Goal: Task Accomplishment & Management: Manage account settings

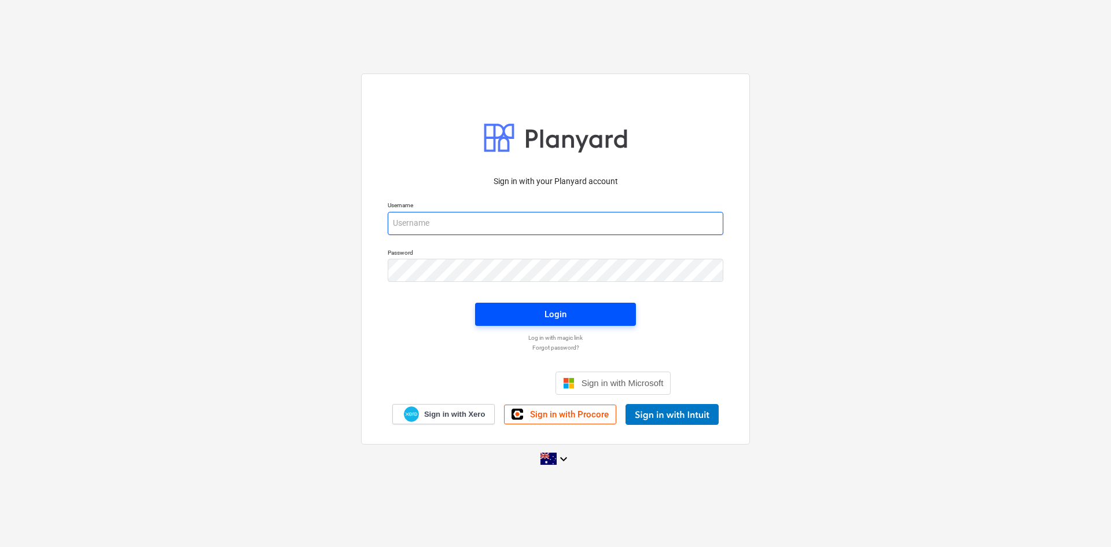
type input "[EMAIL_ADDRESS][DOMAIN_NAME]"
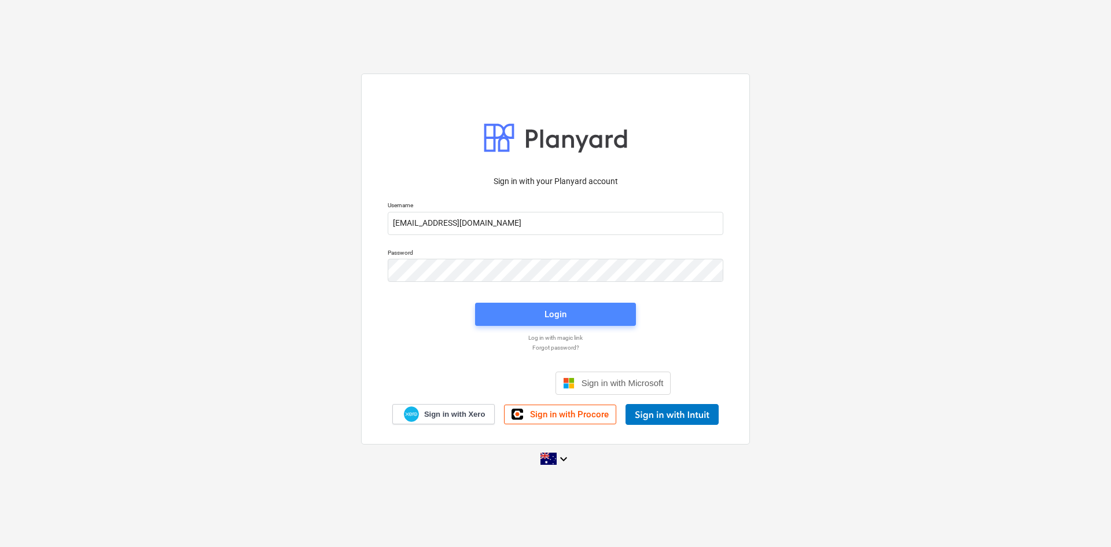
click at [546, 308] on div "Login" at bounding box center [555, 314] width 22 height 15
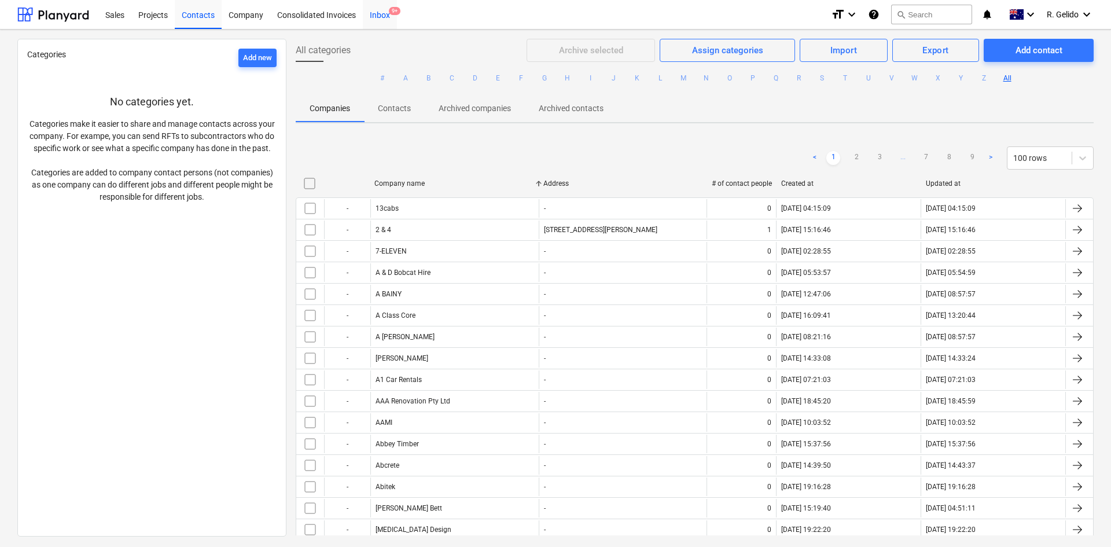
click at [379, 21] on div "Inbox 9+" at bounding box center [380, 14] width 34 height 30
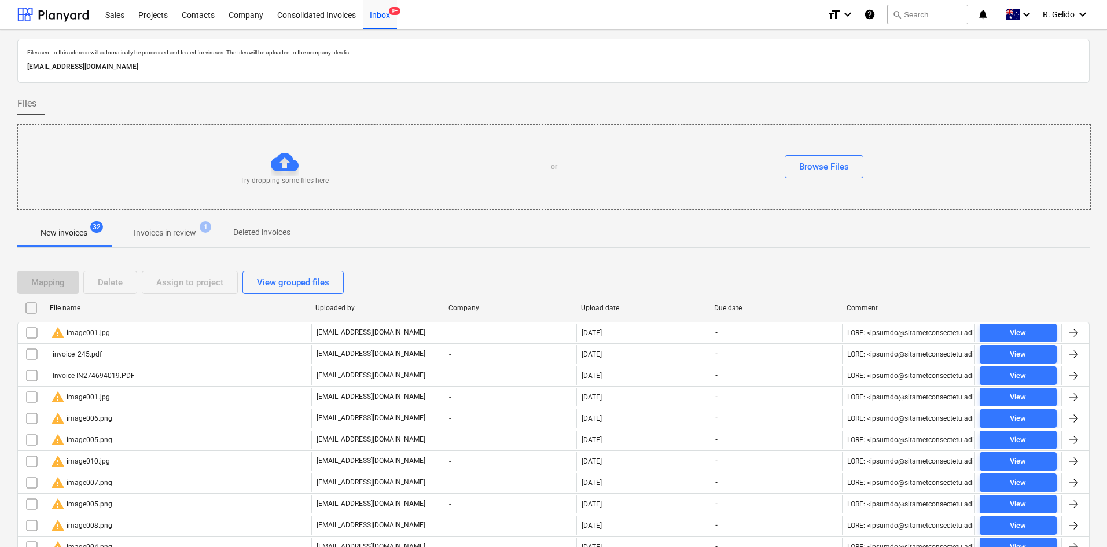
click at [185, 65] on p "[EMAIL_ADDRESS][DOMAIN_NAME]" at bounding box center [553, 67] width 1052 height 12
copy p "[EMAIL_ADDRESS][DOMAIN_NAME]"
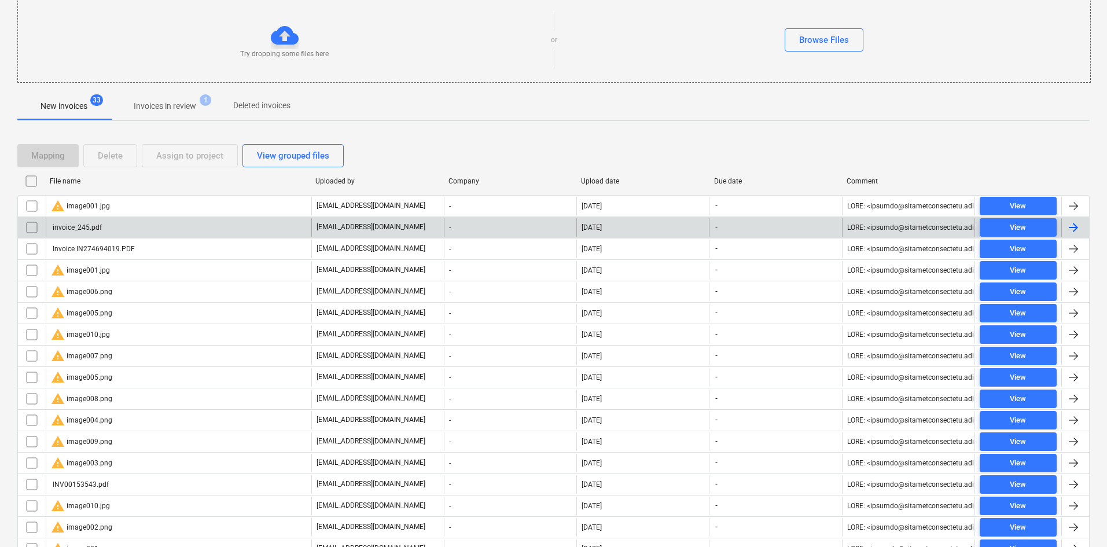
scroll to position [174, 0]
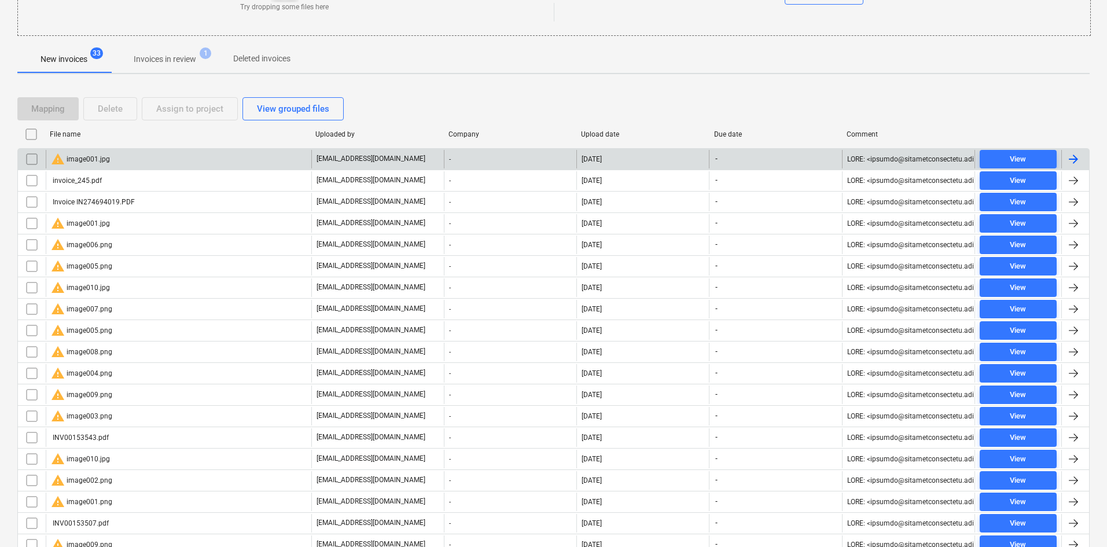
click at [132, 165] on div "warning image001.jpg" at bounding box center [179, 159] width 266 height 19
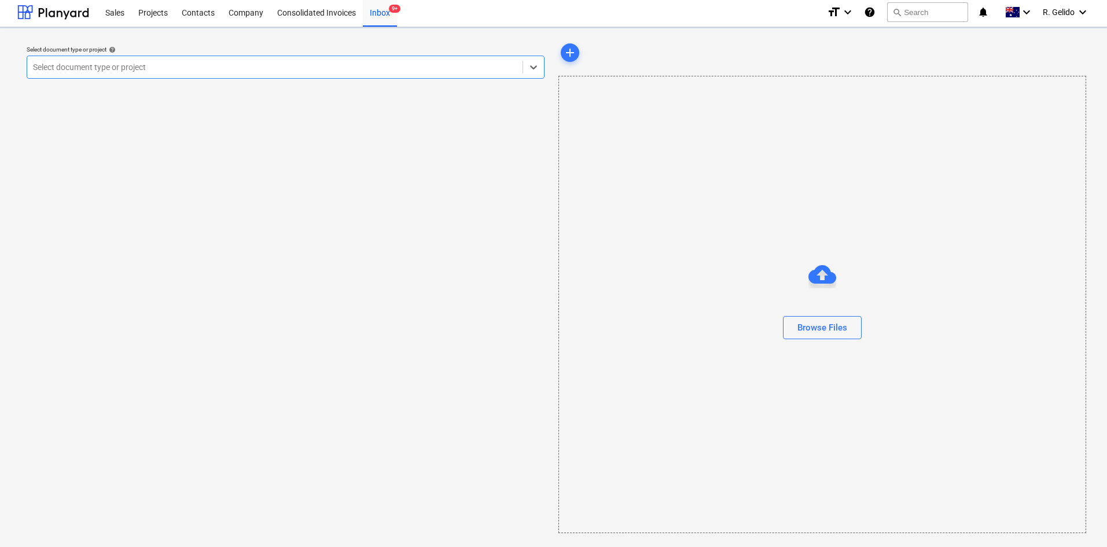
scroll to position [2, 0]
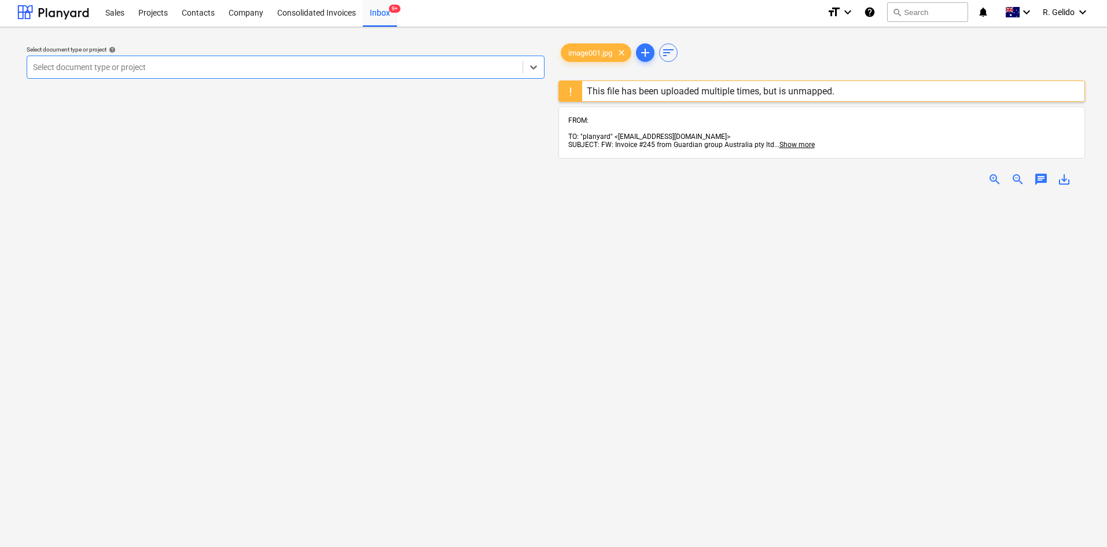
scroll to position [174, 0]
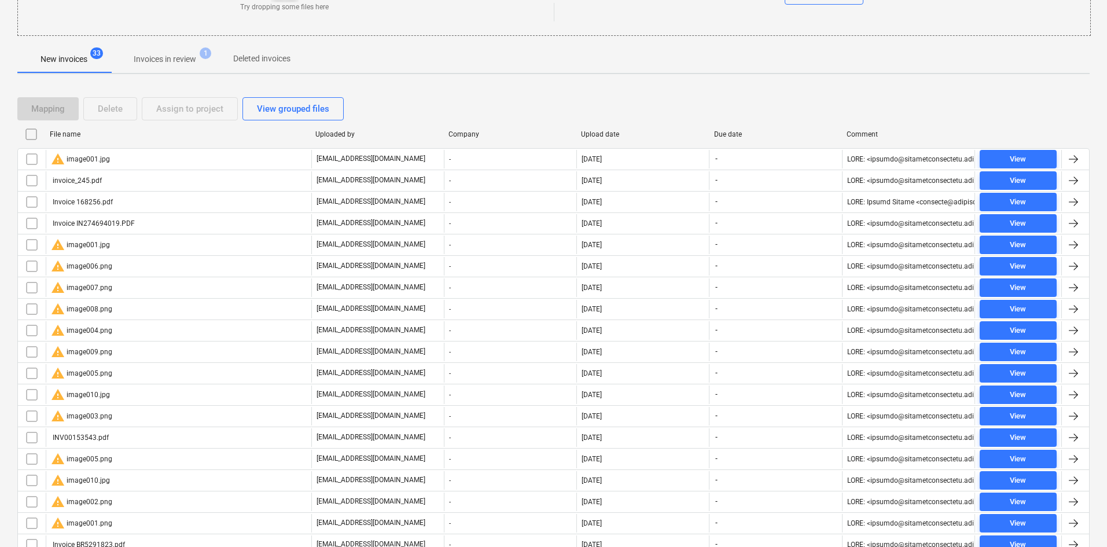
click at [35, 160] on input "checkbox" at bounding box center [32, 159] width 19 height 19
click at [120, 97] on button "Delete" at bounding box center [110, 108] width 54 height 23
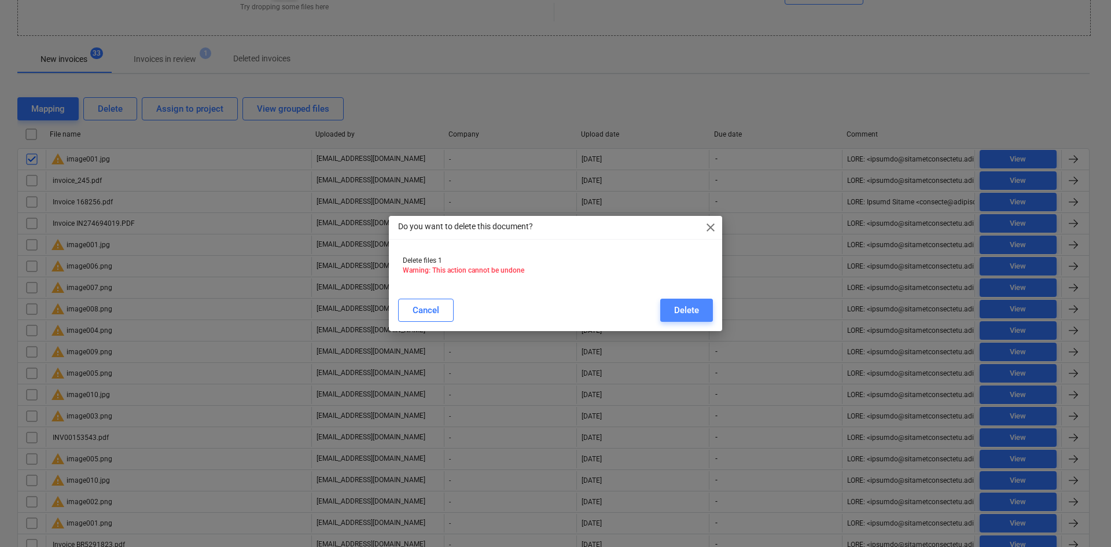
click at [685, 312] on div "Delete" at bounding box center [686, 310] width 25 height 15
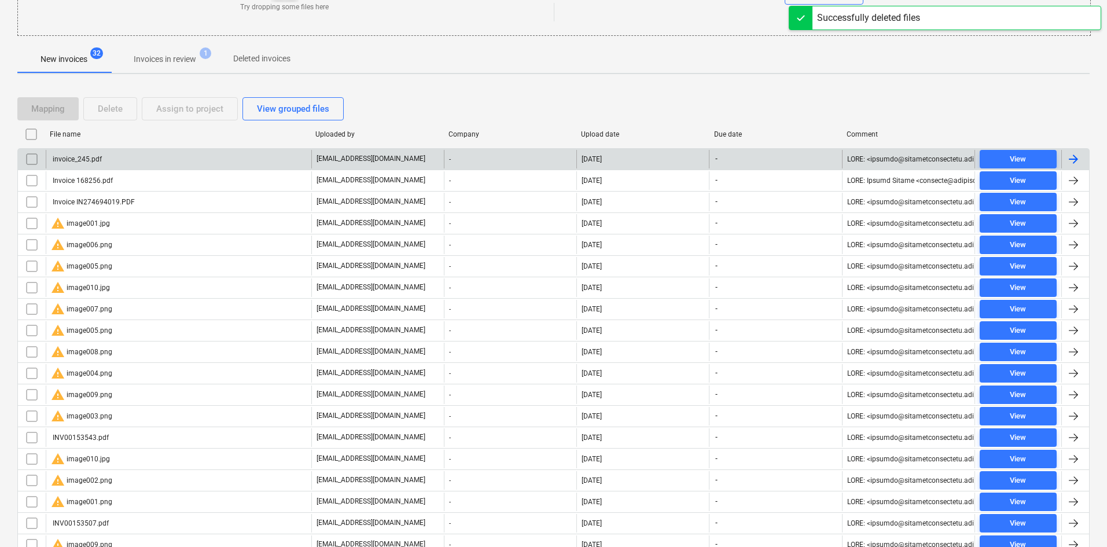
click at [122, 162] on div "invoice_245.pdf" at bounding box center [179, 159] width 266 height 19
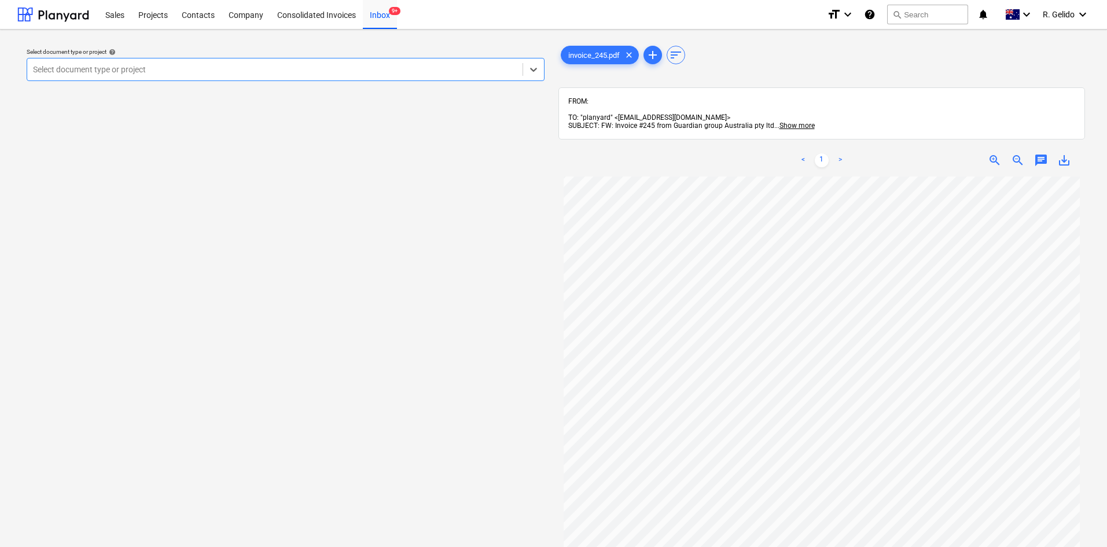
scroll to position [103, 0]
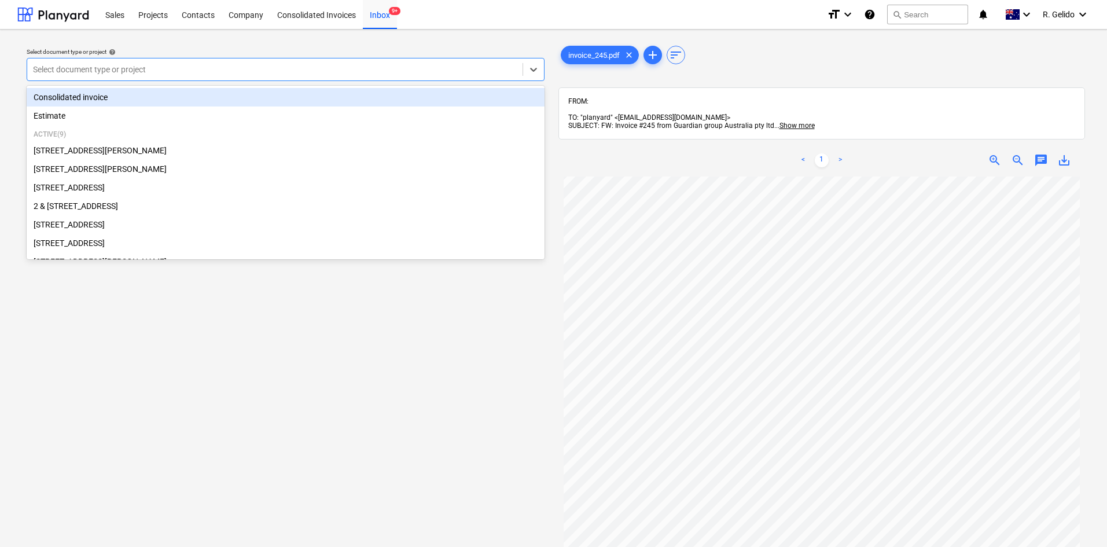
click at [389, 71] on div at bounding box center [275, 70] width 484 height 12
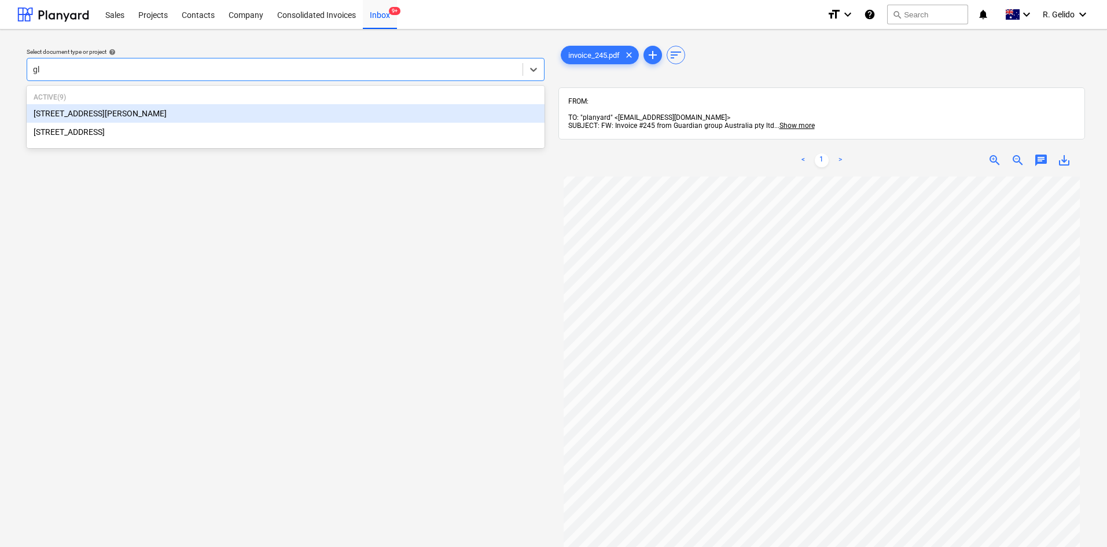
type input "gla"
click at [162, 117] on div "[STREET_ADDRESS][PERSON_NAME]" at bounding box center [286, 113] width 518 height 19
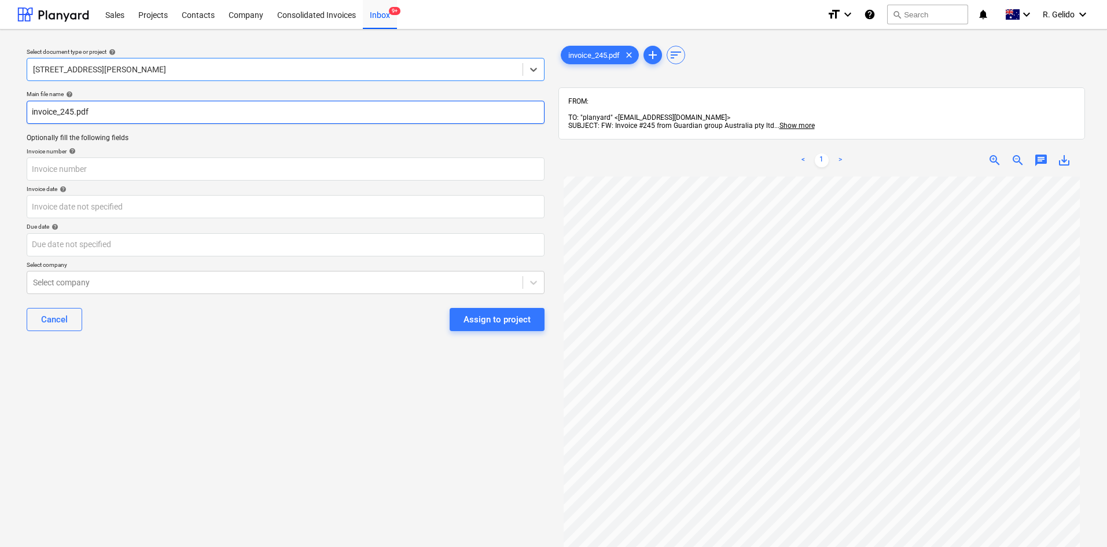
click at [30, 108] on input "invoice_245.pdf" at bounding box center [286, 112] width 518 height 23
click at [126, 109] on input "Guardian Group Inv invoice_245.pdf" at bounding box center [286, 112] width 518 height 23
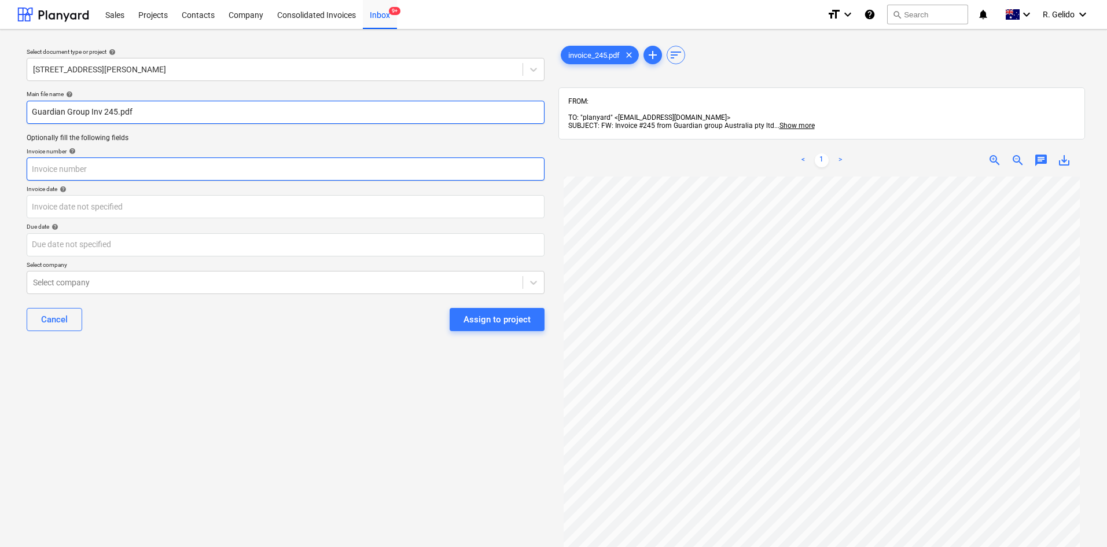
type input "Guardian Group Inv 245.pdf"
click at [109, 165] on input "text" at bounding box center [286, 168] width 518 height 23
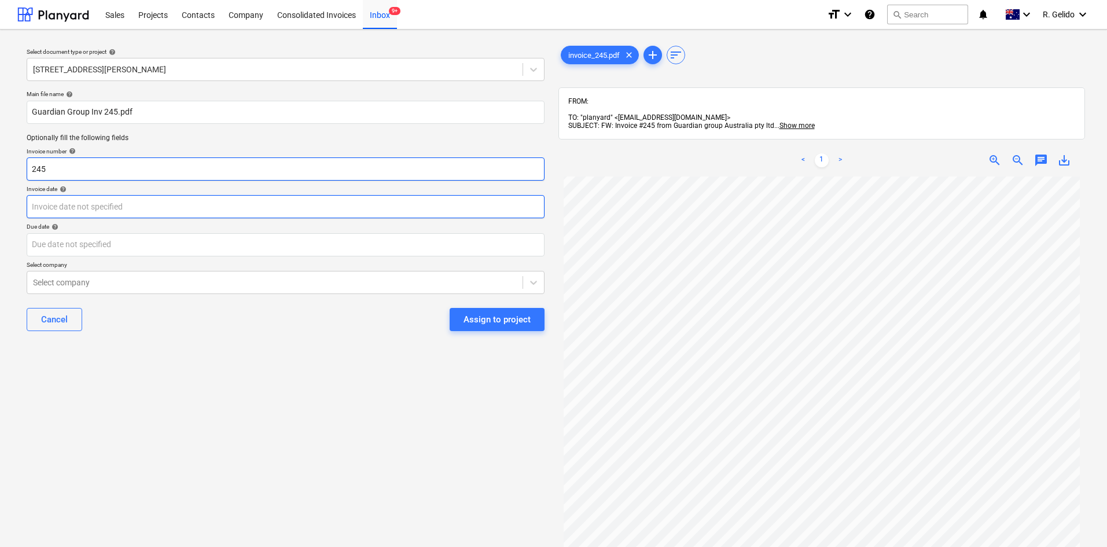
type input "245"
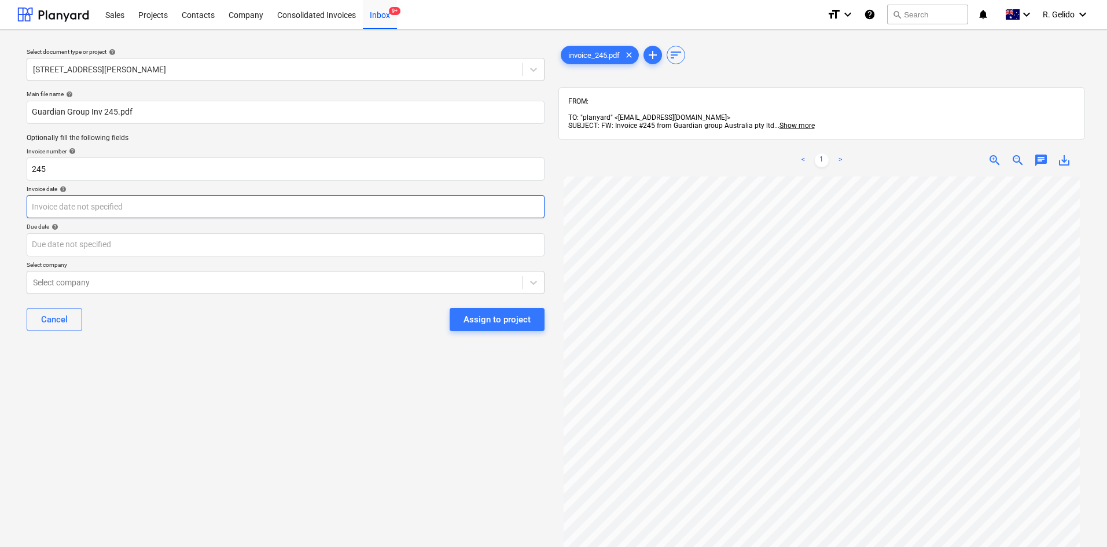
click at [120, 201] on body "Sales Projects Contacts Company Consolidated Invoices Inbox 9+ format_size keyb…" at bounding box center [553, 273] width 1107 height 547
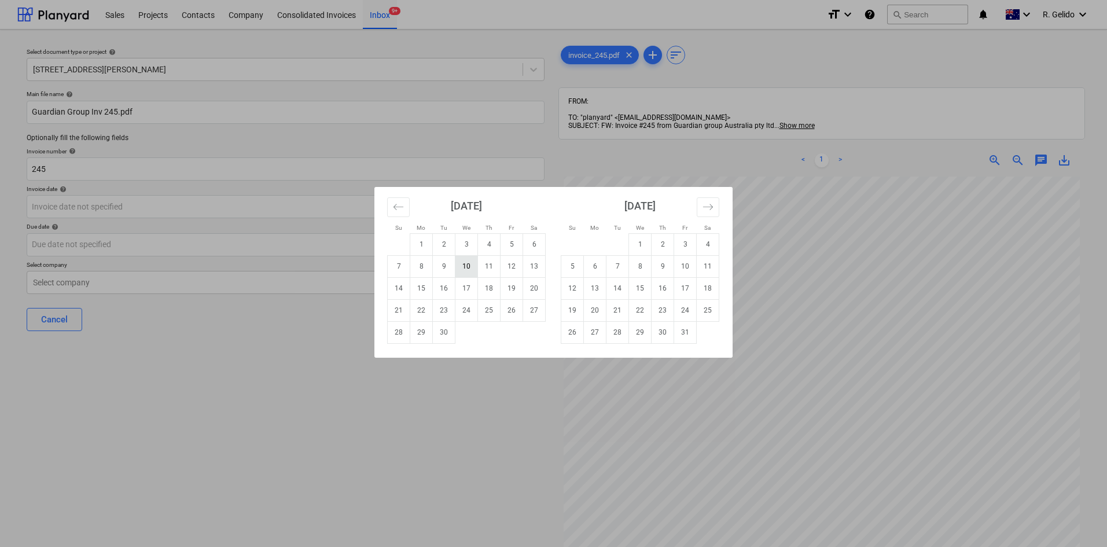
click at [465, 268] on td "10" at bounding box center [466, 266] width 23 height 22
type input "[DATE]"
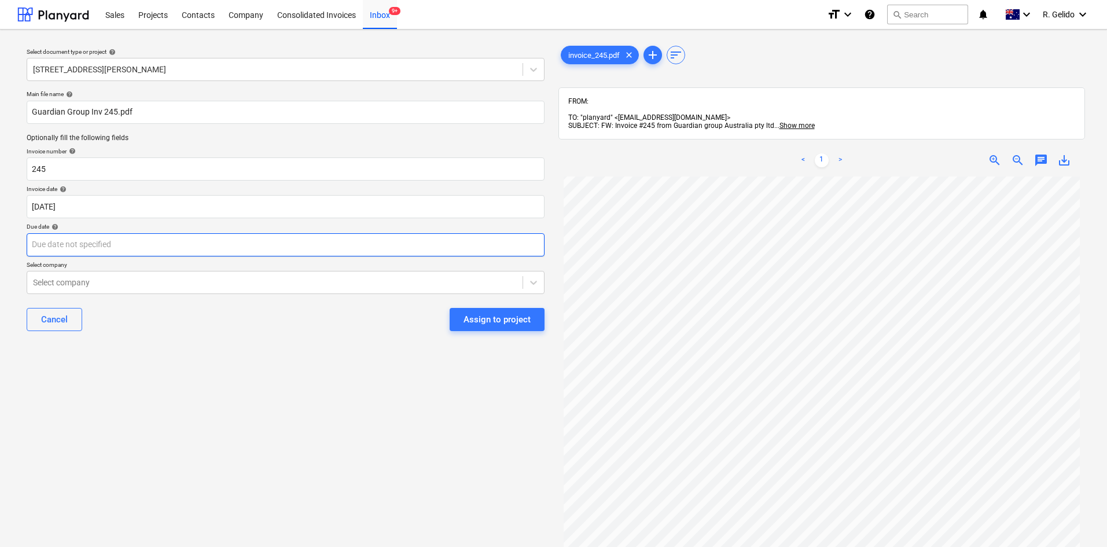
click at [110, 243] on body "Sales Projects Contacts Company Consolidated Invoices Inbox 9+ format_size keyb…" at bounding box center [553, 273] width 1107 height 547
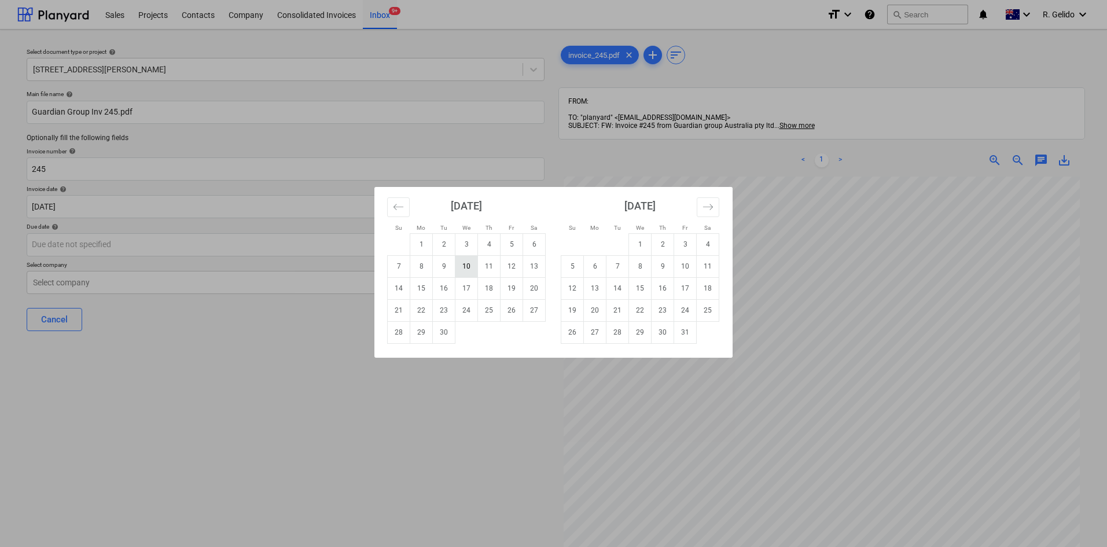
click at [473, 272] on td "10" at bounding box center [466, 266] width 23 height 22
type input "[DATE]"
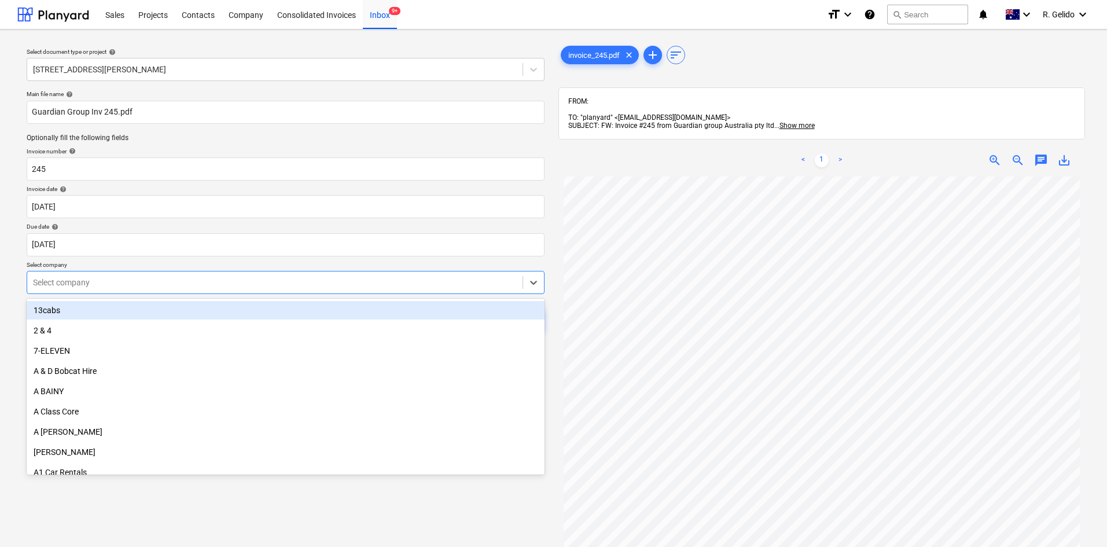
click at [163, 279] on div at bounding box center [275, 283] width 484 height 12
click at [163, 288] on div at bounding box center [275, 283] width 484 height 12
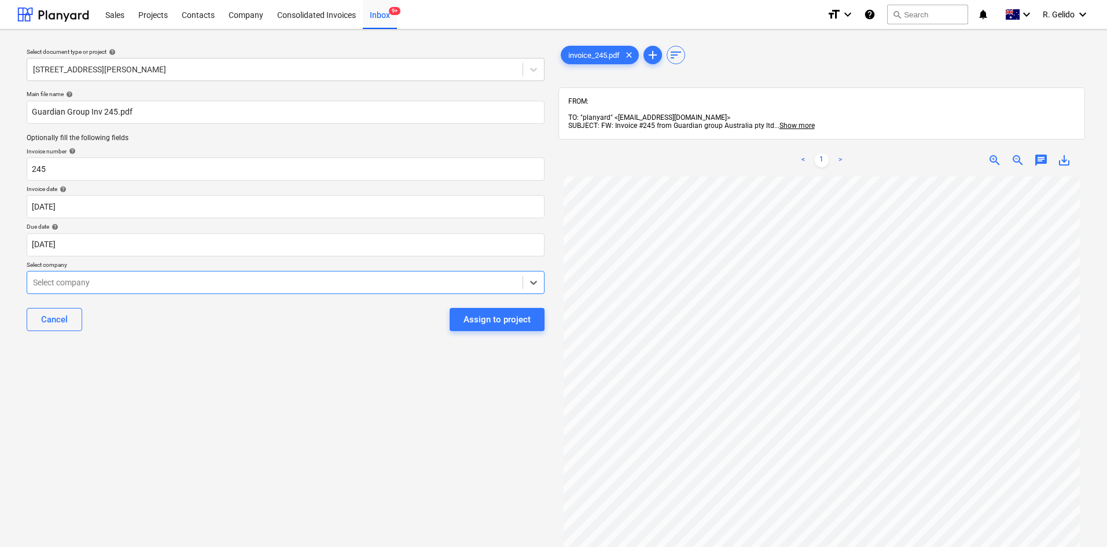
click at [163, 288] on div at bounding box center [275, 283] width 484 height 12
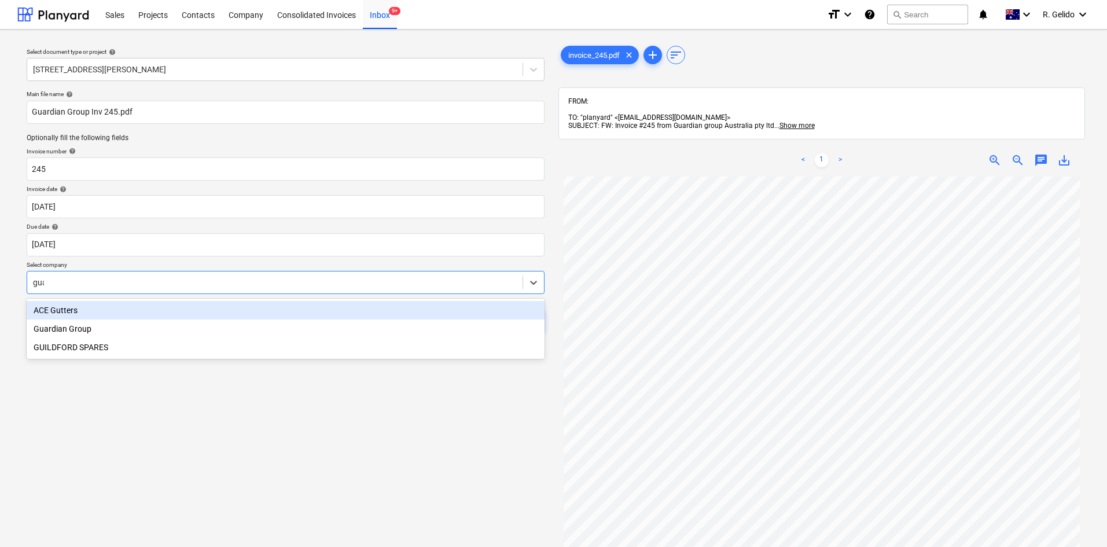
type input "guar"
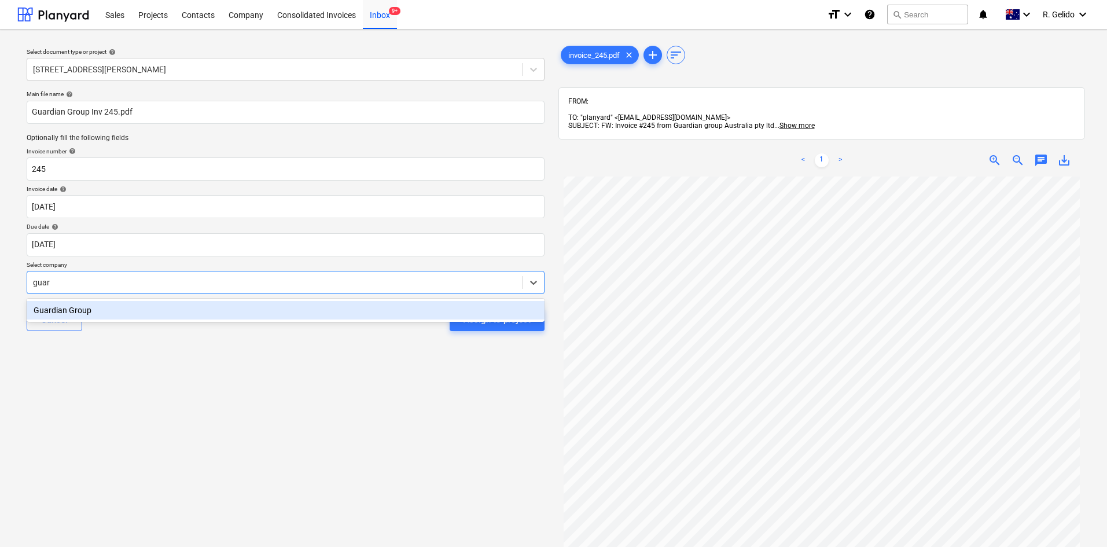
click at [175, 306] on div "Guardian Group" at bounding box center [286, 310] width 518 height 19
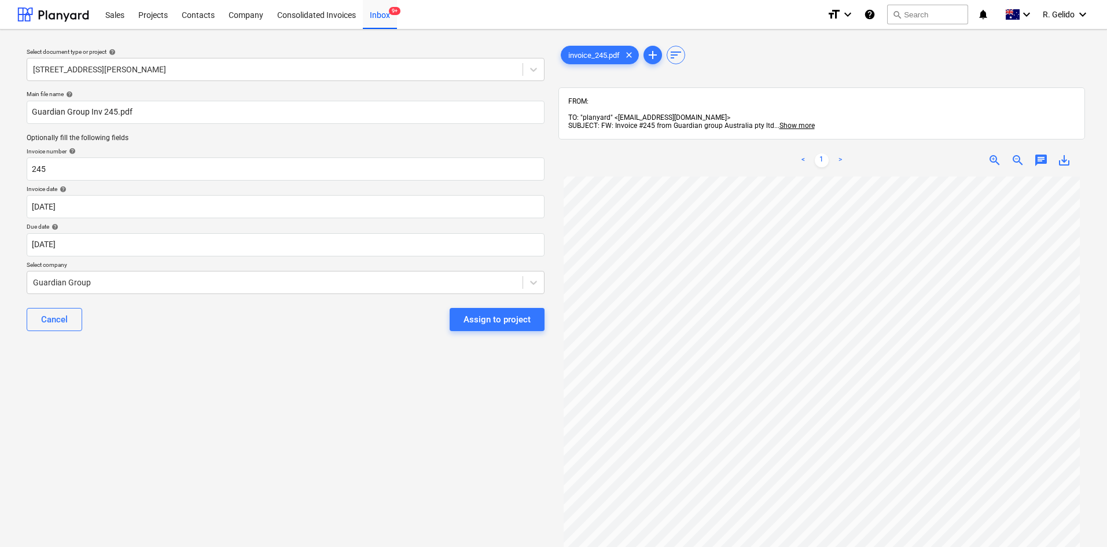
click at [304, 356] on div "Select document type or project help [STREET_ADDRESS][PERSON_NAME] file name he…" at bounding box center [285, 367] width 536 height 657
click at [498, 324] on div "Assign to project" at bounding box center [496, 319] width 67 height 15
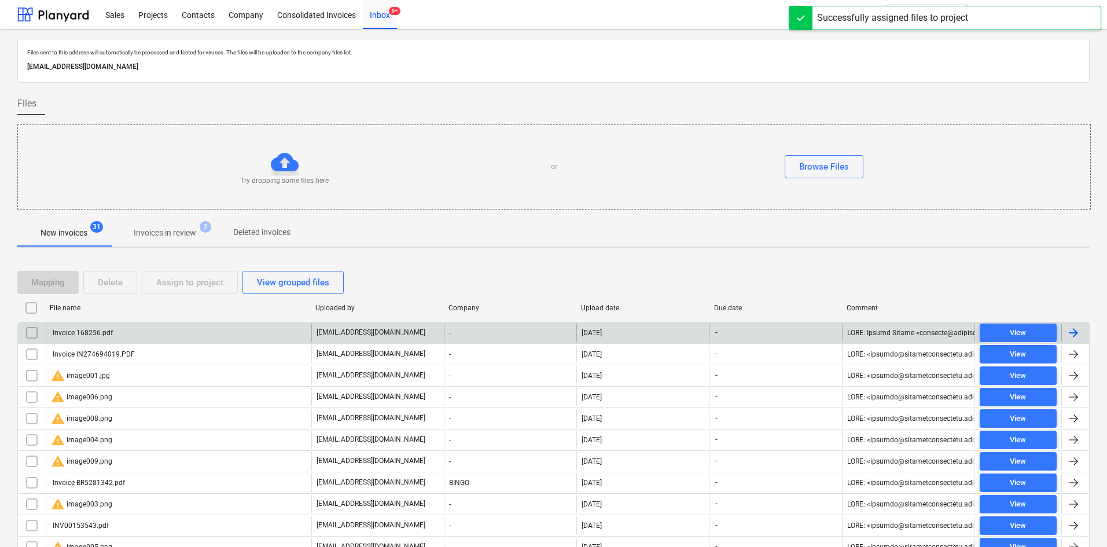
click at [120, 338] on div "Invoice 168256.pdf" at bounding box center [179, 332] width 266 height 19
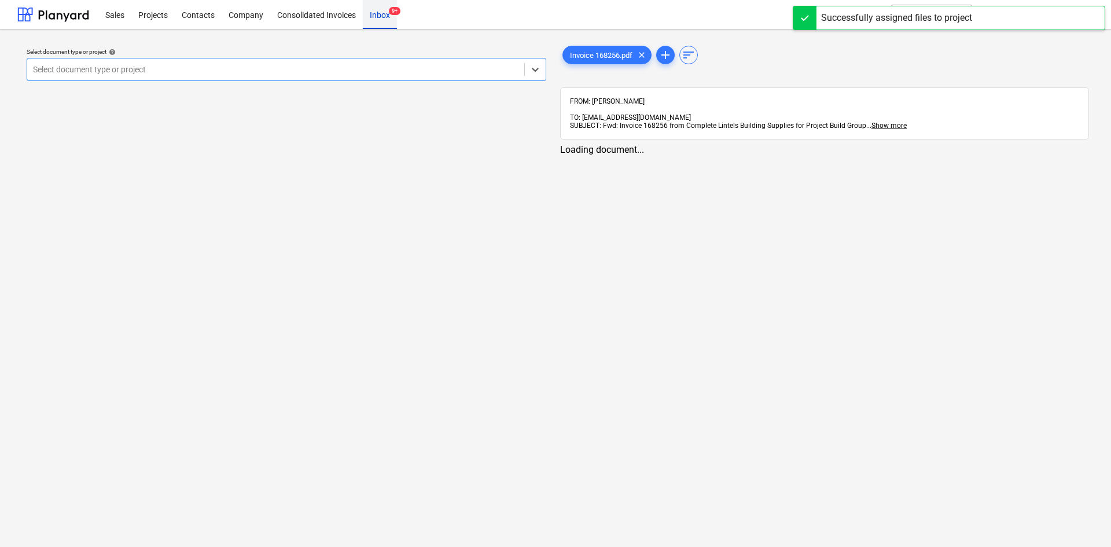
click at [376, 15] on div "Inbox 9+" at bounding box center [380, 14] width 34 height 30
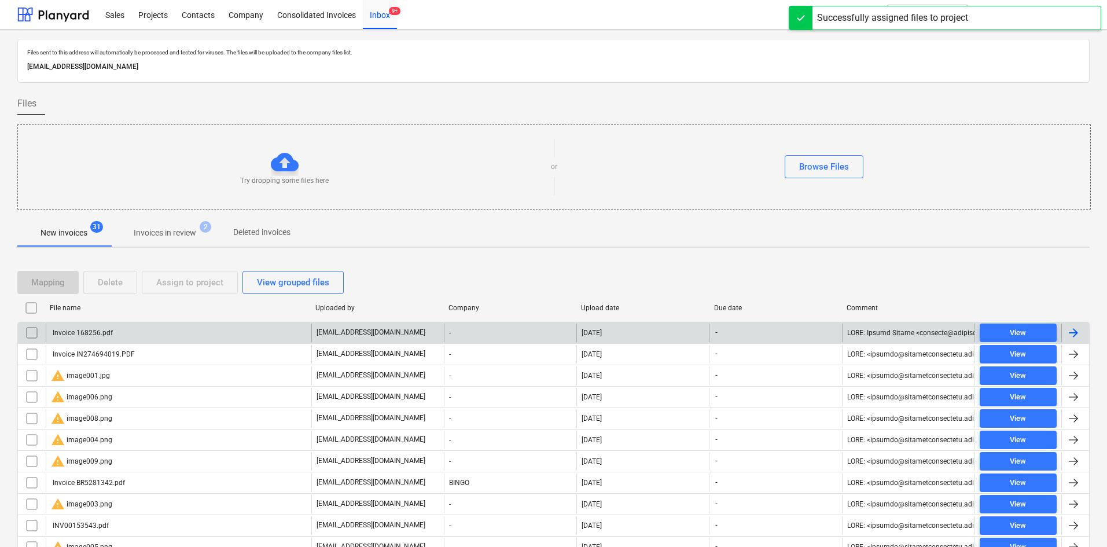
click at [118, 333] on div "Invoice 168256.pdf" at bounding box center [179, 332] width 266 height 19
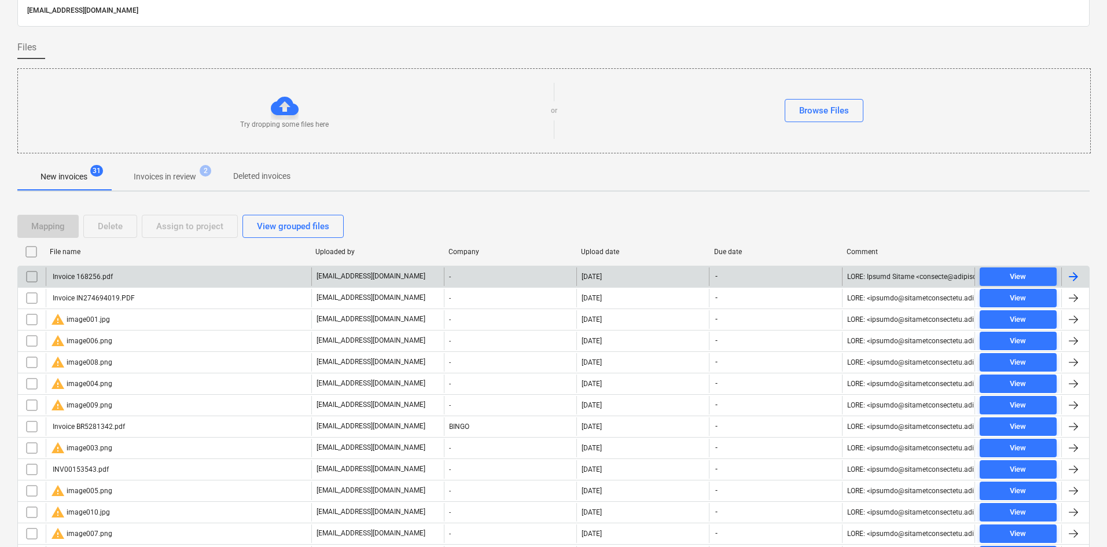
scroll to position [58, 0]
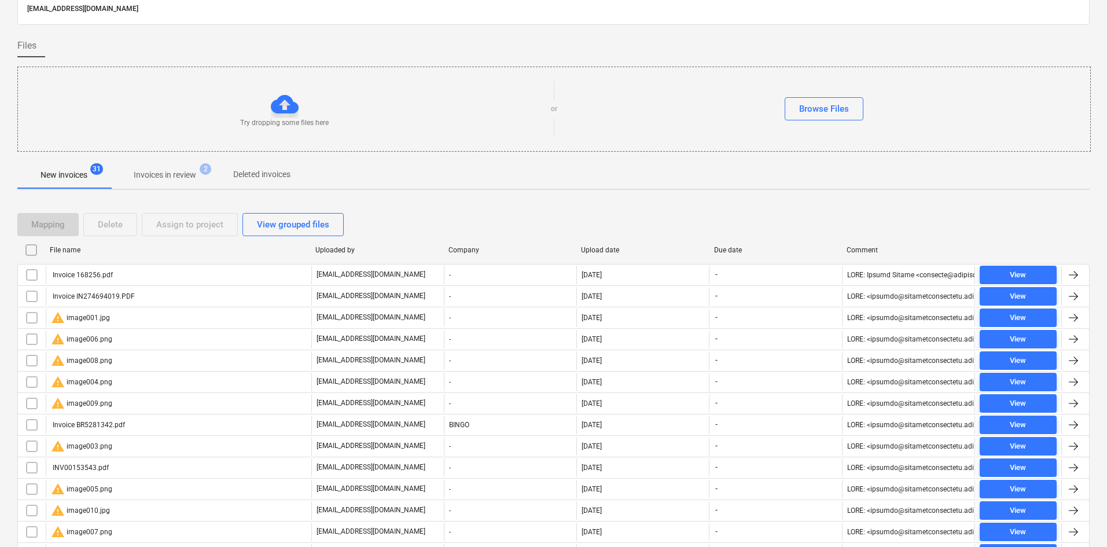
click at [74, 250] on div "File name" at bounding box center [178, 250] width 256 height 8
checkbox input "false"
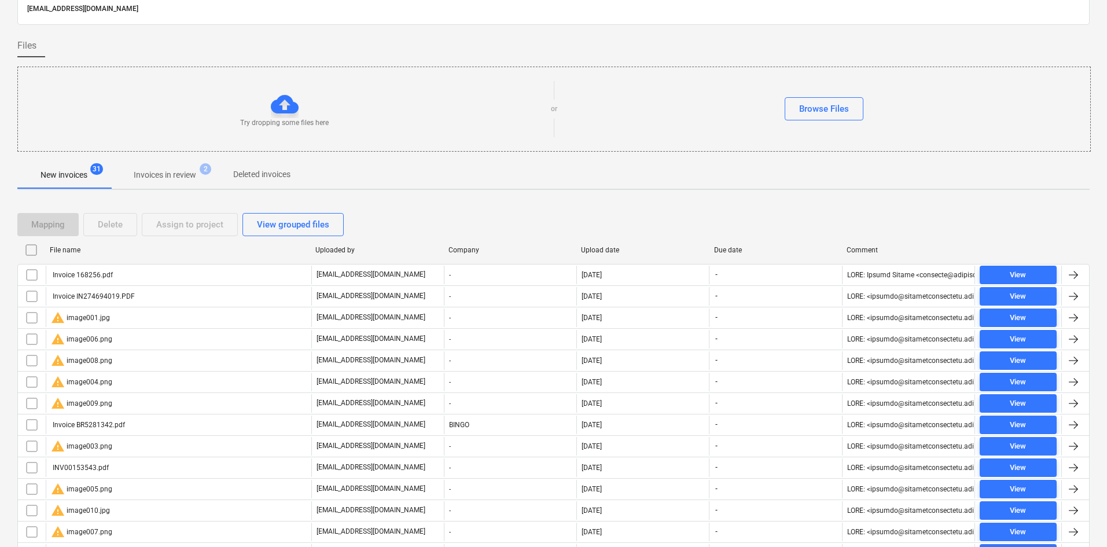
checkbox input "false"
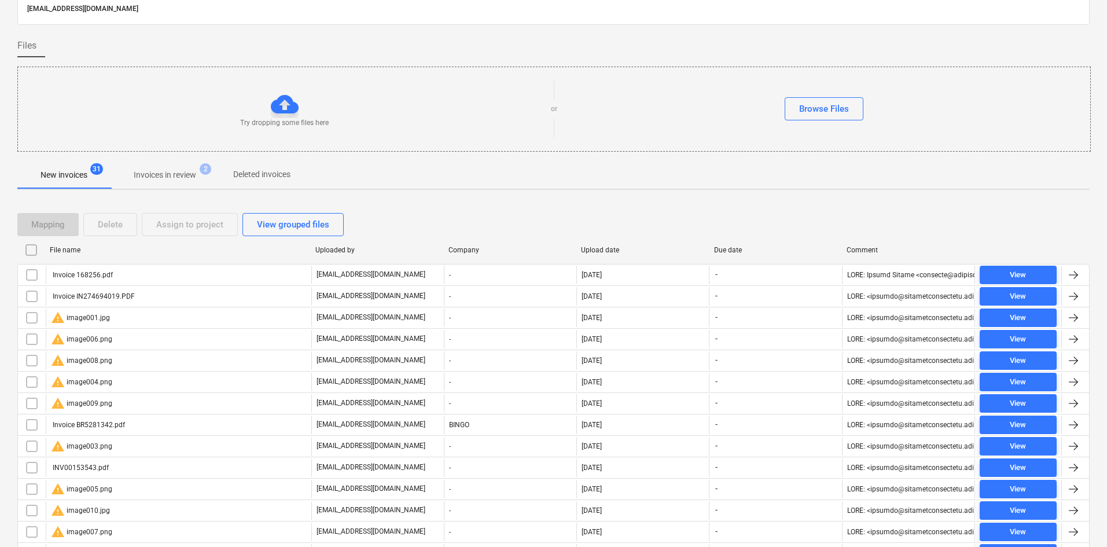
checkbox input "false"
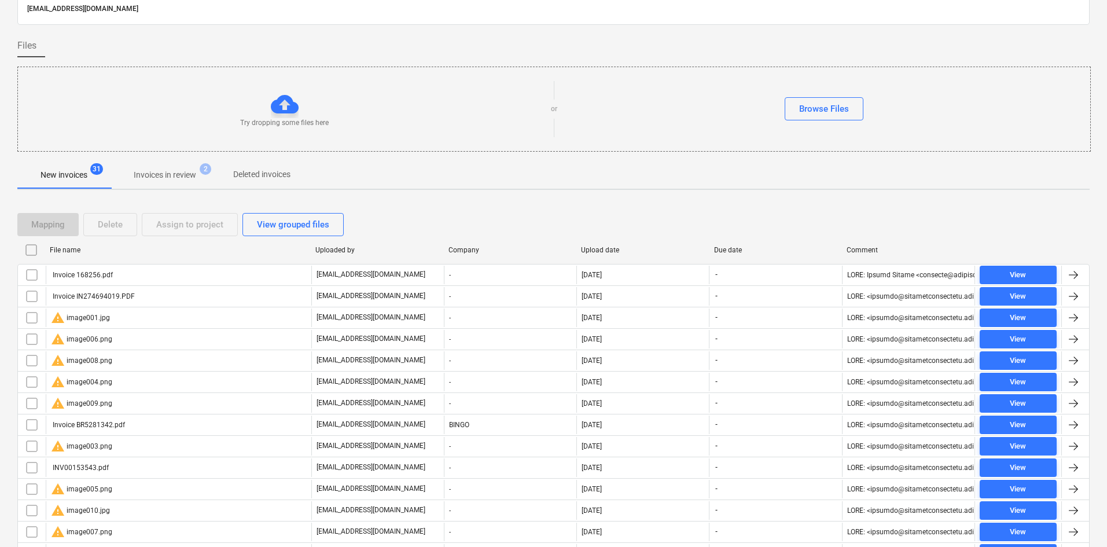
checkbox input "false"
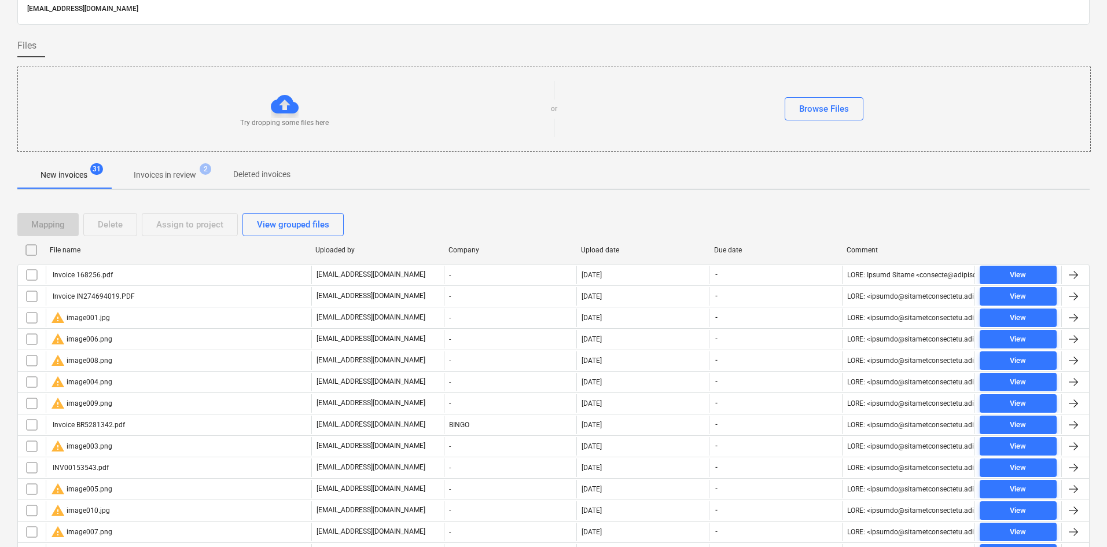
checkbox input "false"
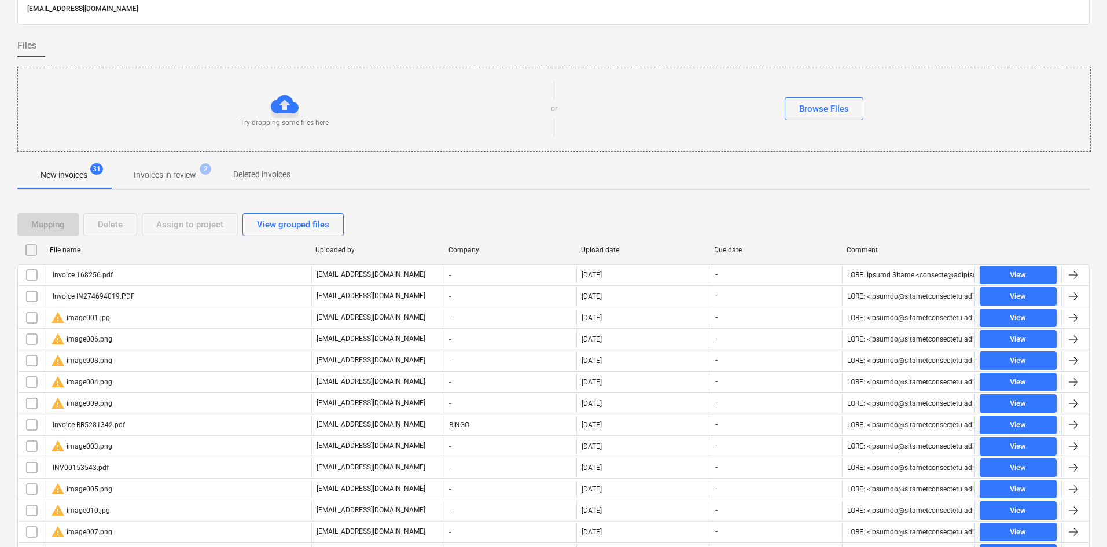
checkbox input "false"
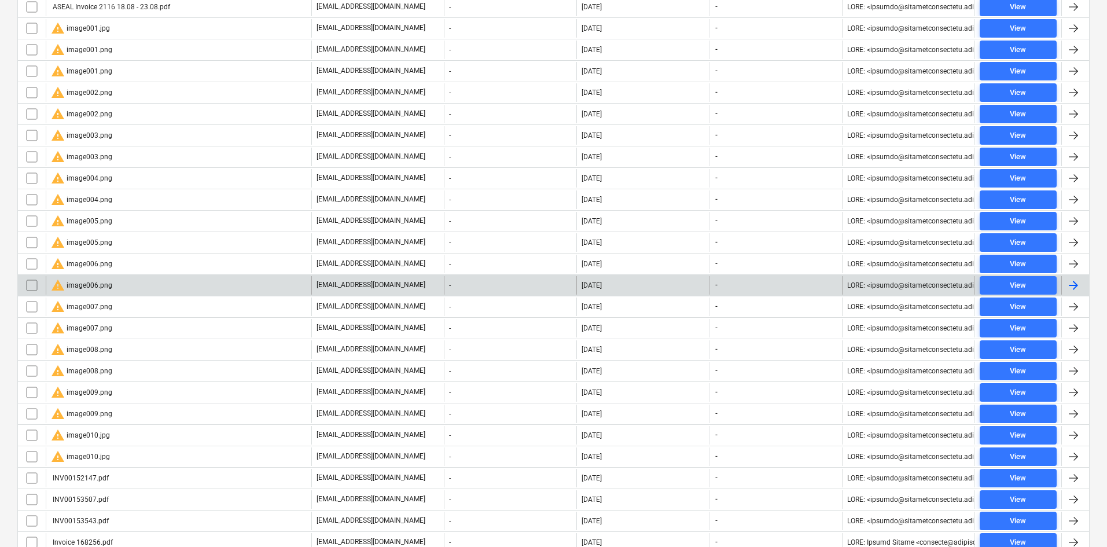
click at [135, 276] on div "warning image006.png" at bounding box center [179, 285] width 266 height 19
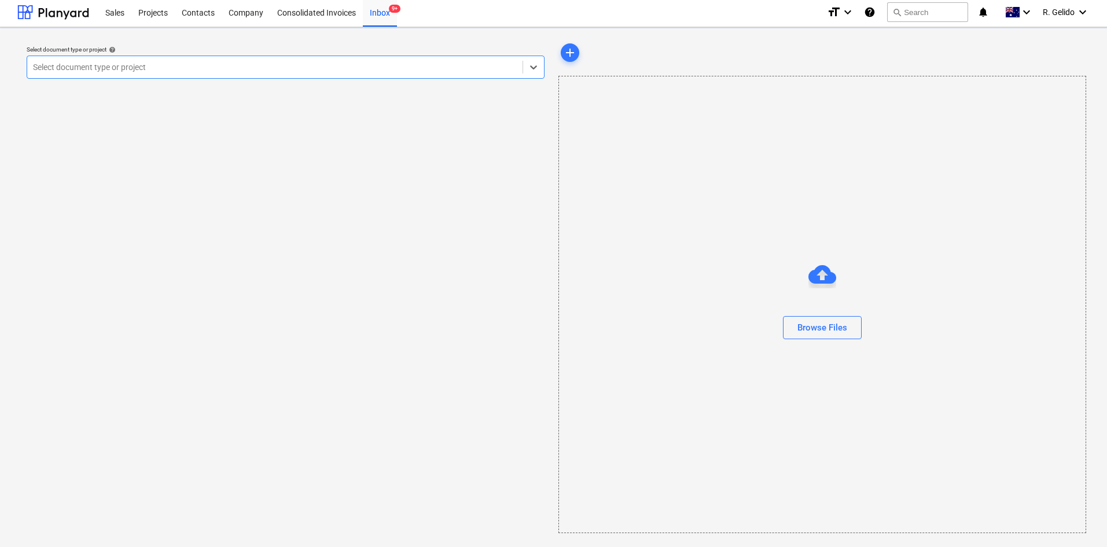
scroll to position [2, 0]
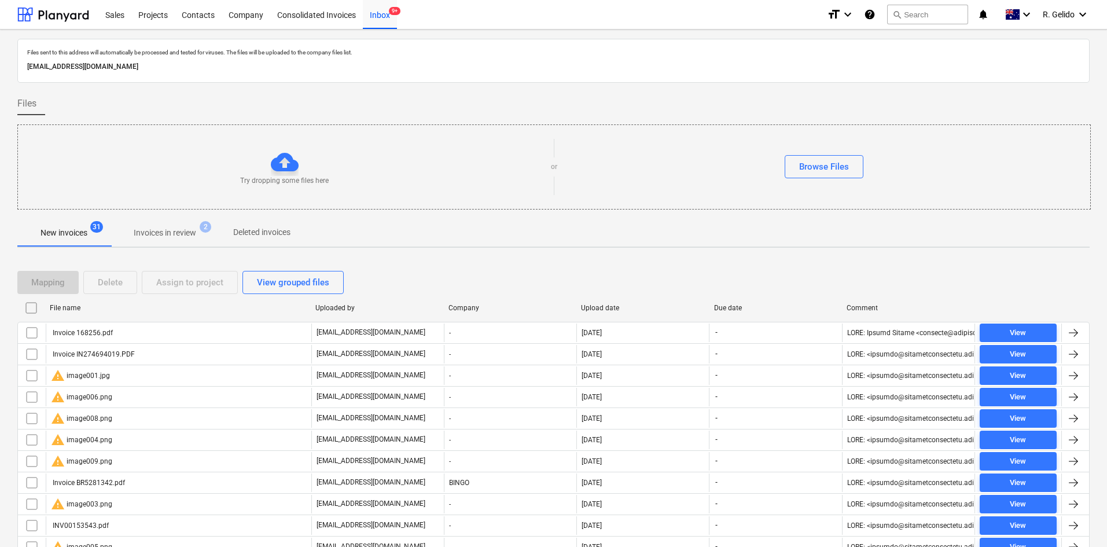
click at [73, 304] on div "File name" at bounding box center [178, 308] width 256 height 8
checkbox input "false"
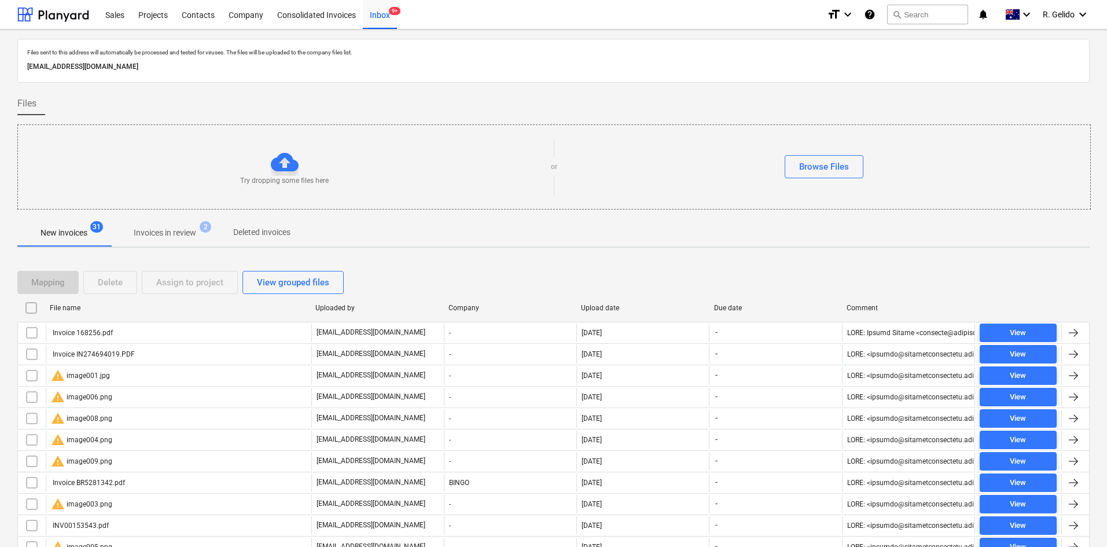
checkbox input "false"
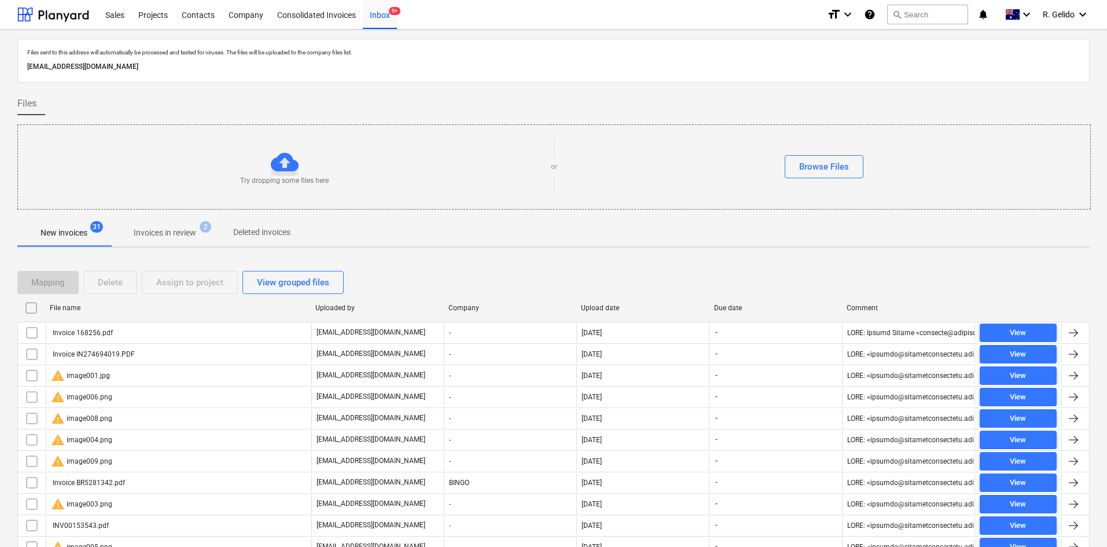
checkbox input "false"
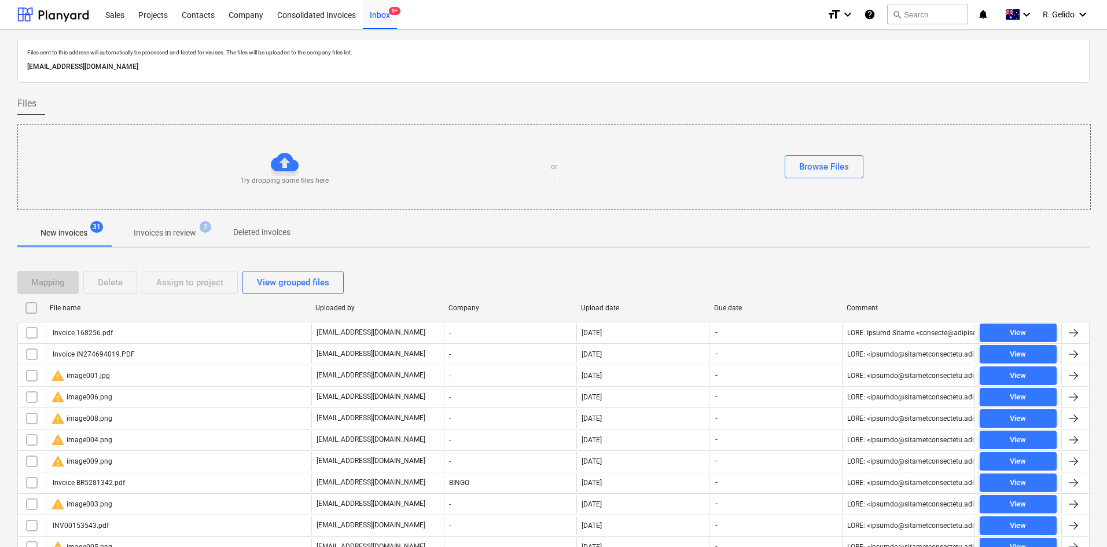
checkbox input "false"
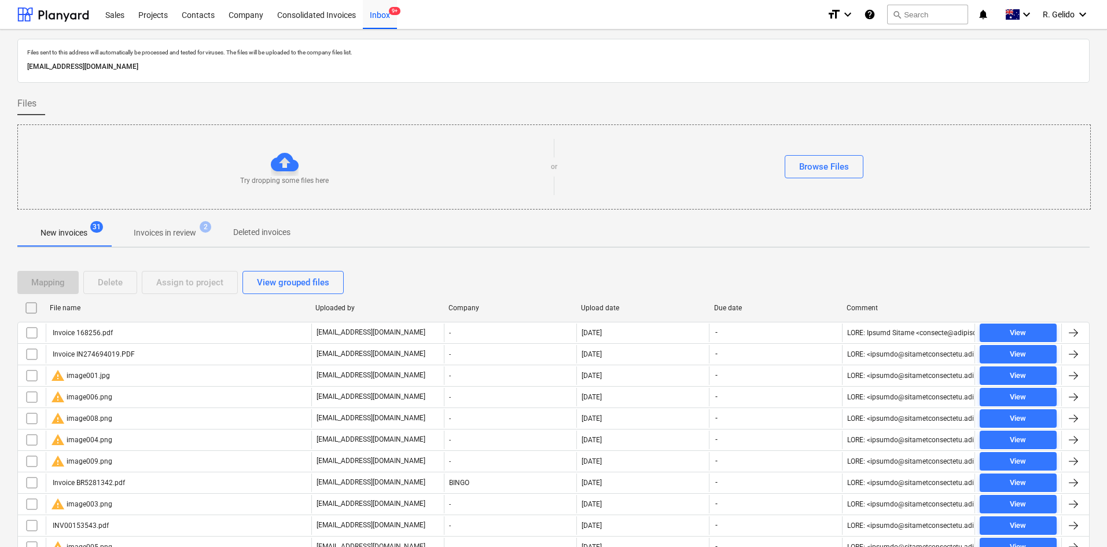
checkbox input "false"
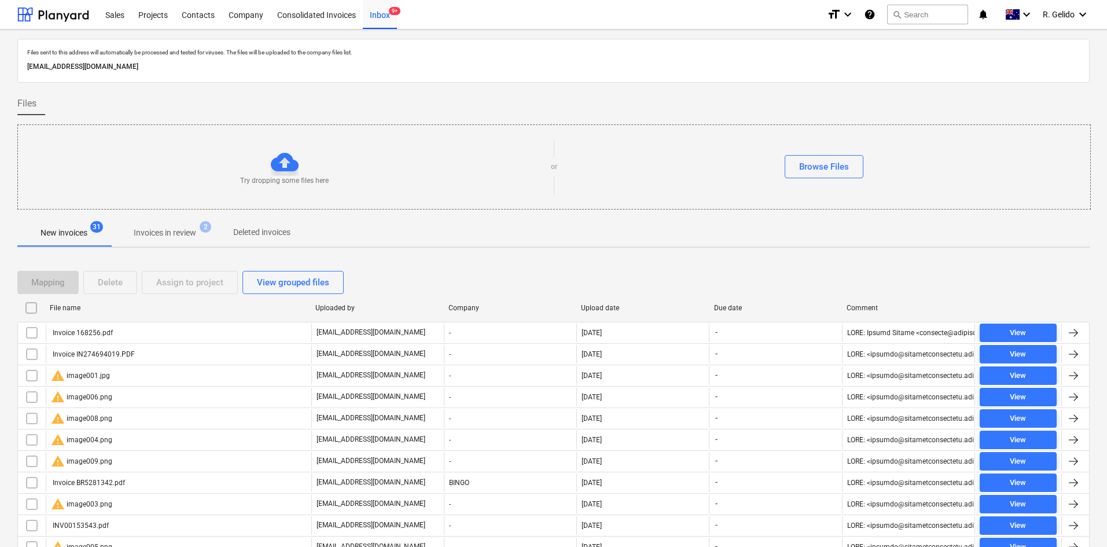
checkbox input "false"
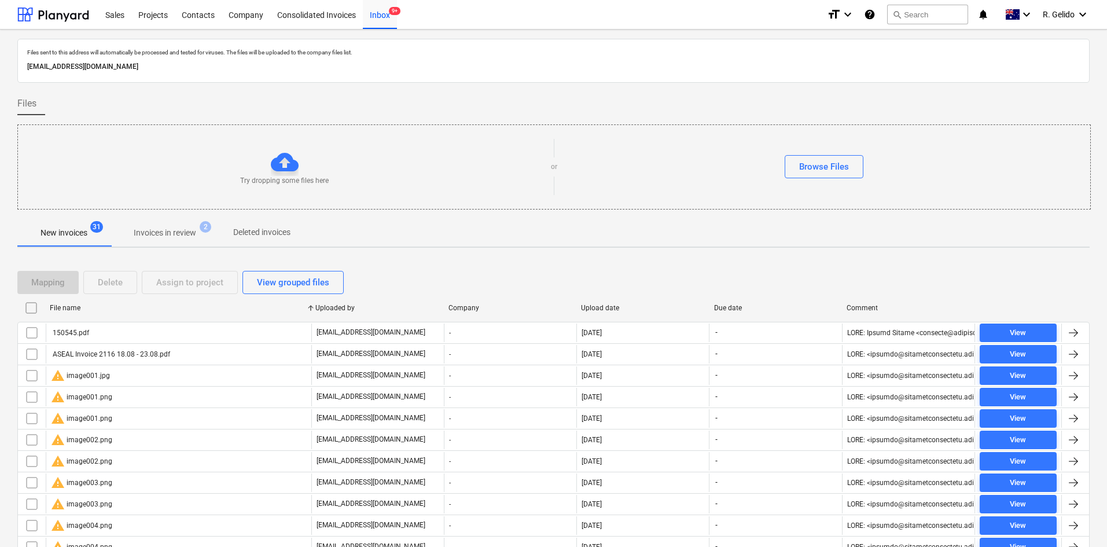
click at [74, 304] on div "File name" at bounding box center [178, 308] width 256 height 8
checkbox input "false"
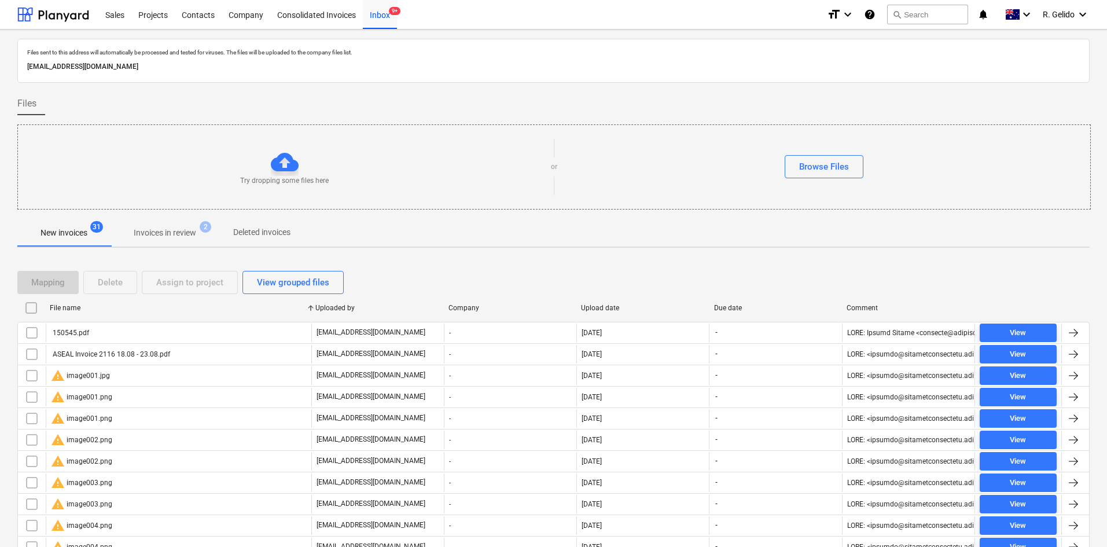
checkbox input "false"
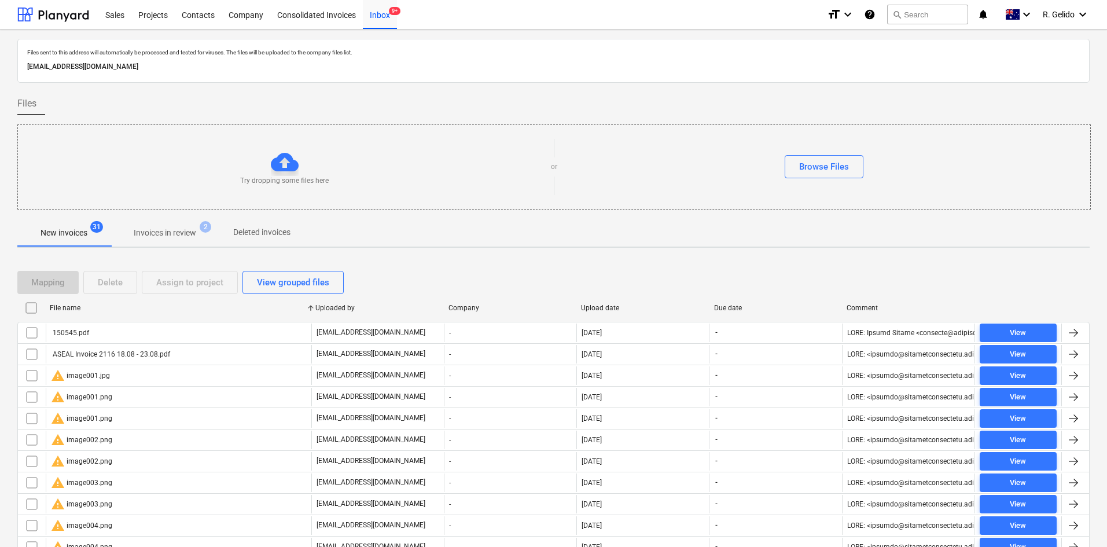
checkbox input "false"
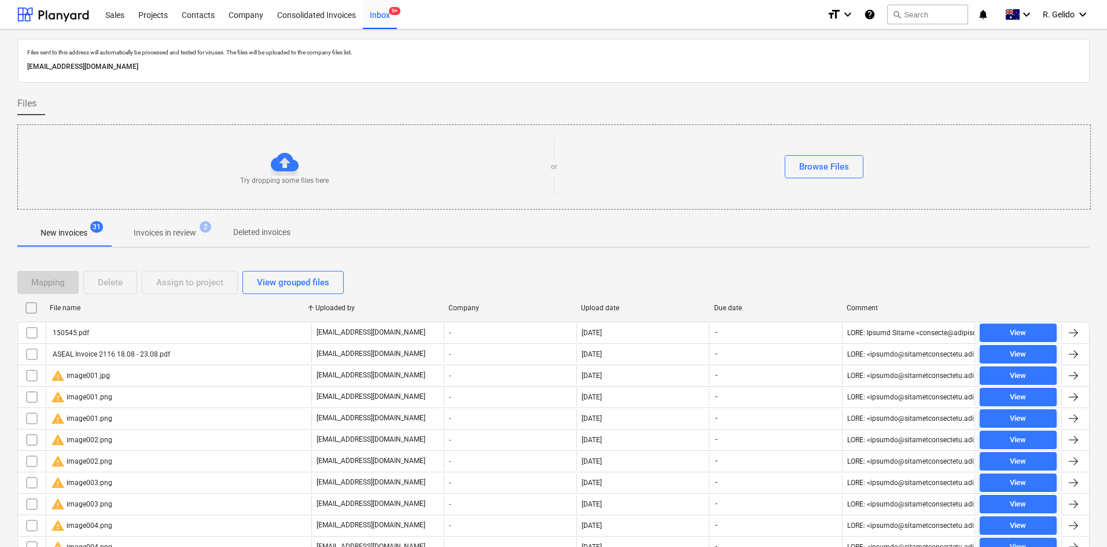
checkbox input "false"
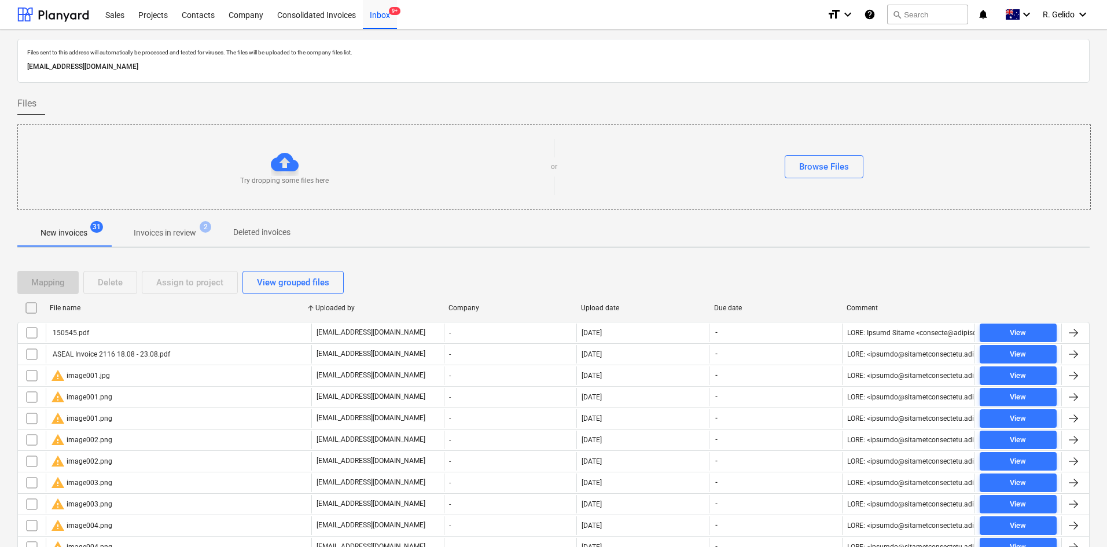
checkbox input "false"
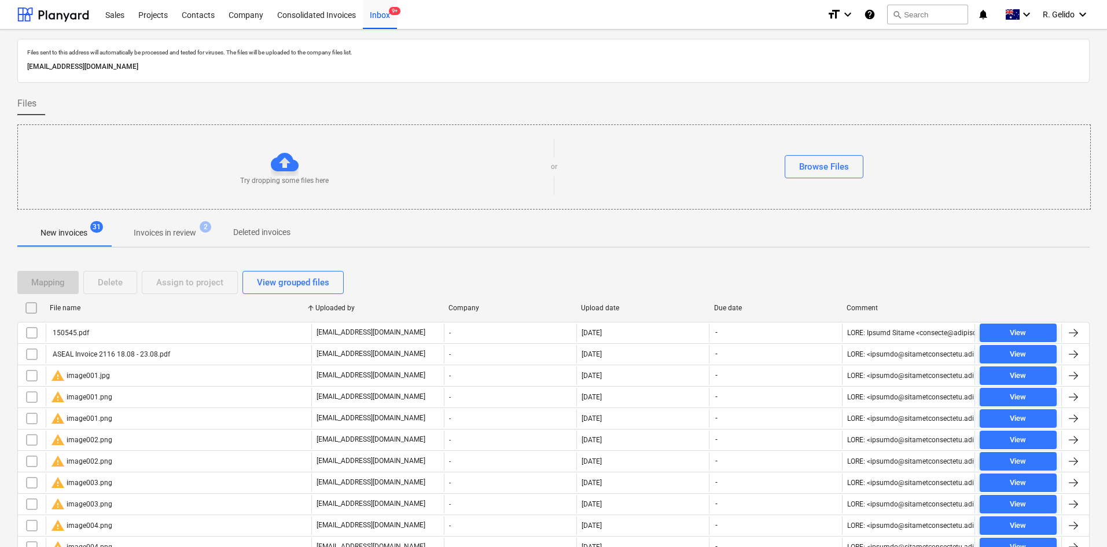
checkbox input "false"
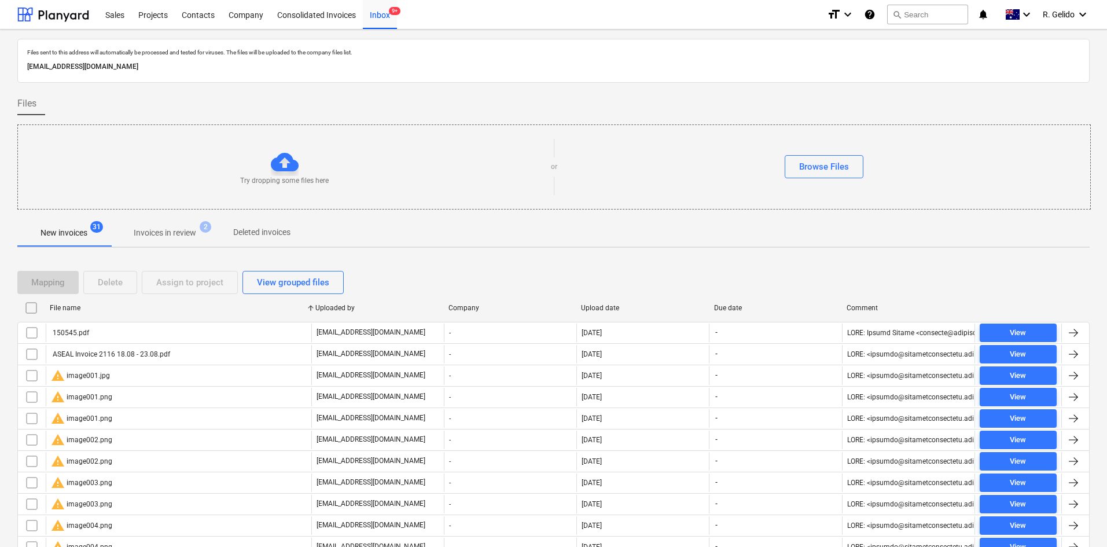
checkbox input "false"
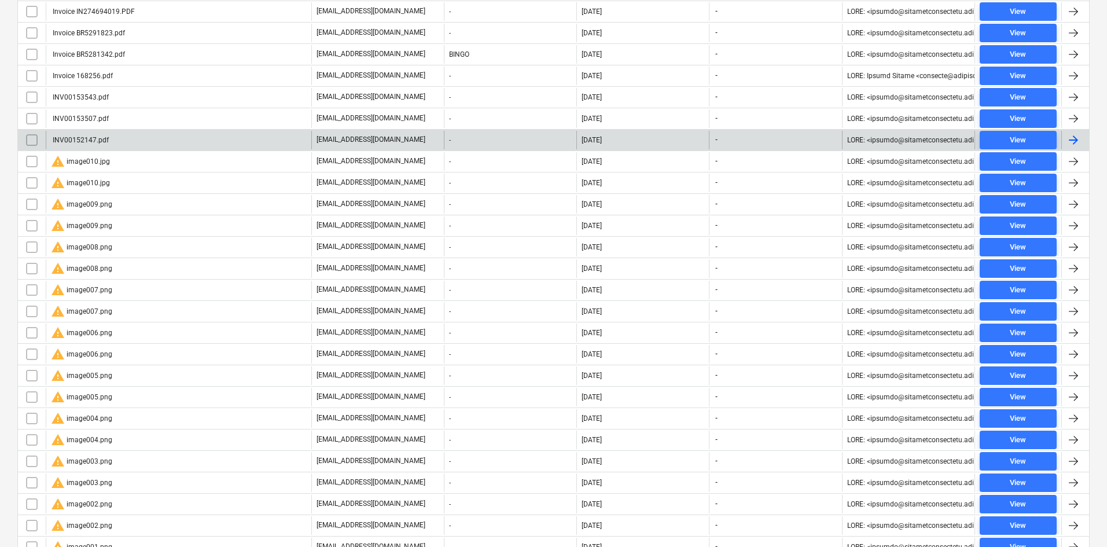
scroll to position [347, 0]
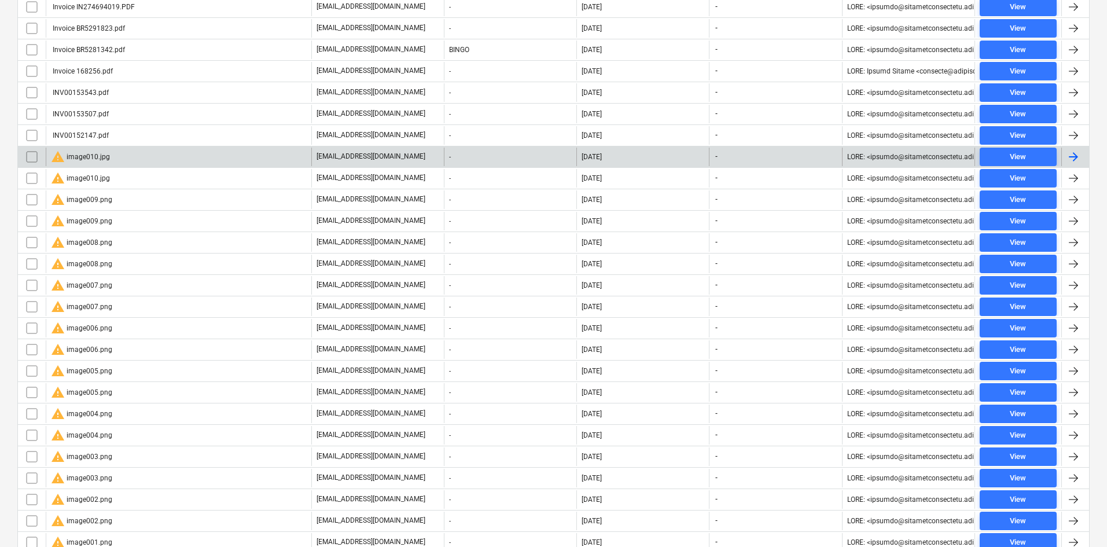
click at [28, 156] on input "checkbox" at bounding box center [32, 157] width 19 height 19
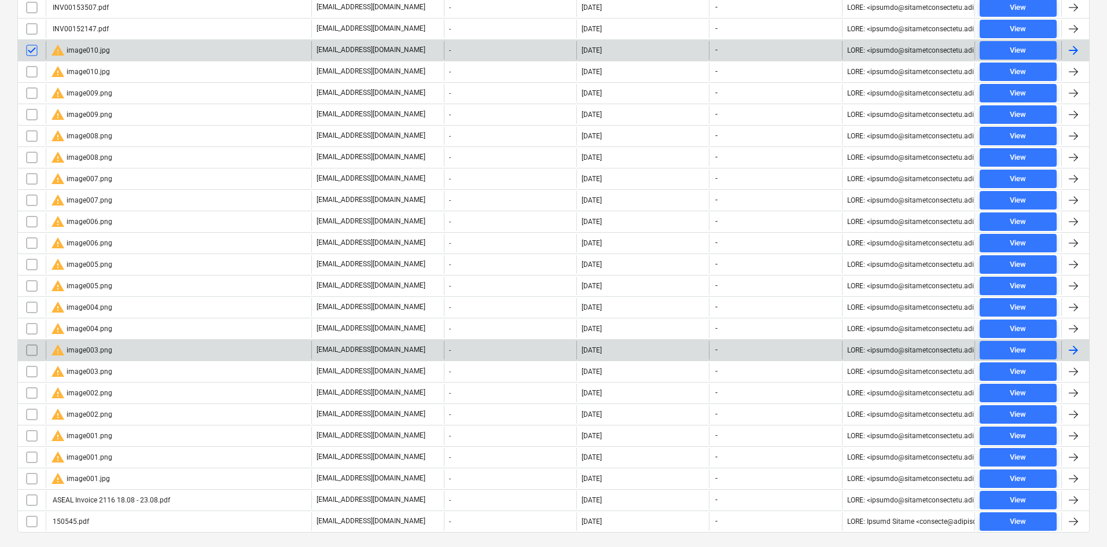
scroll to position [481, 0]
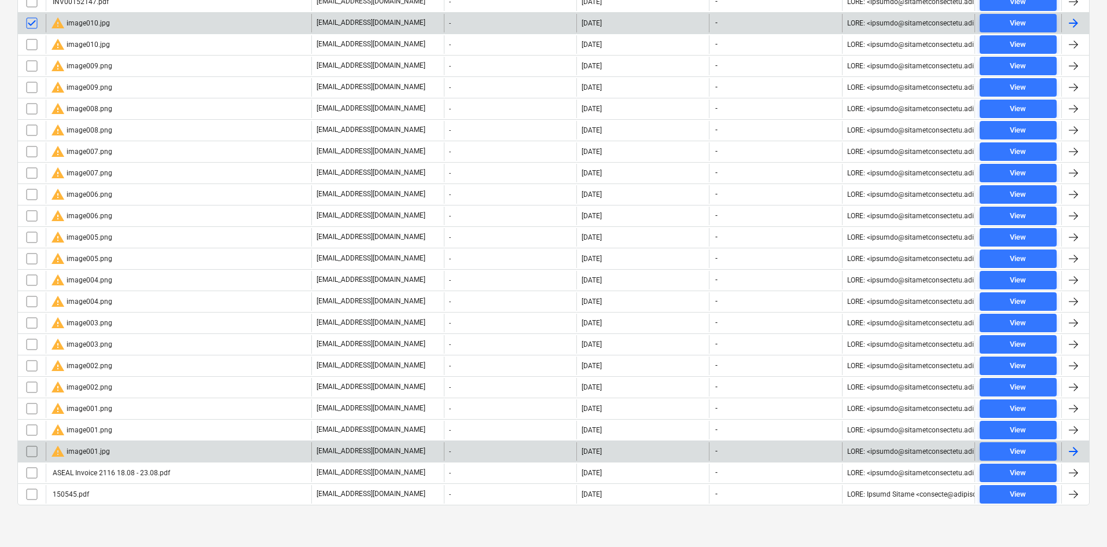
click at [32, 450] on input "checkbox" at bounding box center [32, 451] width 19 height 19
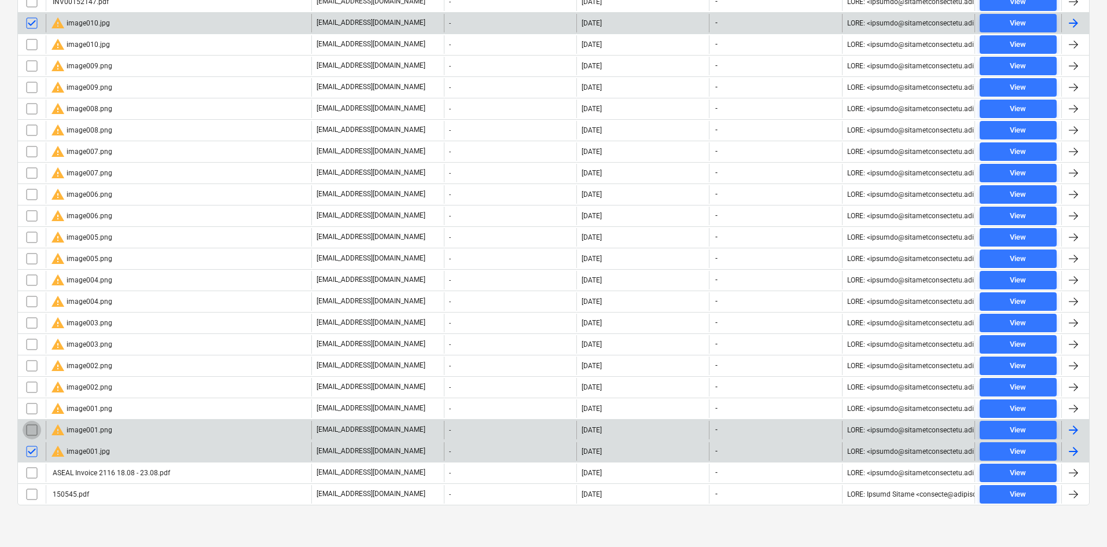
click at [30, 425] on input "checkbox" at bounding box center [32, 430] width 19 height 19
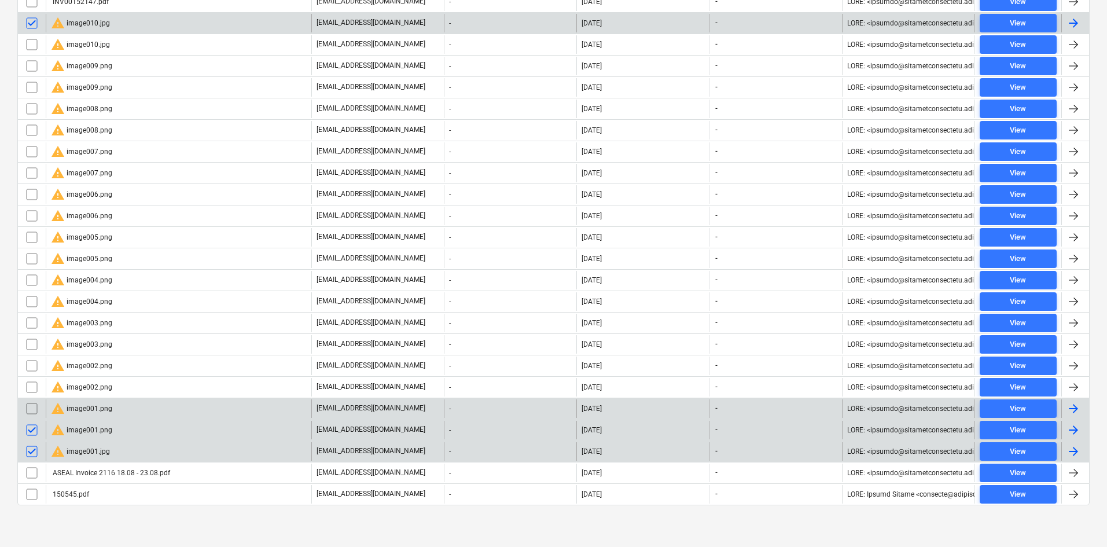
click at [31, 409] on input "checkbox" at bounding box center [32, 408] width 19 height 19
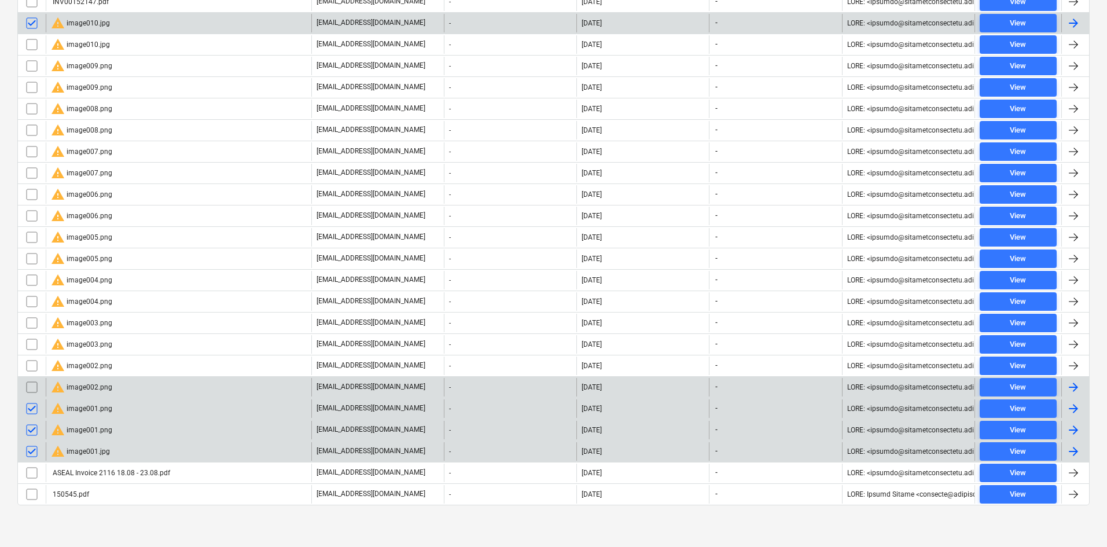
click at [32, 380] on input "checkbox" at bounding box center [32, 387] width 19 height 19
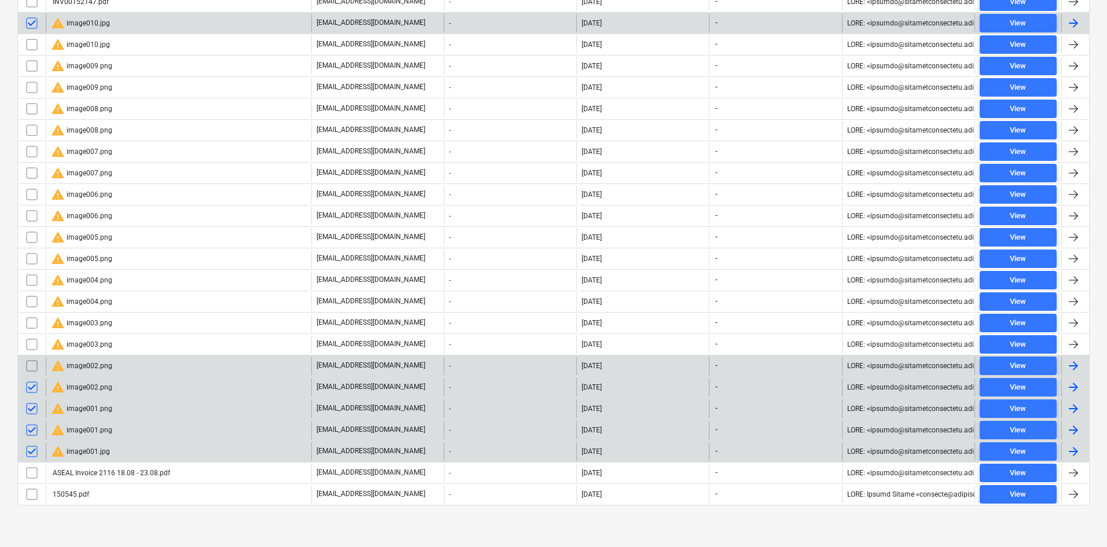
click at [33, 365] on input "checkbox" at bounding box center [32, 365] width 19 height 19
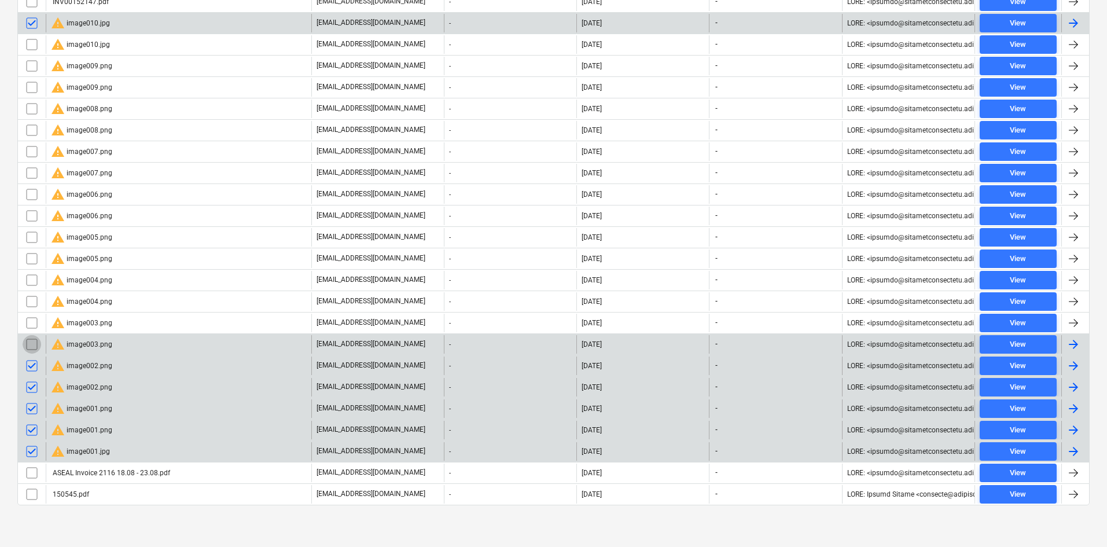
click at [37, 339] on input "checkbox" at bounding box center [32, 344] width 19 height 19
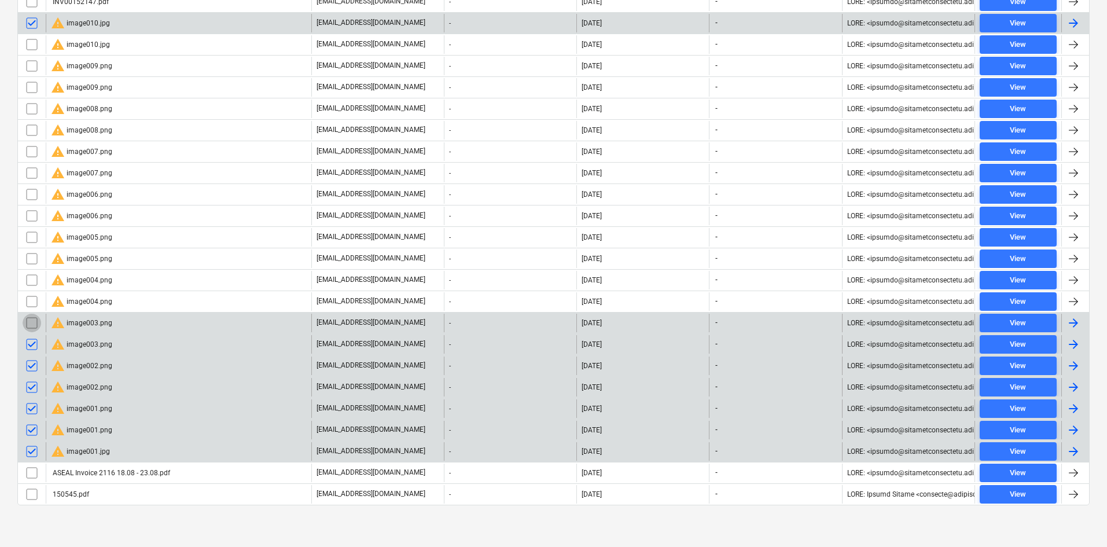
click at [33, 327] on input "checkbox" at bounding box center [32, 323] width 19 height 19
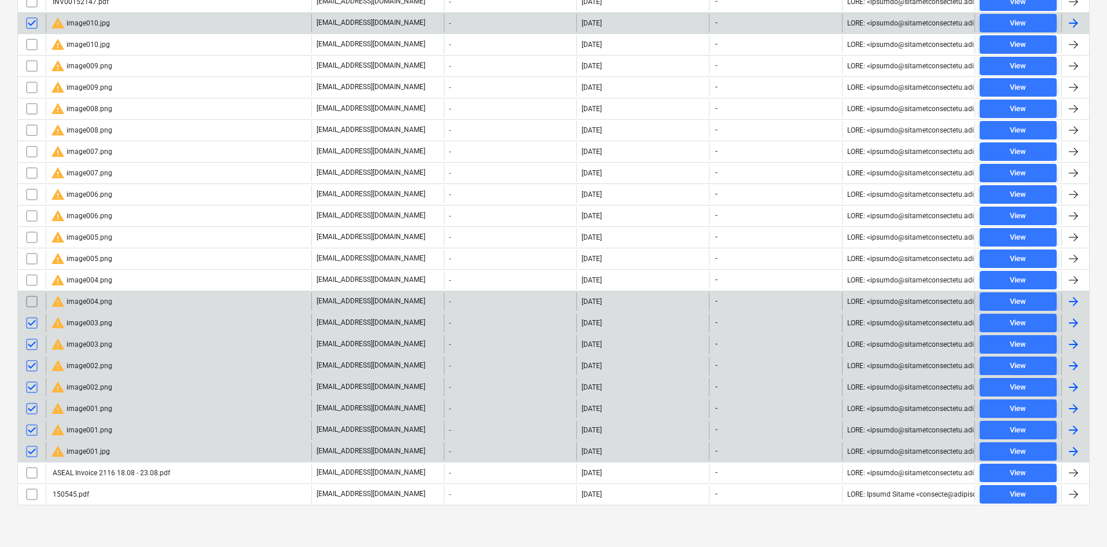
click at [29, 303] on input "checkbox" at bounding box center [32, 301] width 19 height 19
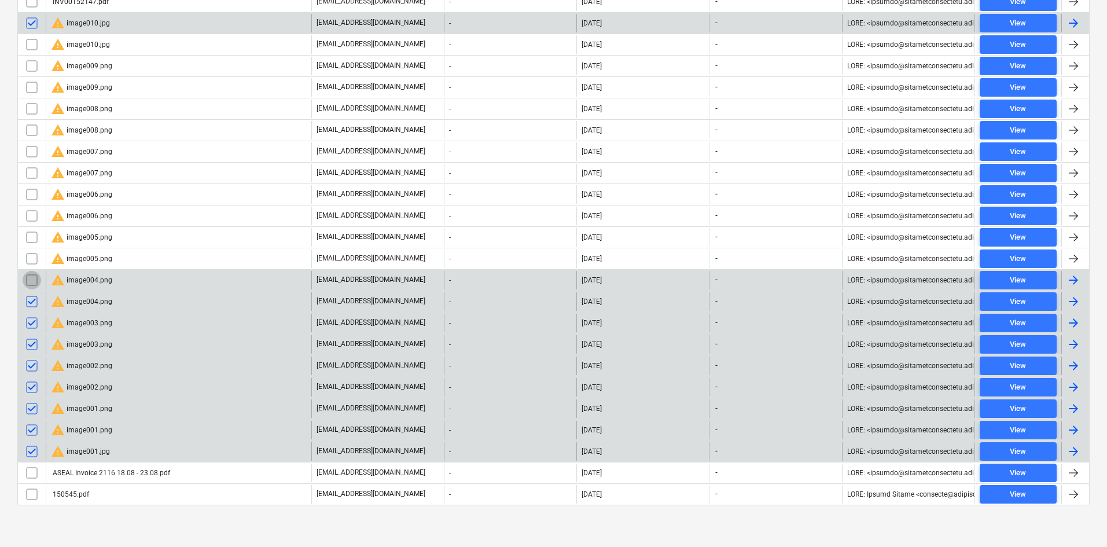
click at [32, 284] on input "checkbox" at bounding box center [32, 280] width 19 height 19
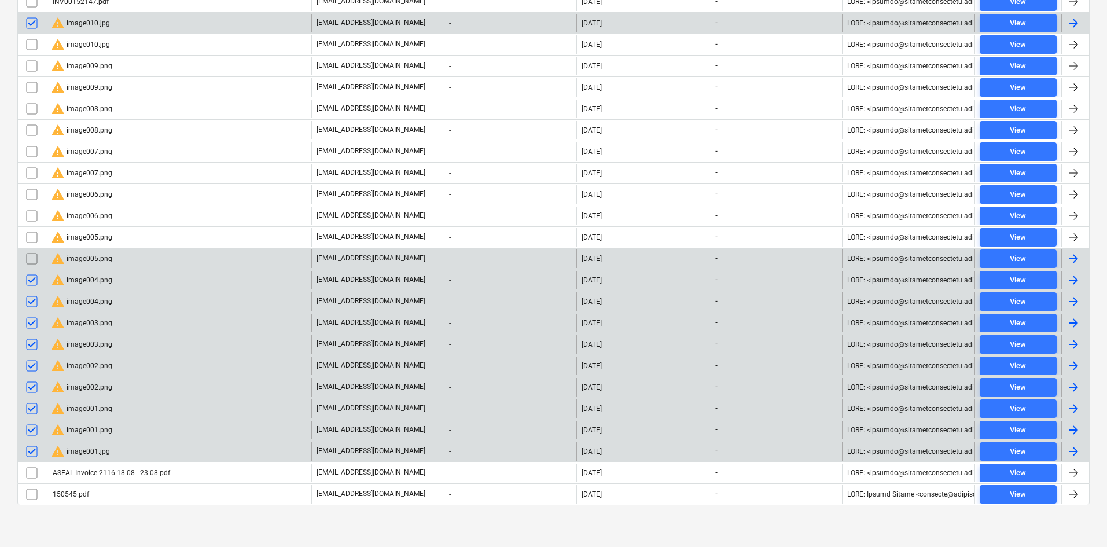
click at [38, 263] on input "checkbox" at bounding box center [32, 258] width 19 height 19
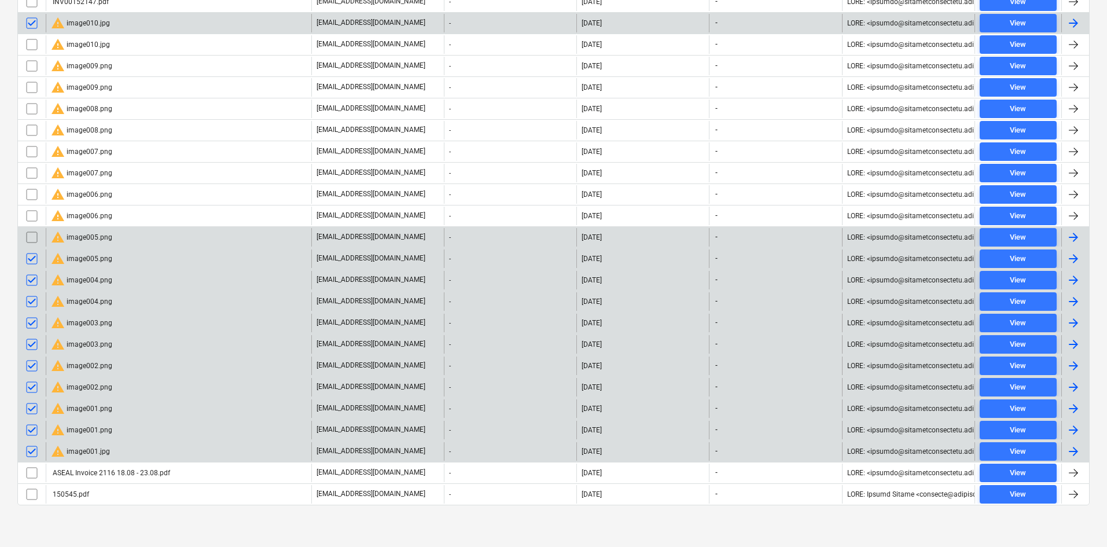
click at [36, 241] on input "checkbox" at bounding box center [32, 237] width 19 height 19
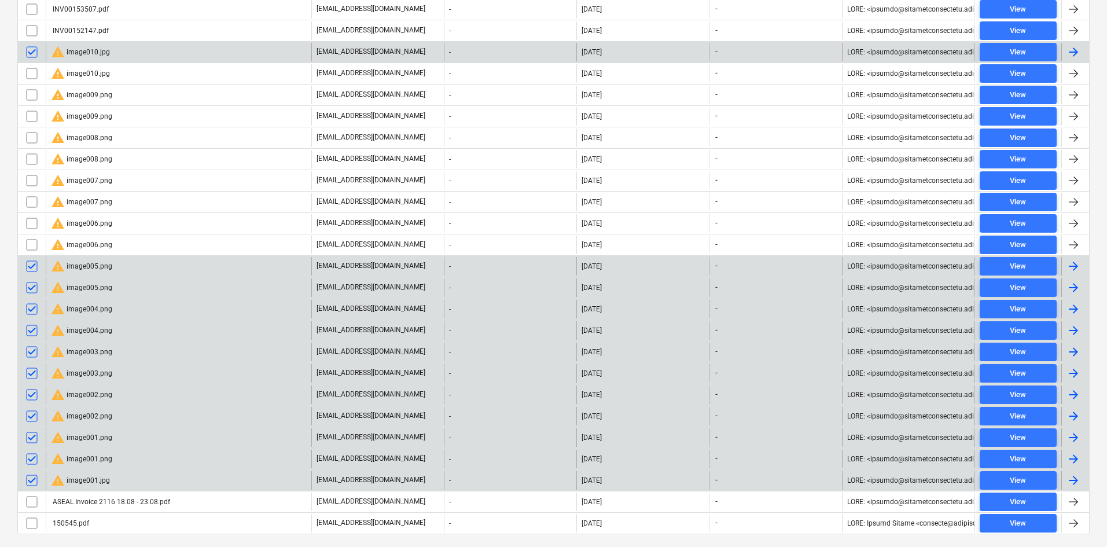
scroll to position [423, 0]
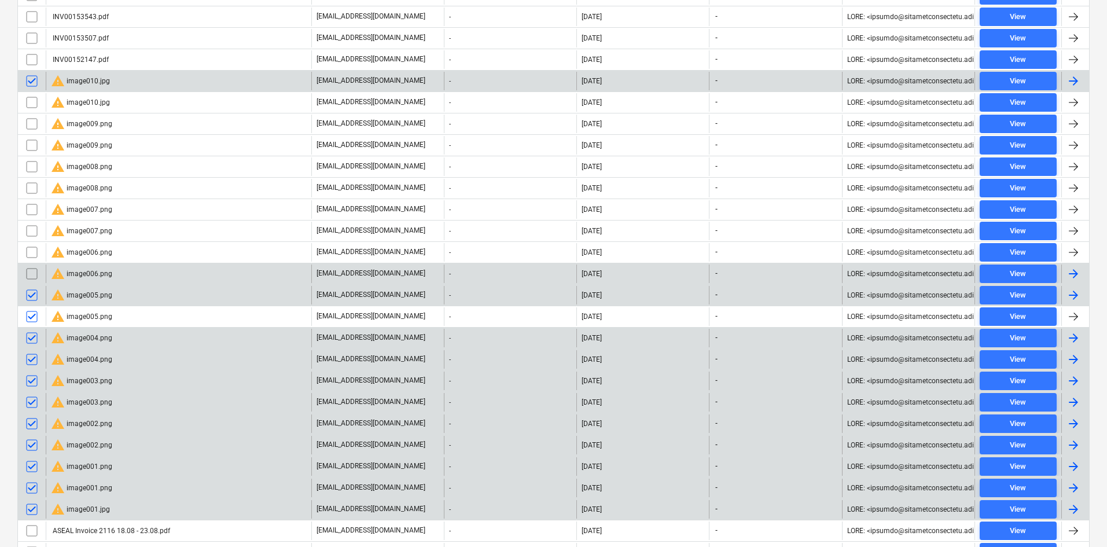
click at [30, 269] on input "checkbox" at bounding box center [32, 273] width 19 height 19
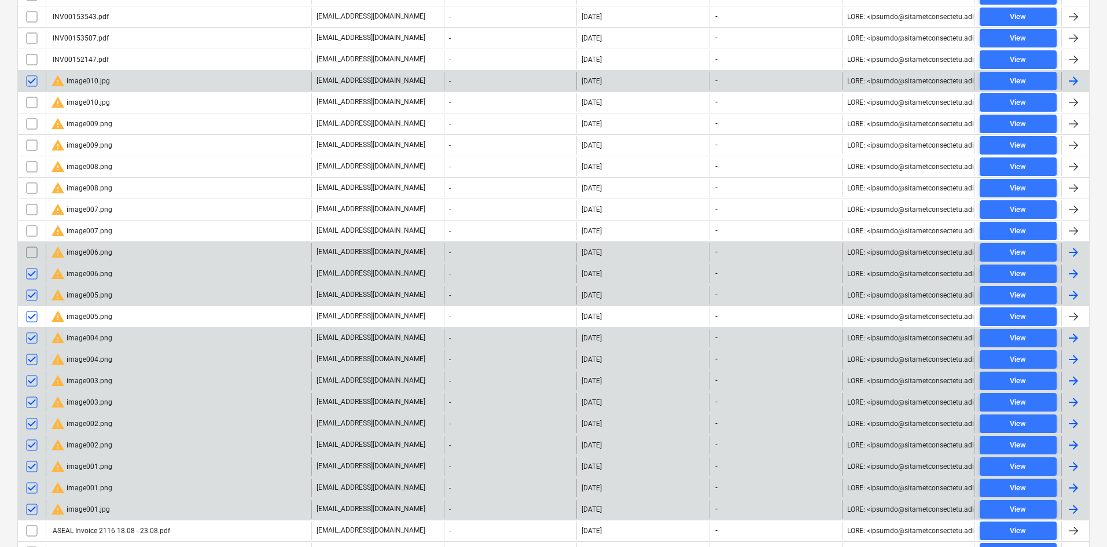
click at [30, 251] on input "checkbox" at bounding box center [32, 252] width 19 height 19
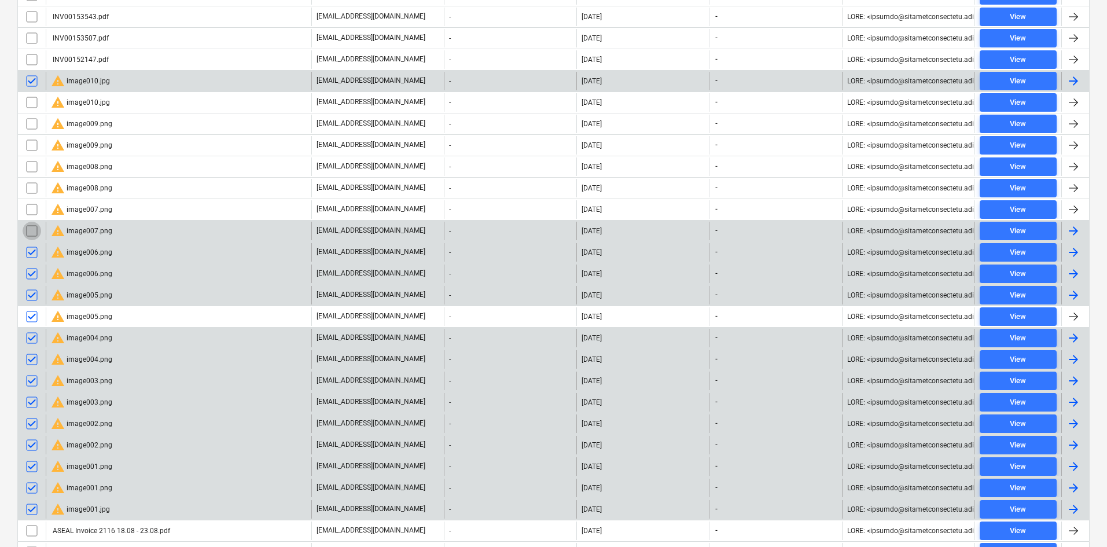
click at [30, 233] on input "checkbox" at bounding box center [32, 231] width 19 height 19
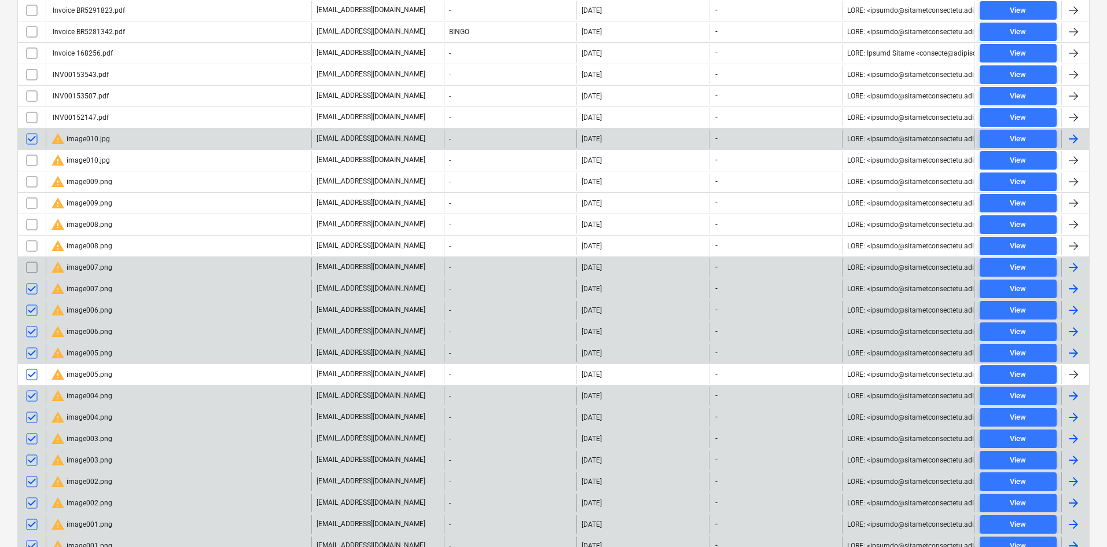
click at [28, 265] on input "checkbox" at bounding box center [32, 267] width 19 height 19
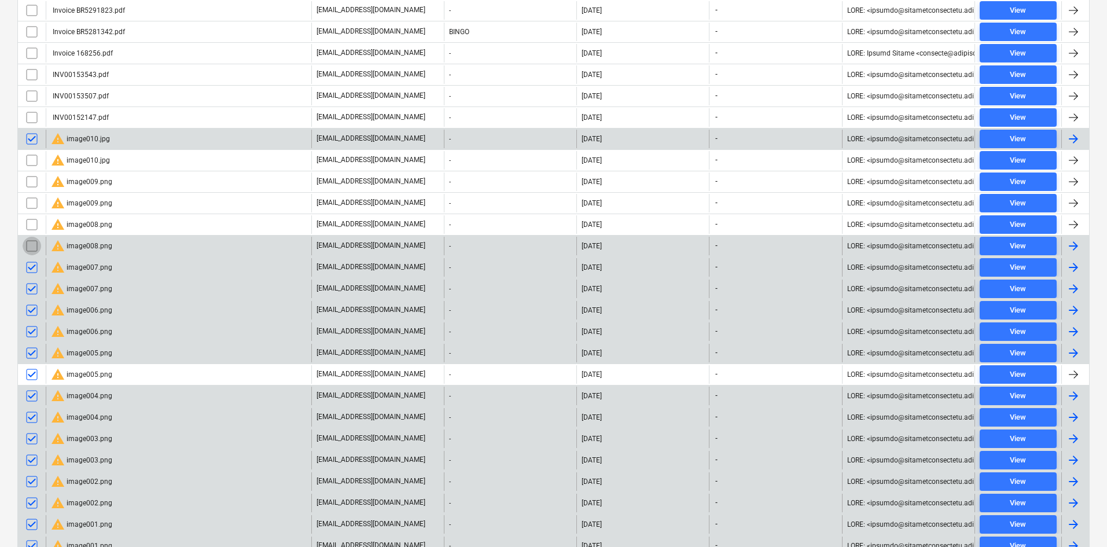
click at [25, 241] on input "checkbox" at bounding box center [32, 246] width 19 height 19
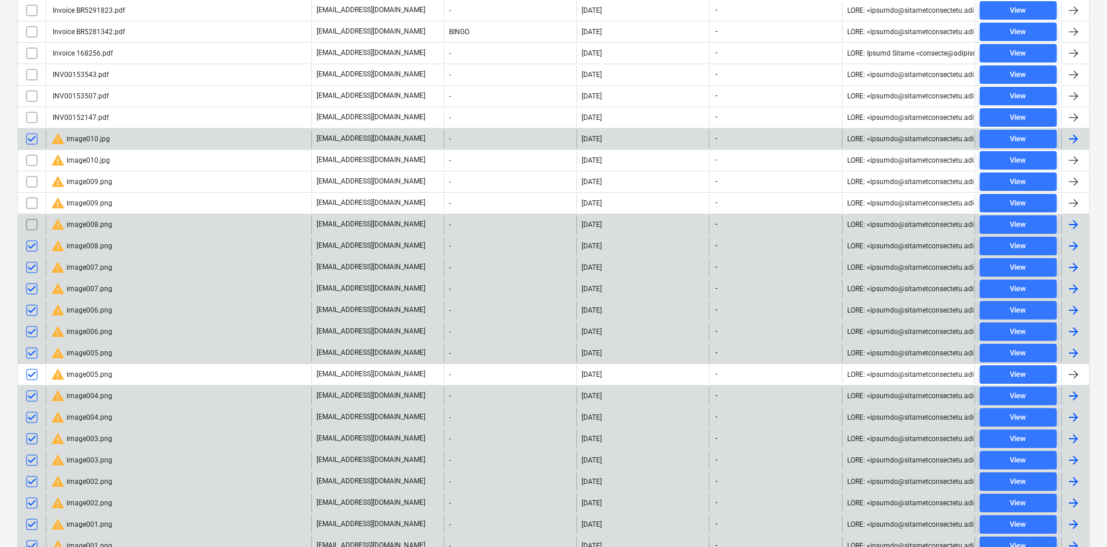
click at [30, 222] on input "checkbox" at bounding box center [32, 224] width 19 height 19
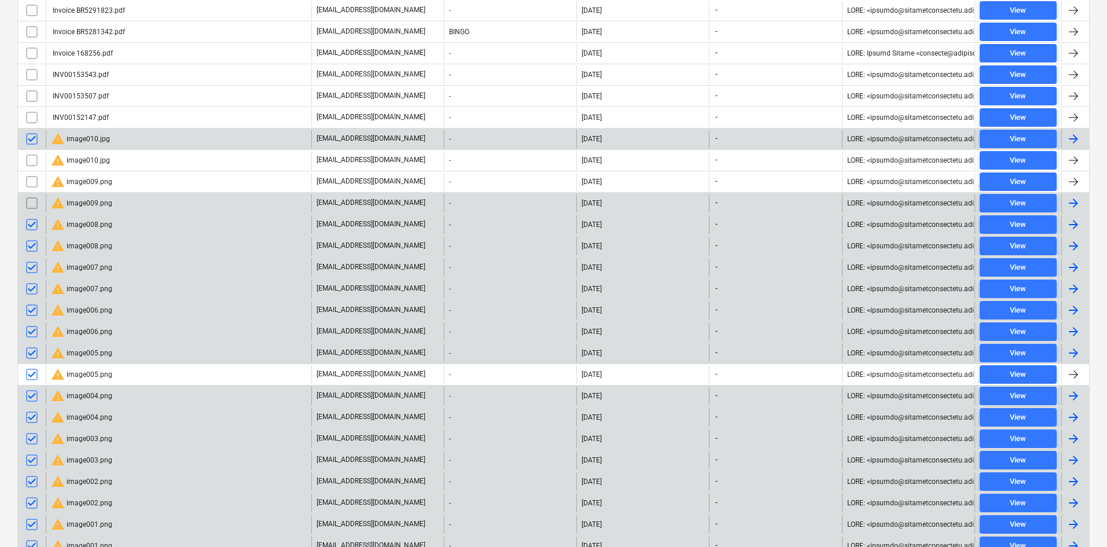
click at [35, 202] on input "checkbox" at bounding box center [32, 203] width 19 height 19
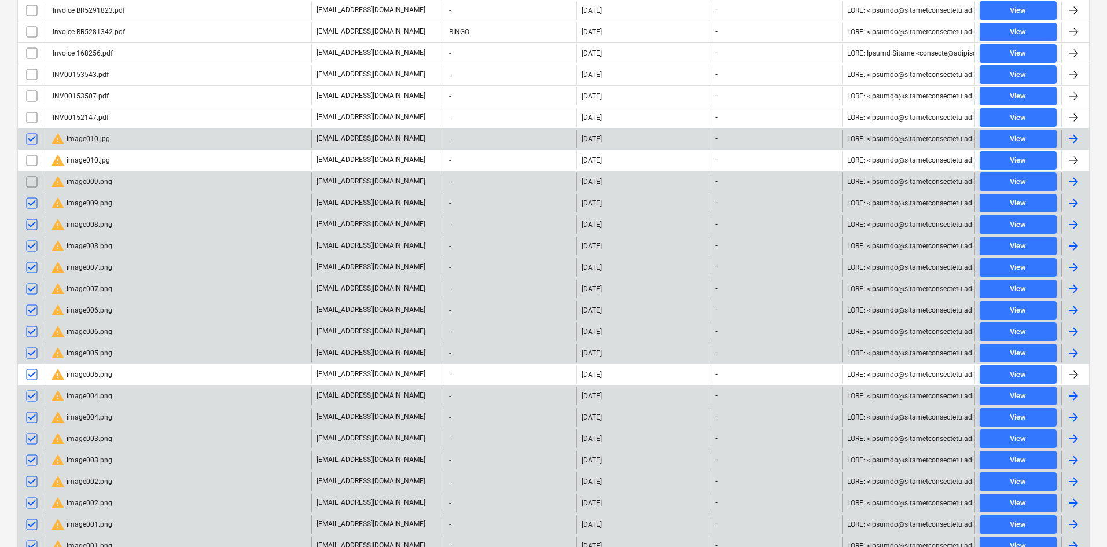
click at [31, 182] on input "checkbox" at bounding box center [32, 181] width 19 height 19
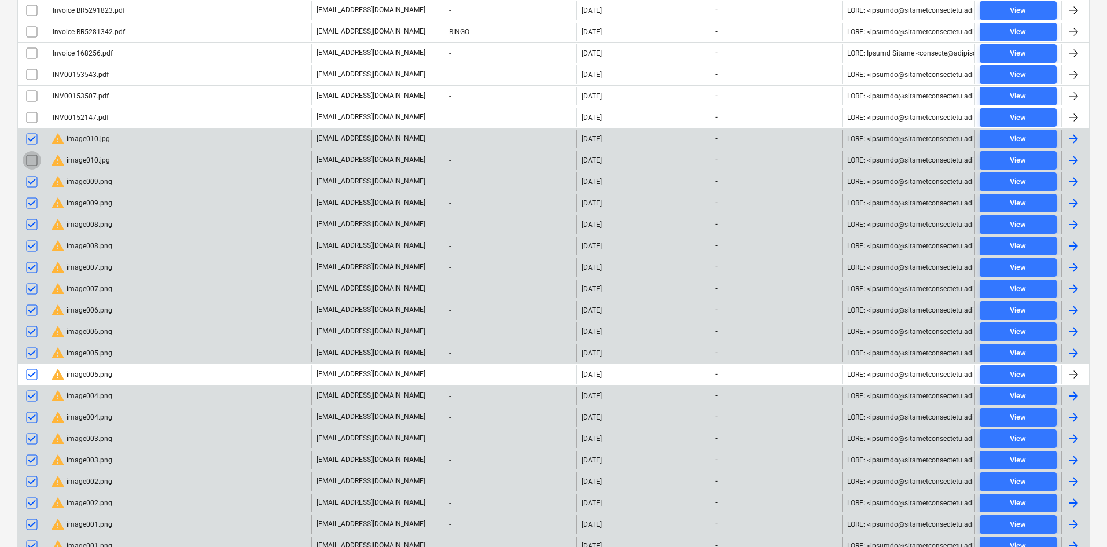
click at [32, 162] on input "checkbox" at bounding box center [32, 160] width 19 height 19
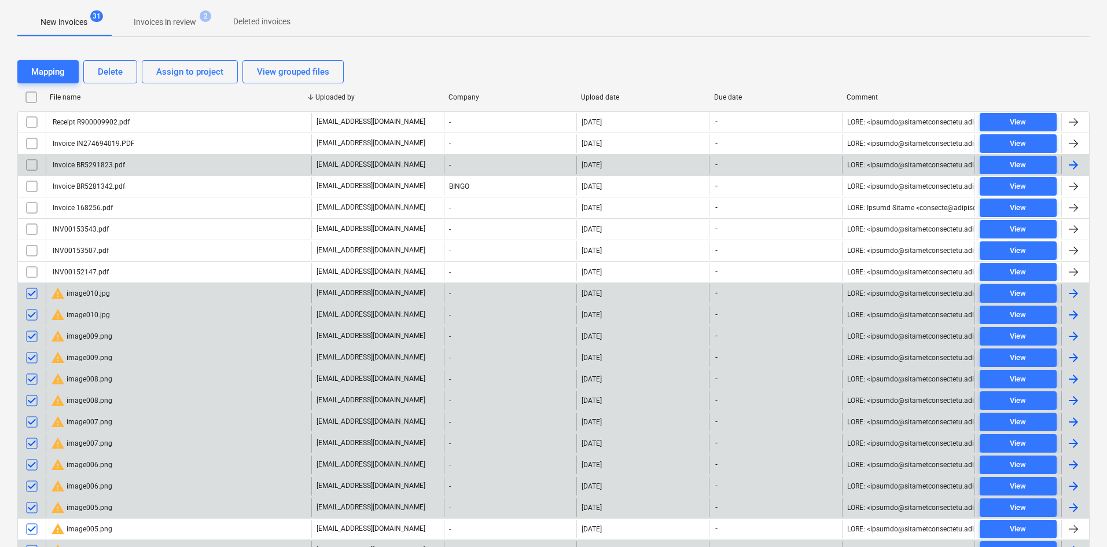
scroll to position [134, 0]
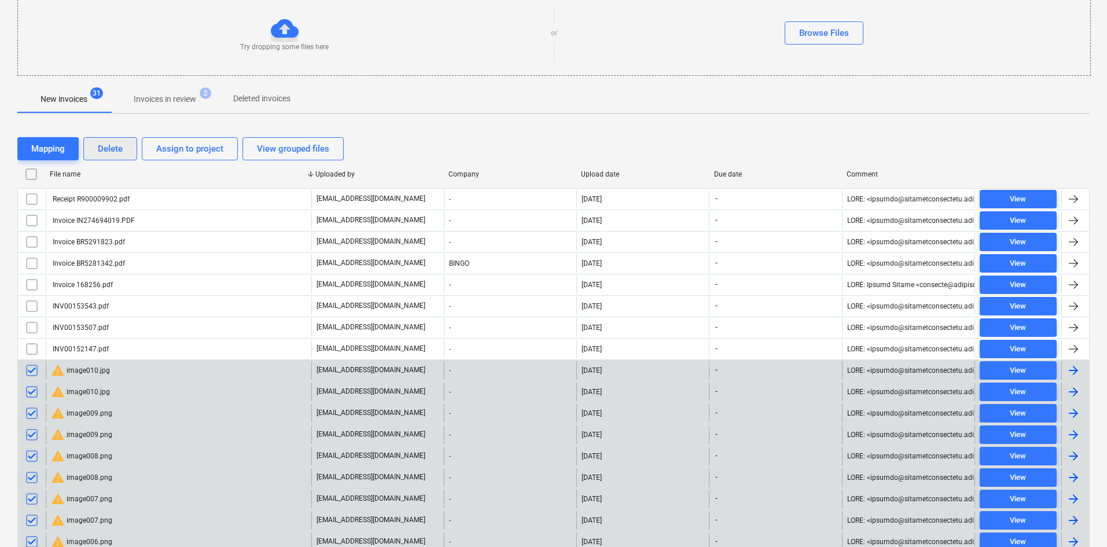
click at [114, 149] on div "Delete" at bounding box center [110, 148] width 25 height 15
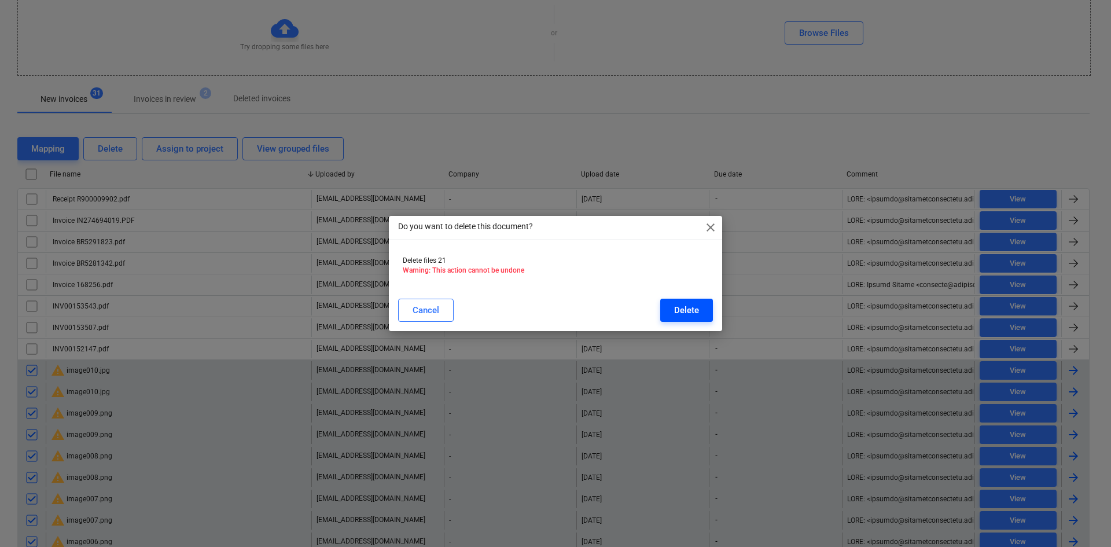
click at [673, 304] on button "Delete" at bounding box center [686, 310] width 53 height 23
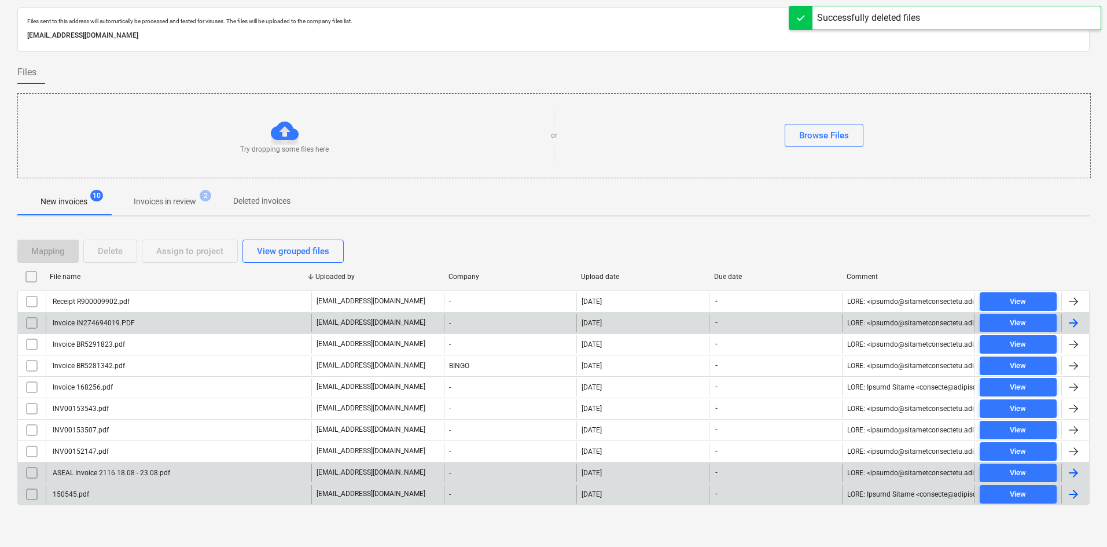
scroll to position [31, 0]
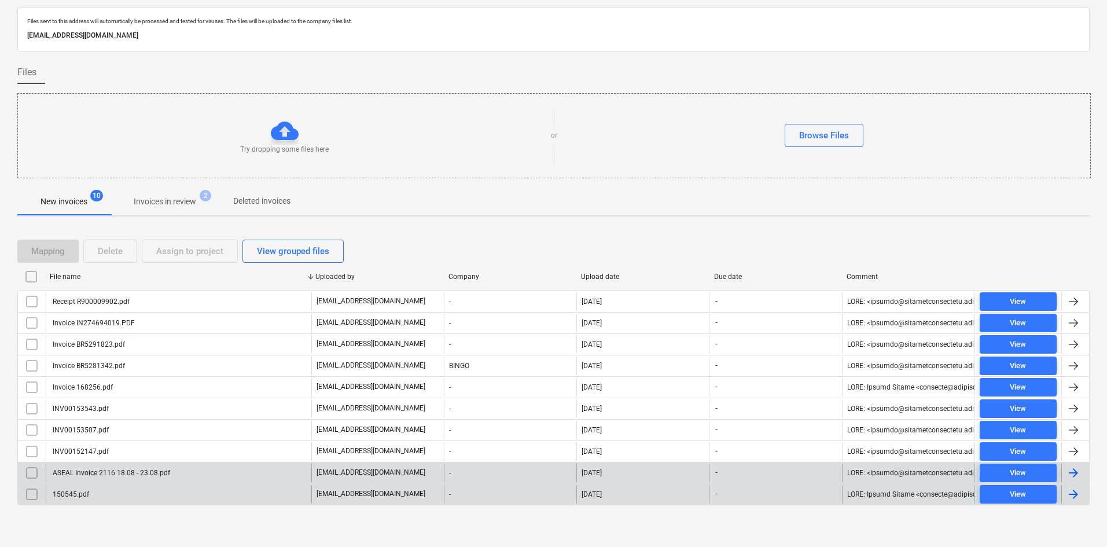
click at [606, 281] on div "Upload date" at bounding box center [642, 276] width 133 height 19
checkbox input "false"
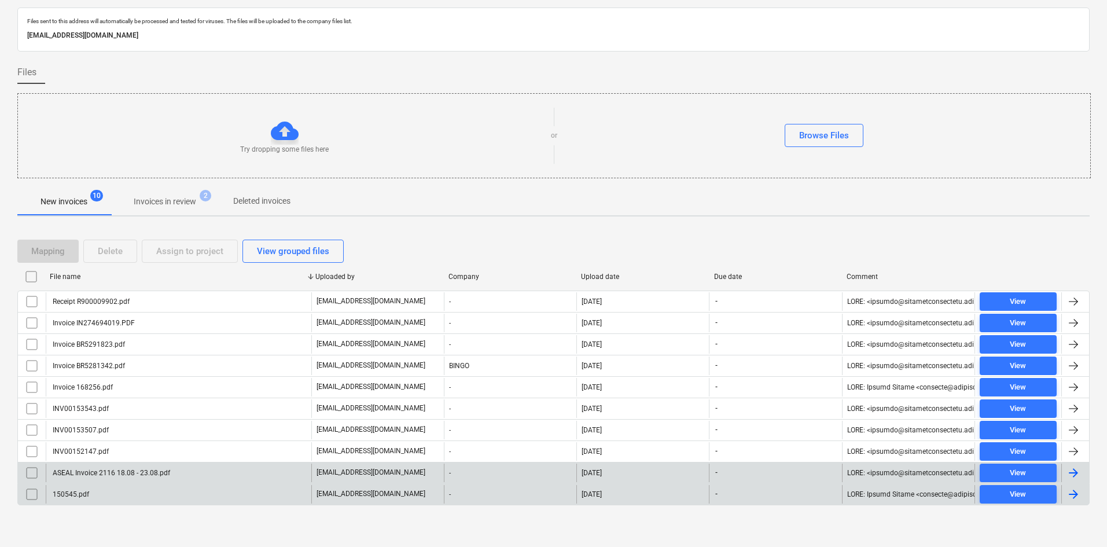
checkbox input "false"
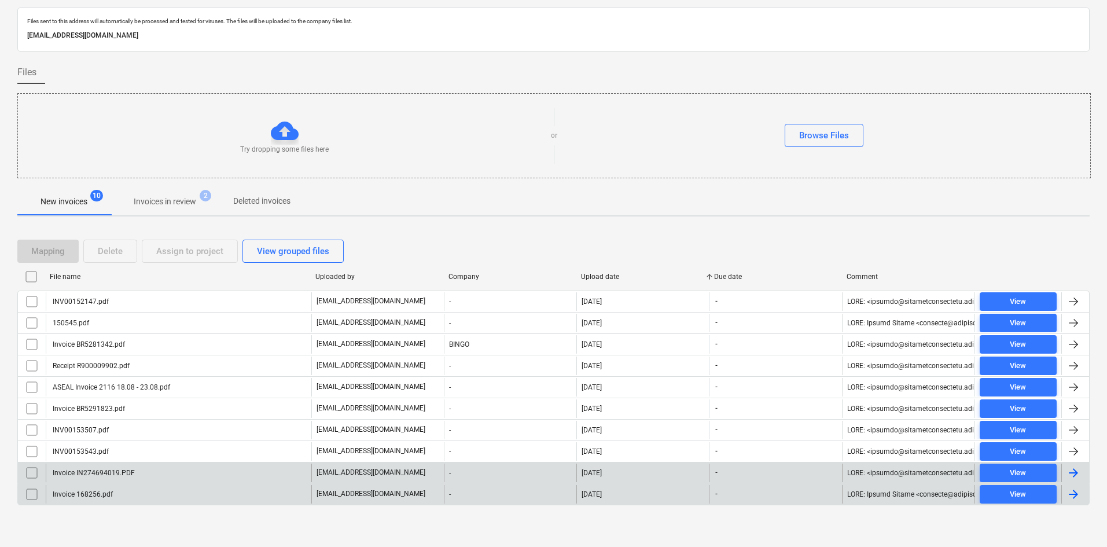
click at [606, 281] on div "Upload date" at bounding box center [642, 276] width 133 height 19
checkbox input "false"
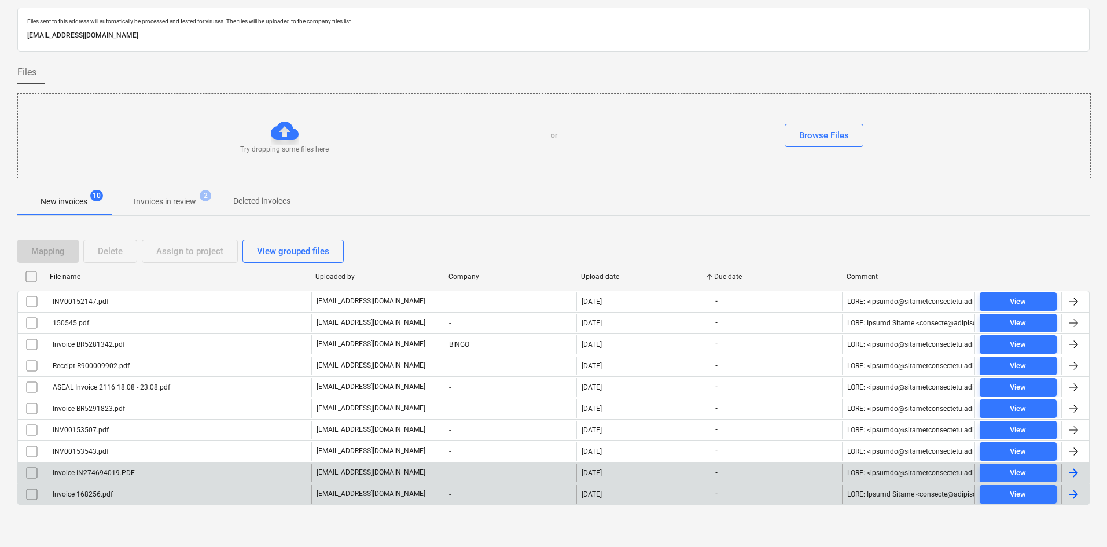
checkbox input "false"
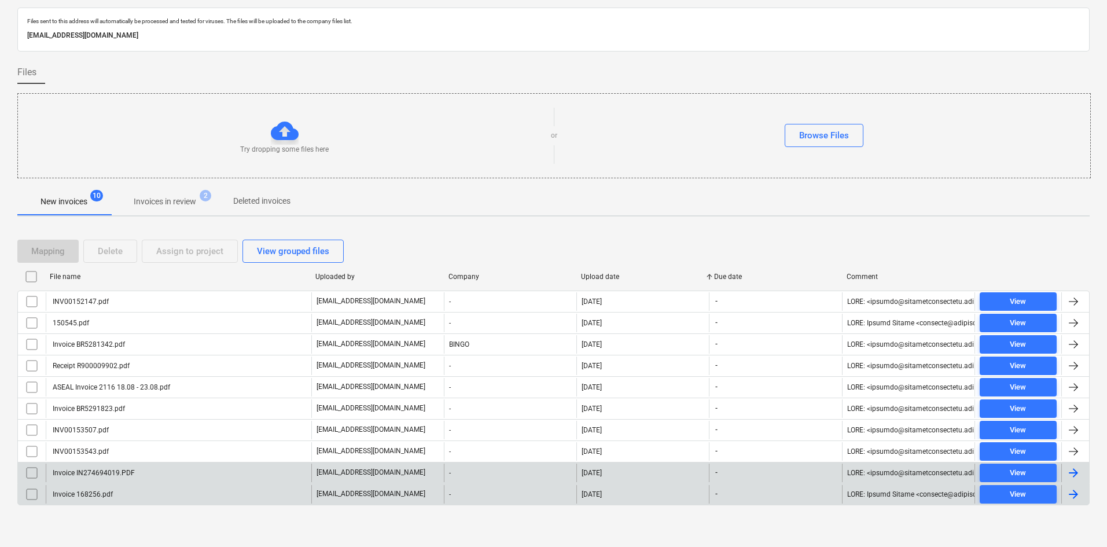
checkbox input "false"
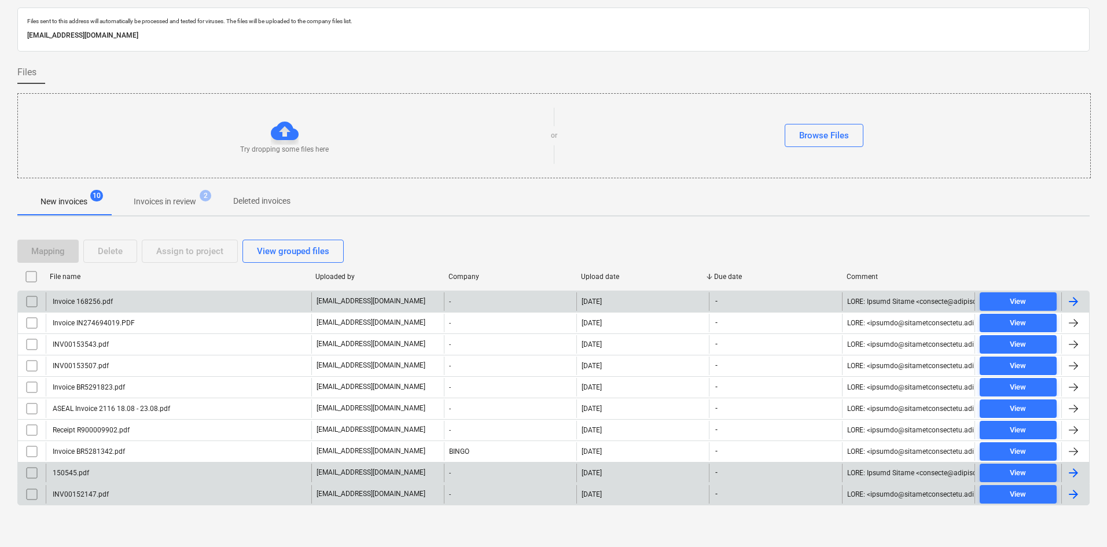
click at [131, 307] on div "Invoice 168256.pdf" at bounding box center [179, 301] width 266 height 19
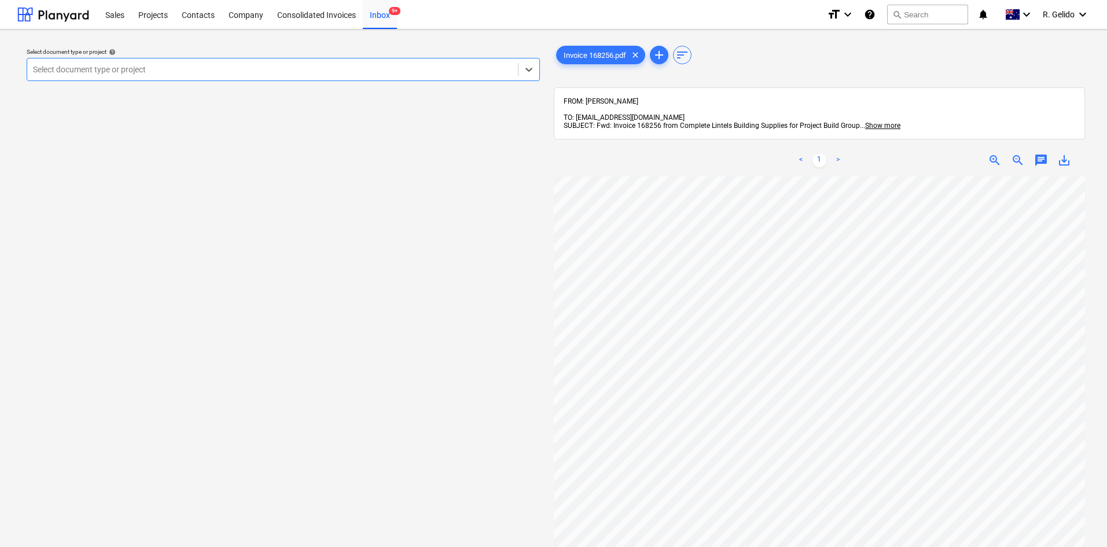
scroll to position [31, 0]
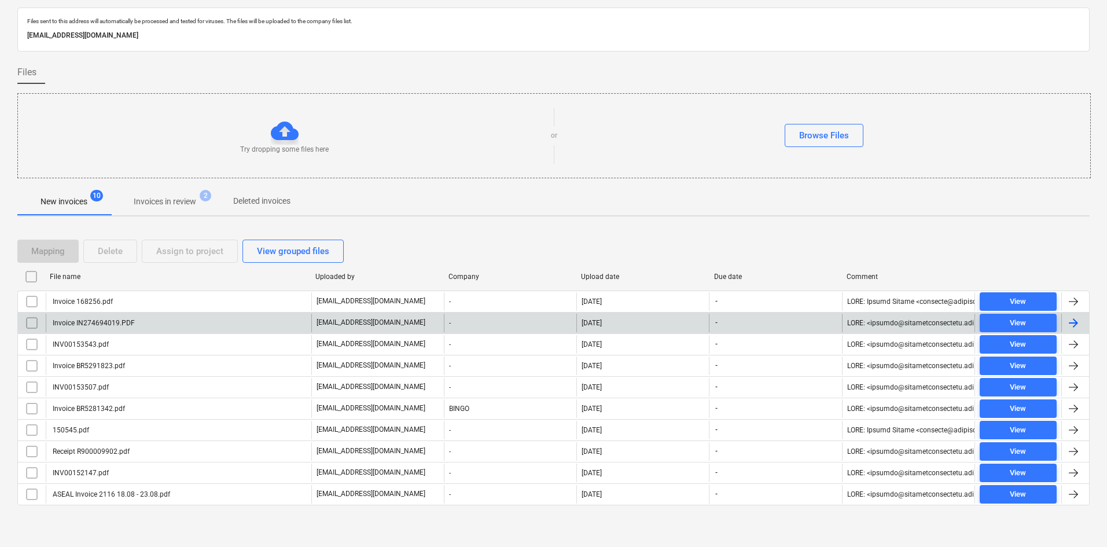
click at [111, 326] on div "Invoice IN274694019.PDF" at bounding box center [93, 323] width 84 height 8
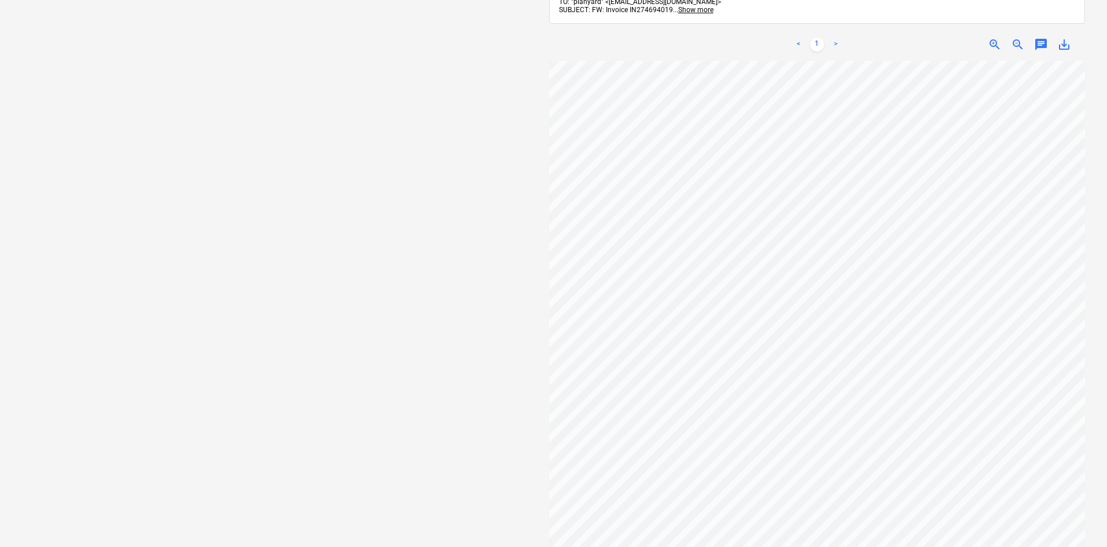
scroll to position [11, 0]
click at [834, 38] on link ">" at bounding box center [836, 45] width 14 height 14
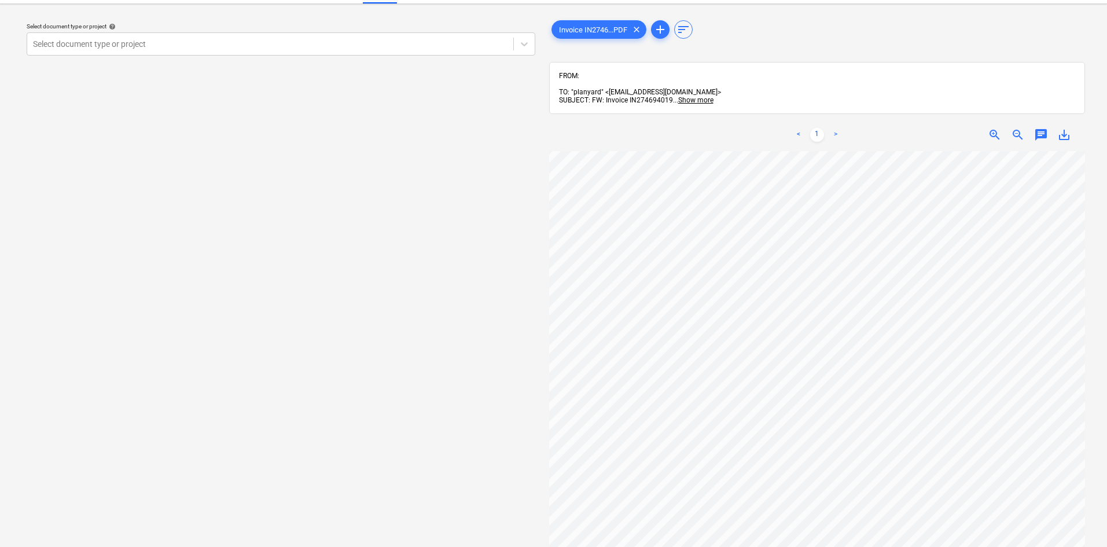
scroll to position [0, 0]
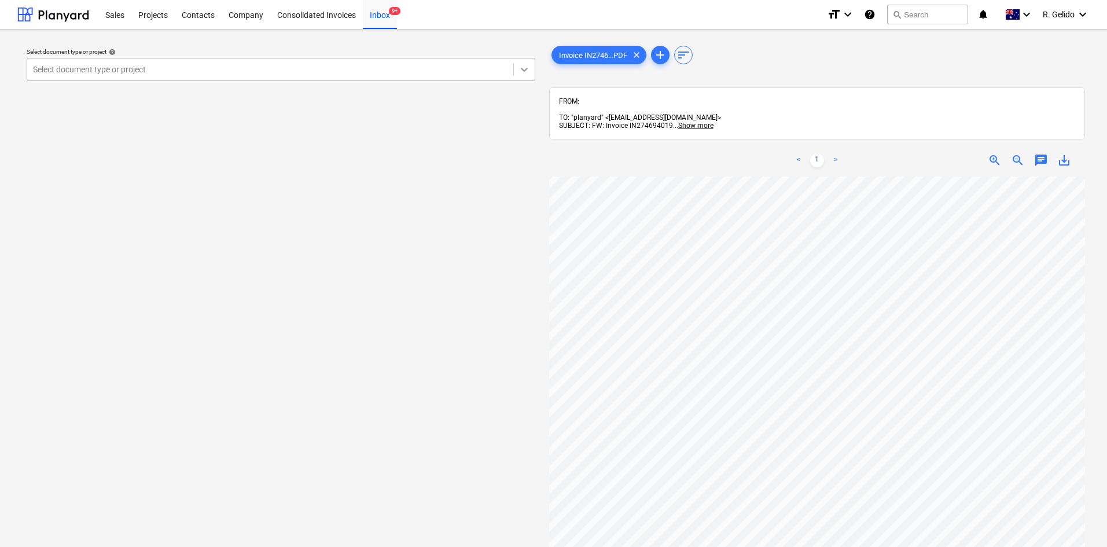
click at [527, 69] on icon at bounding box center [524, 70] width 7 height 4
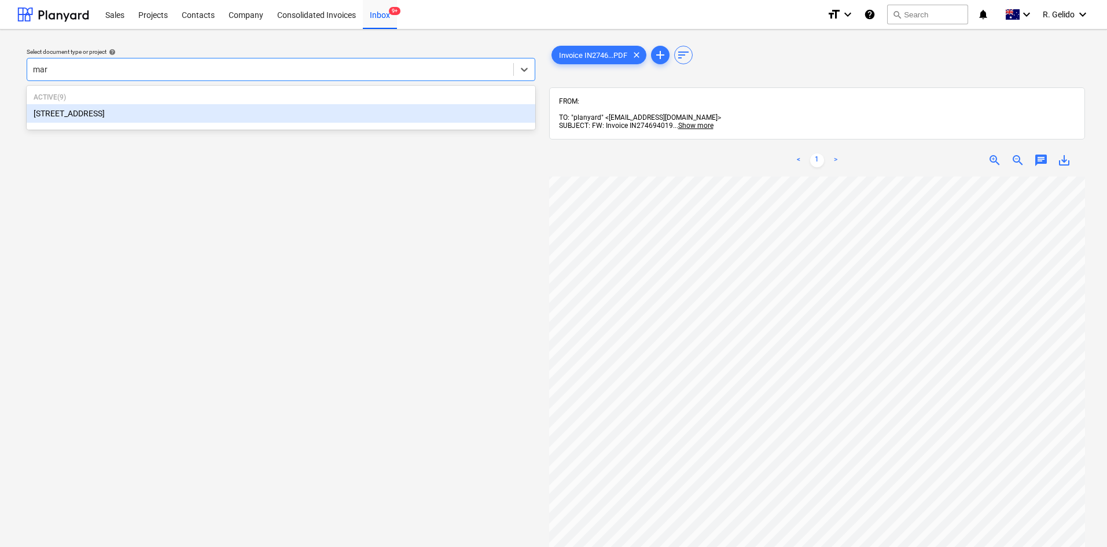
type input "mars"
click at [292, 113] on div "[STREET_ADDRESS]" at bounding box center [281, 113] width 509 height 19
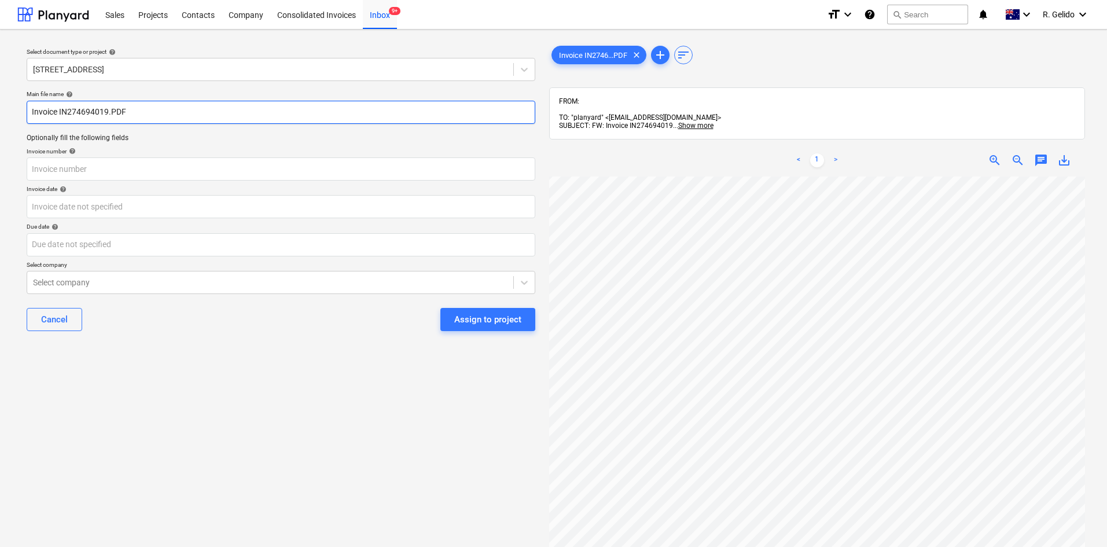
click at [29, 108] on input "Invoice IN274694019.PDF" at bounding box center [281, 112] width 509 height 23
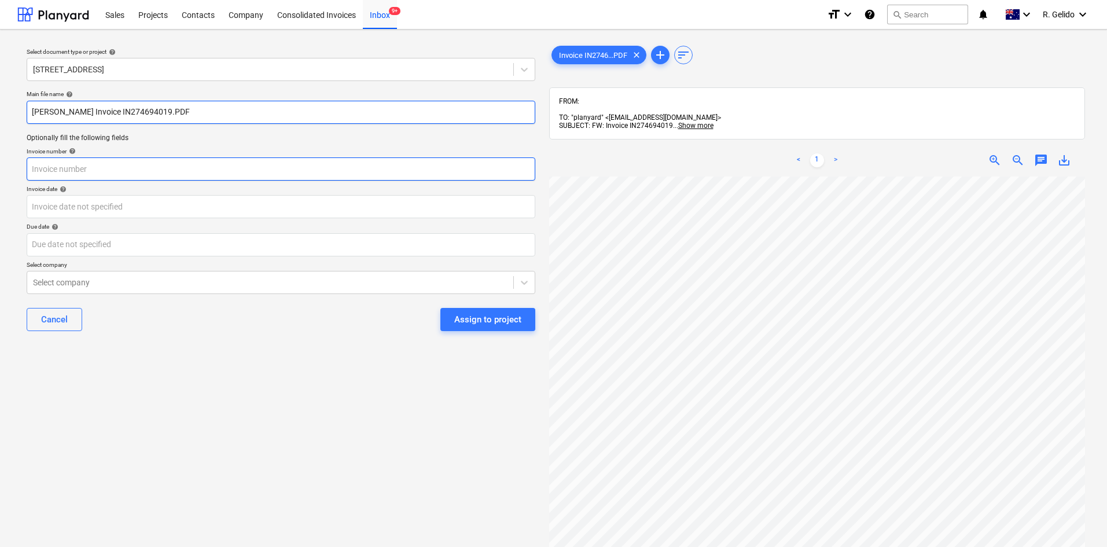
type input "[PERSON_NAME] Invoice IN274694019.PDF"
click at [58, 163] on input "text" at bounding box center [281, 168] width 509 height 23
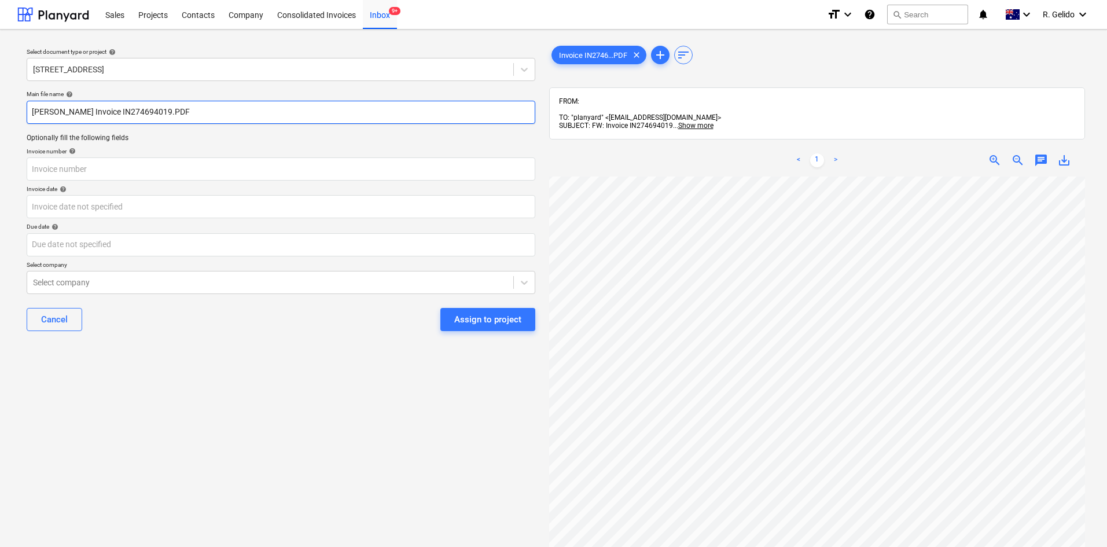
click at [126, 109] on input "[PERSON_NAME] Invoice IN274694019.PDF" at bounding box center [281, 112] width 509 height 23
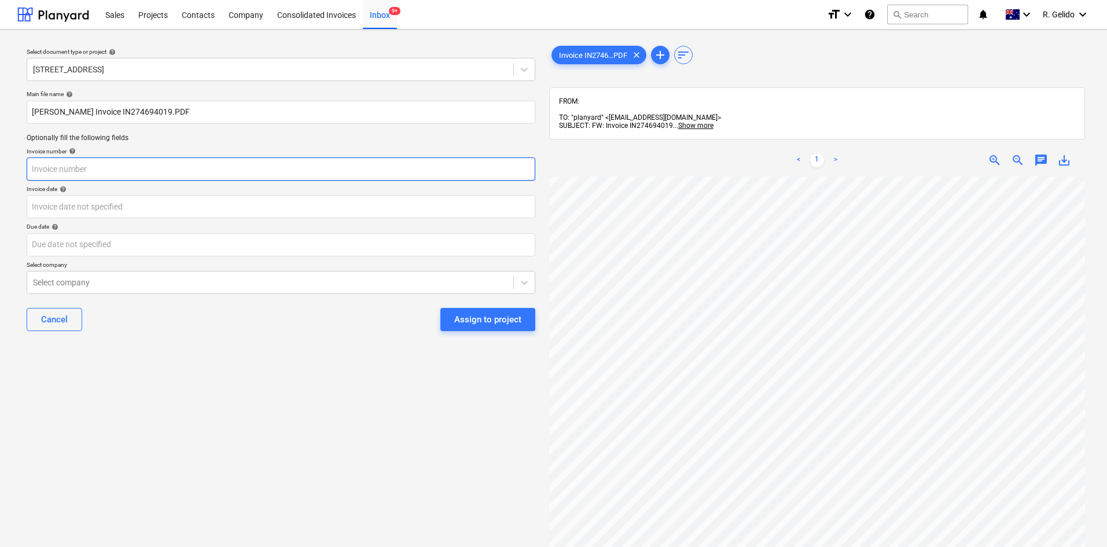
click at [69, 163] on input "text" at bounding box center [281, 168] width 509 height 23
paste input "IN274694019"
click at [76, 164] on input "IN274694019" at bounding box center [281, 168] width 509 height 23
type input "IN274694019"
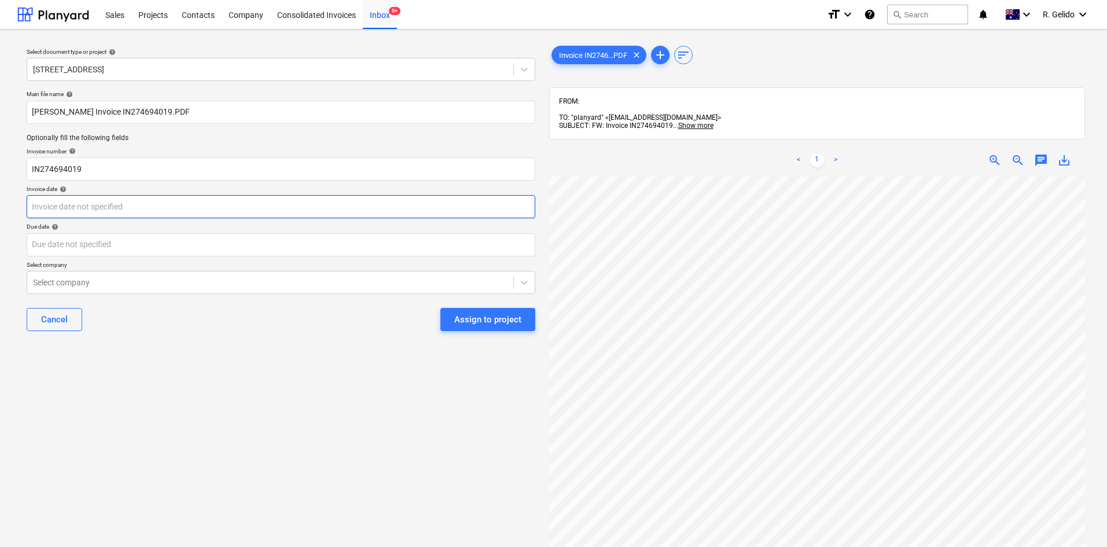
click at [57, 215] on body "Sales Projects Contacts Company Consolidated Invoices Inbox 9+ format_size keyb…" at bounding box center [553, 273] width 1107 height 547
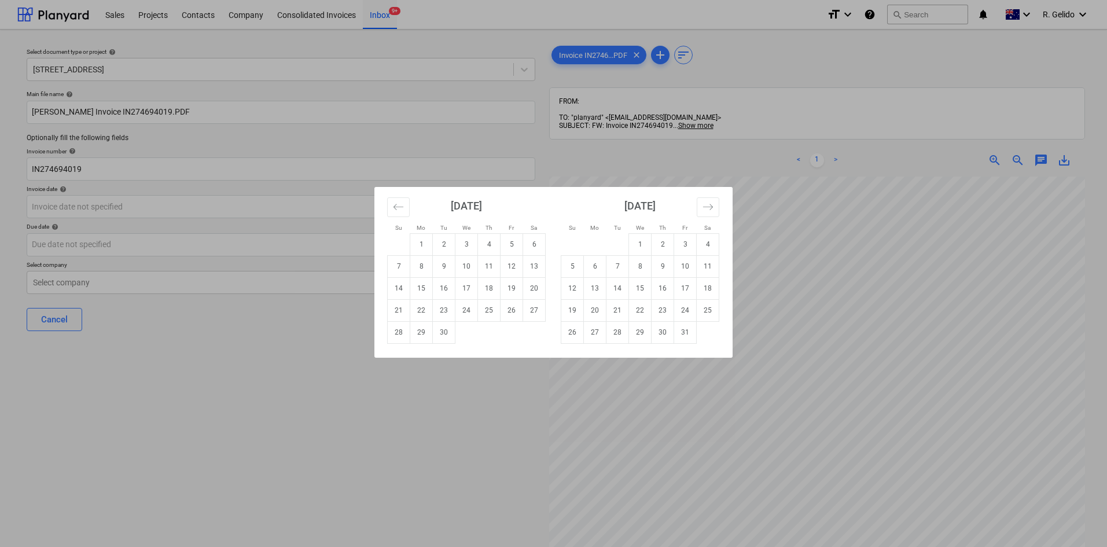
click at [57, 207] on div "Su Mo Tu We Th Fr Sa Su Mo Tu We Th Fr Sa [DATE] 1 2 3 4 5 6 7 8 9 10 11 12 13 …" at bounding box center [553, 273] width 1107 height 547
click at [57, 207] on body "Sales Projects Contacts Company Consolidated Invoices Inbox 9+ format_size keyb…" at bounding box center [553, 273] width 1107 height 547
click at [457, 242] on td "3" at bounding box center [466, 244] width 23 height 22
type input "[DATE]"
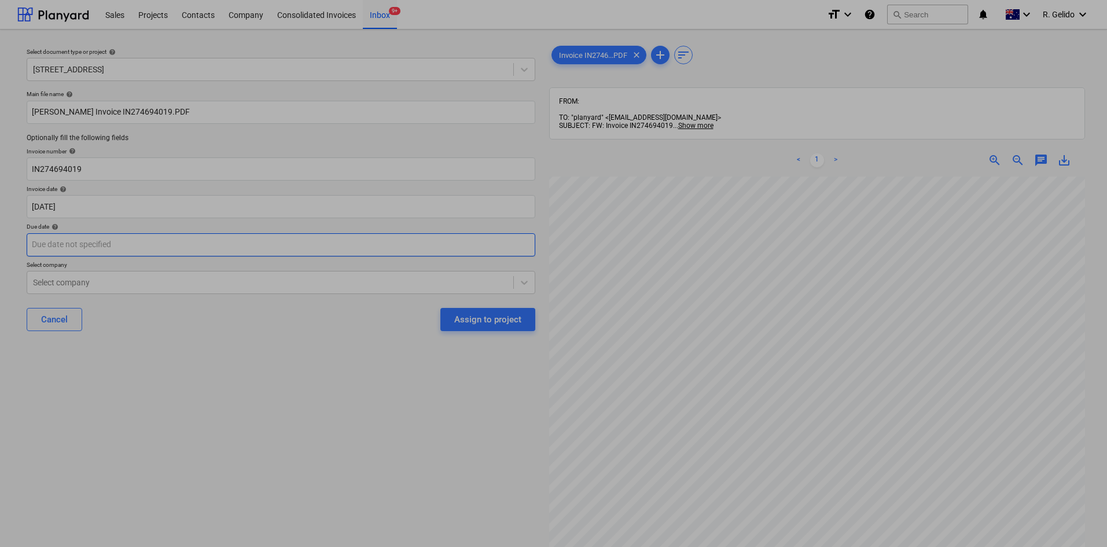
click at [83, 242] on body "Sales Projects Contacts Company Consolidated Invoices Inbox 9+ format_size keyb…" at bounding box center [553, 273] width 1107 height 547
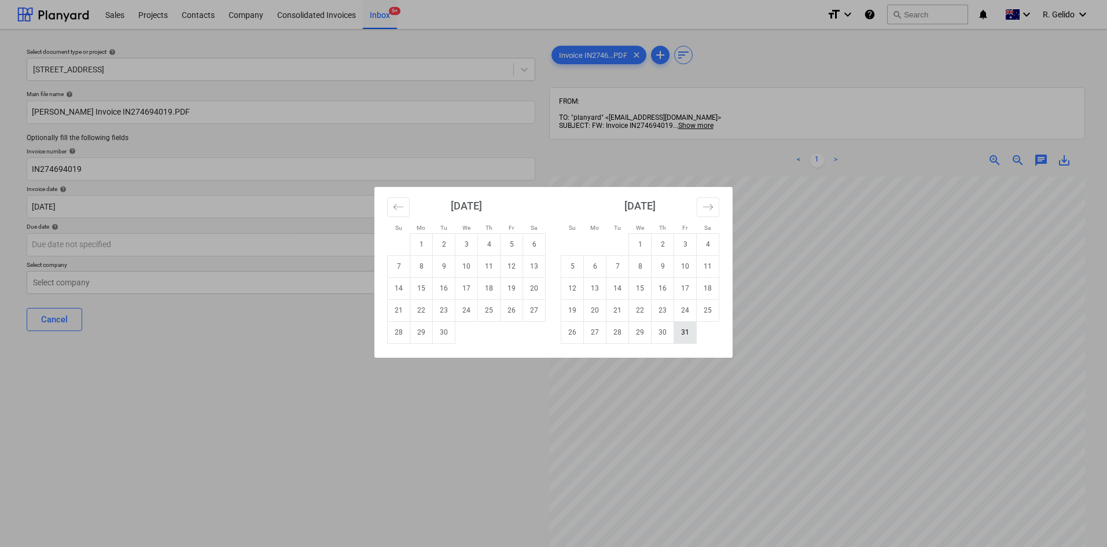
click at [692, 331] on td "31" at bounding box center [685, 332] width 23 height 22
type input "[DATE]"
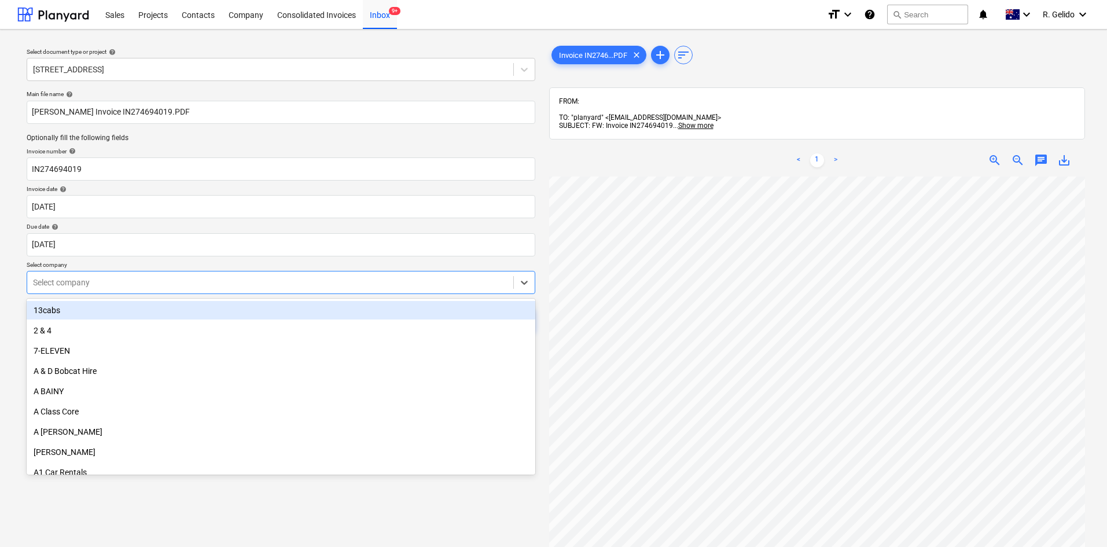
click at [111, 281] on div at bounding box center [270, 283] width 474 height 12
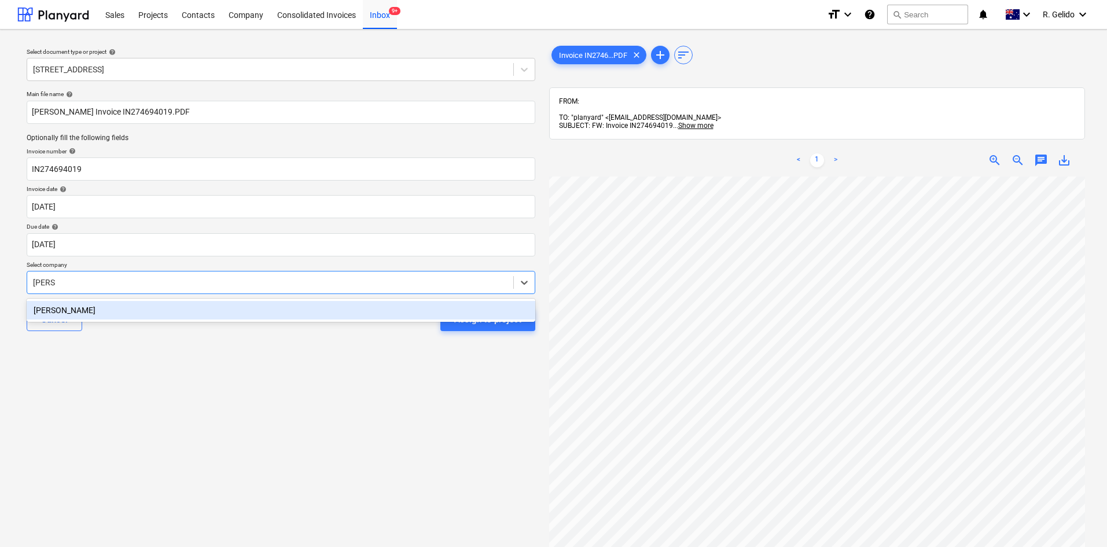
type input "[PERSON_NAME]"
click at [142, 312] on div "[PERSON_NAME]" at bounding box center [281, 310] width 509 height 19
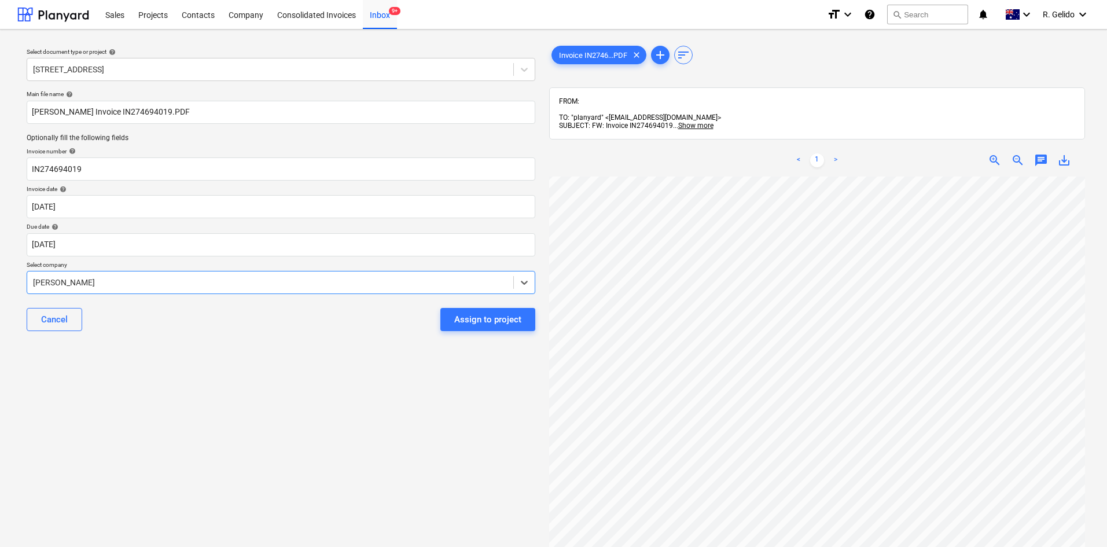
click at [196, 335] on div "Cancel Assign to project" at bounding box center [281, 320] width 509 height 42
click at [487, 318] on div "Assign to project" at bounding box center [487, 319] width 67 height 15
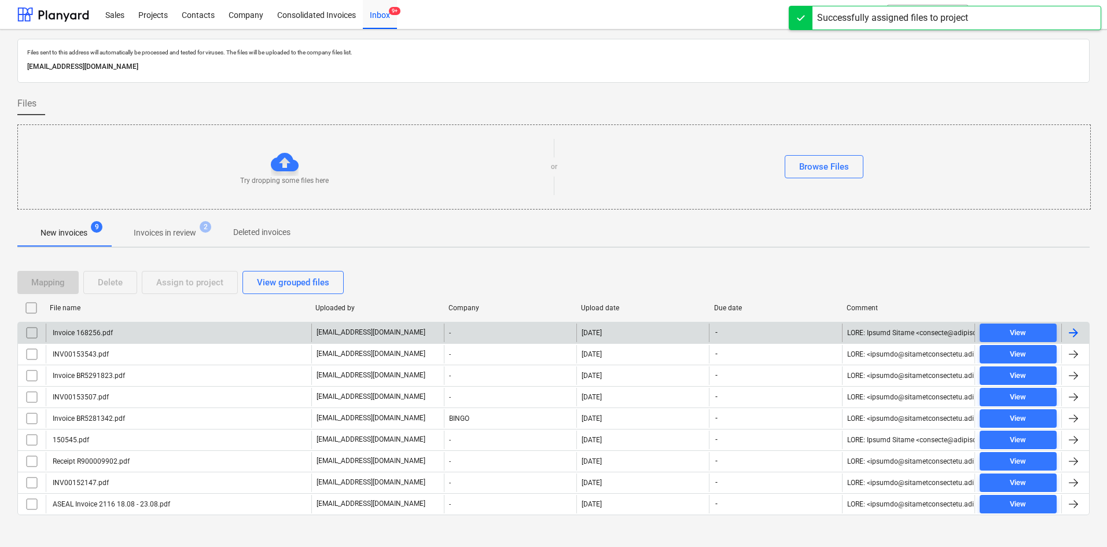
click at [170, 332] on div "Invoice 168256.pdf" at bounding box center [179, 332] width 266 height 19
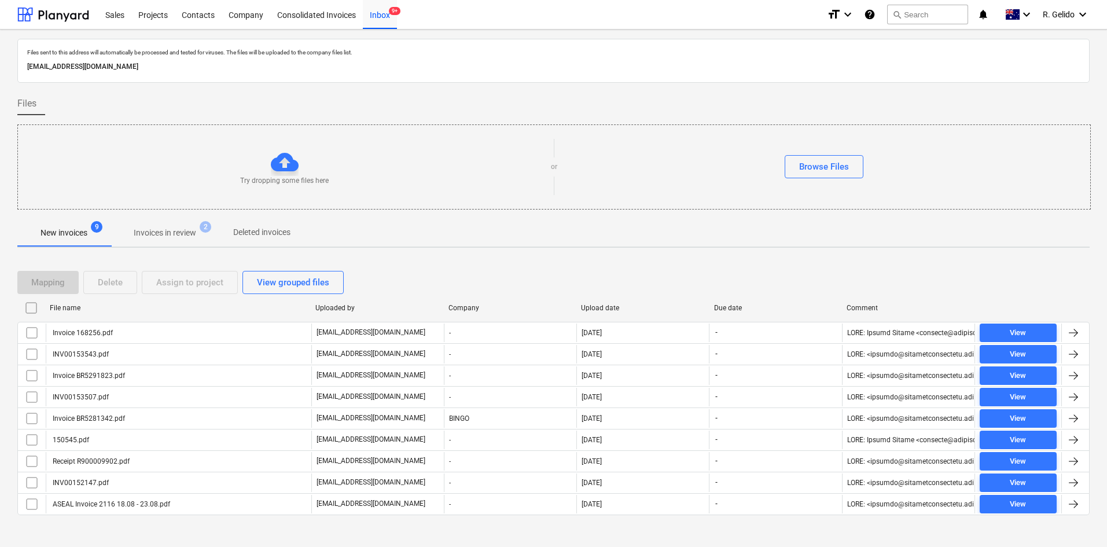
click at [341, 307] on div "Uploaded by" at bounding box center [377, 308] width 124 height 8
click at [601, 308] on div "Upload date" at bounding box center [643, 308] width 124 height 8
checkbox input "false"
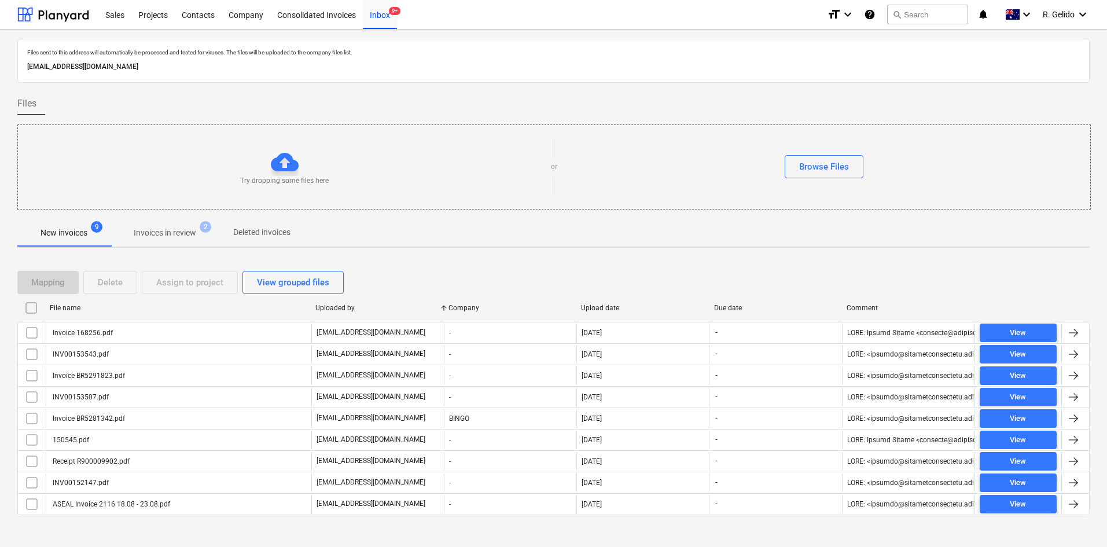
checkbox input "false"
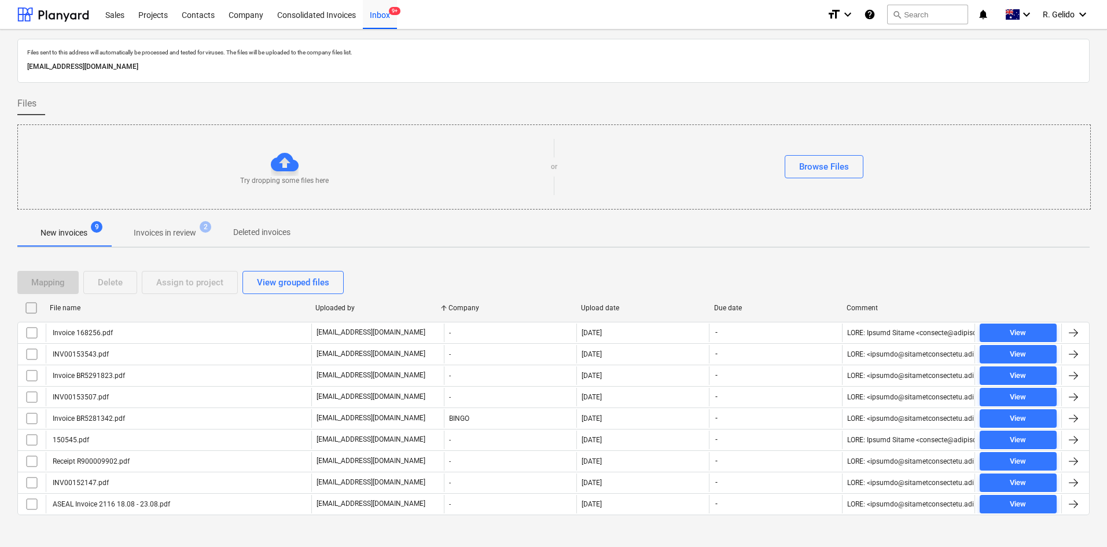
checkbox input "false"
click at [601, 308] on div "Upload date" at bounding box center [643, 308] width 124 height 8
checkbox input "false"
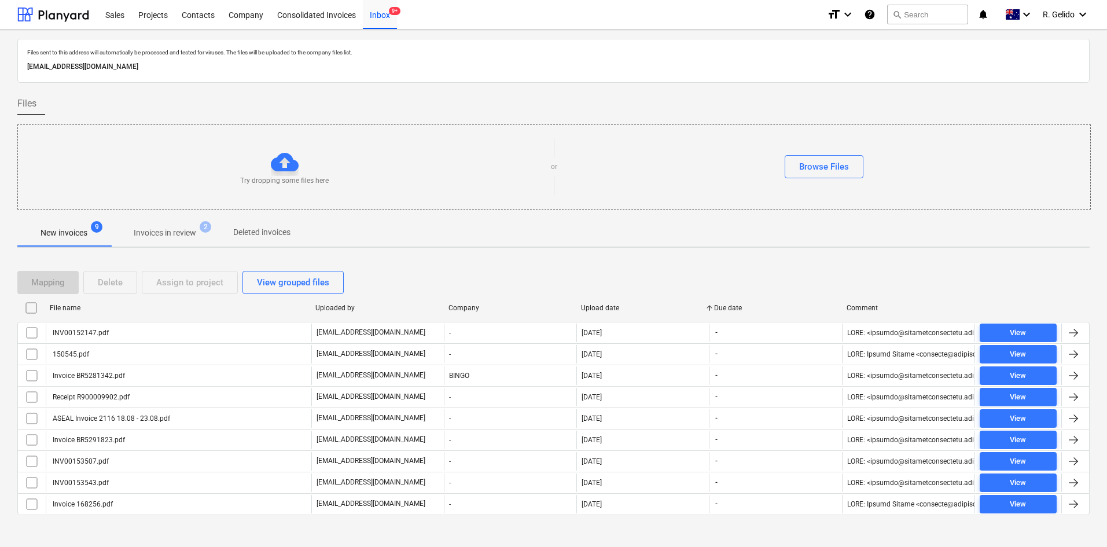
checkbox input "false"
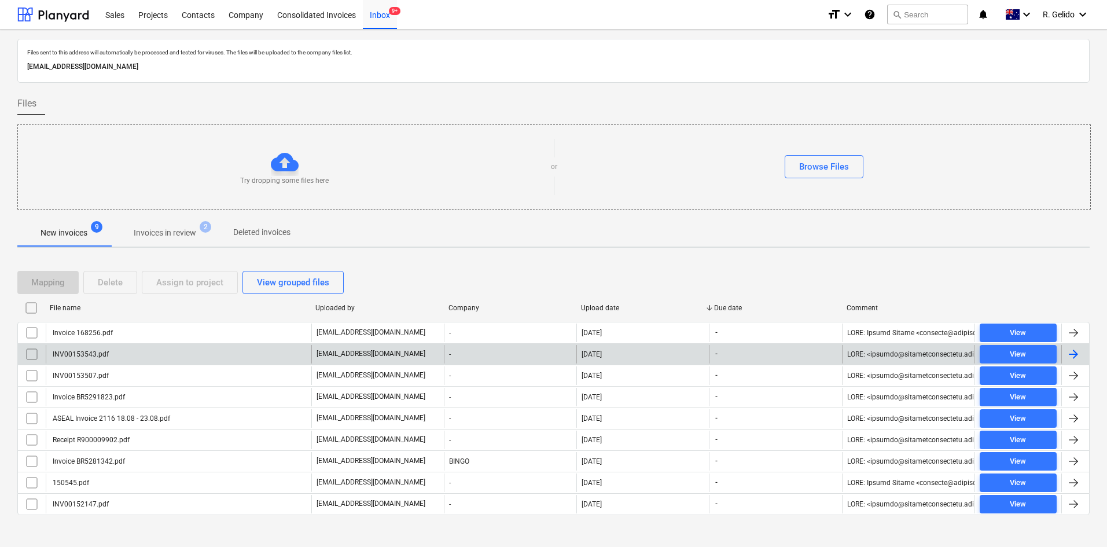
click at [145, 358] on div "INV00153543.pdf" at bounding box center [179, 354] width 266 height 19
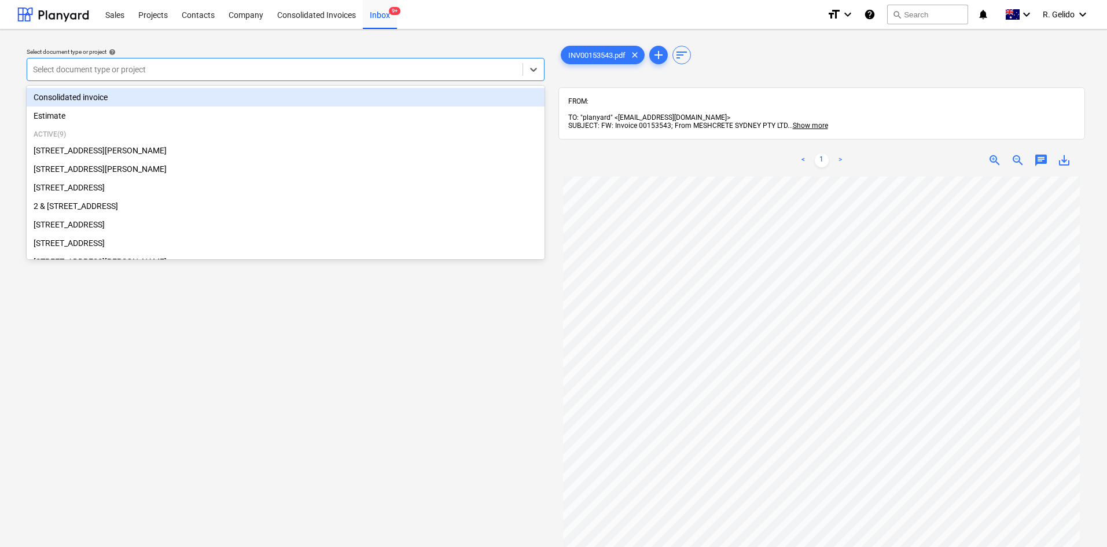
click at [377, 72] on div at bounding box center [275, 70] width 484 height 12
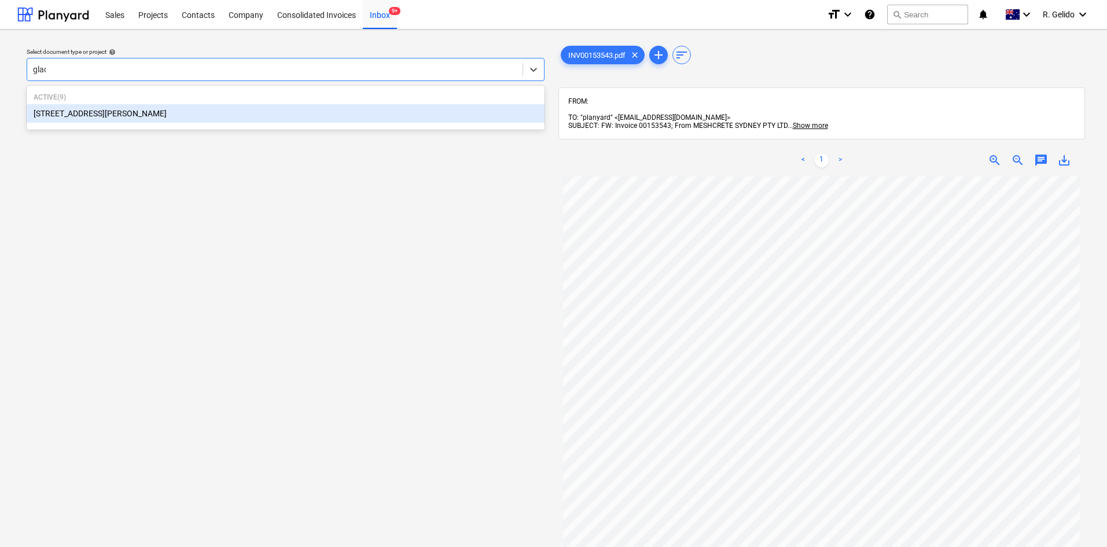
type input "glade"
click at [227, 113] on div "[STREET_ADDRESS][PERSON_NAME]" at bounding box center [286, 113] width 518 height 19
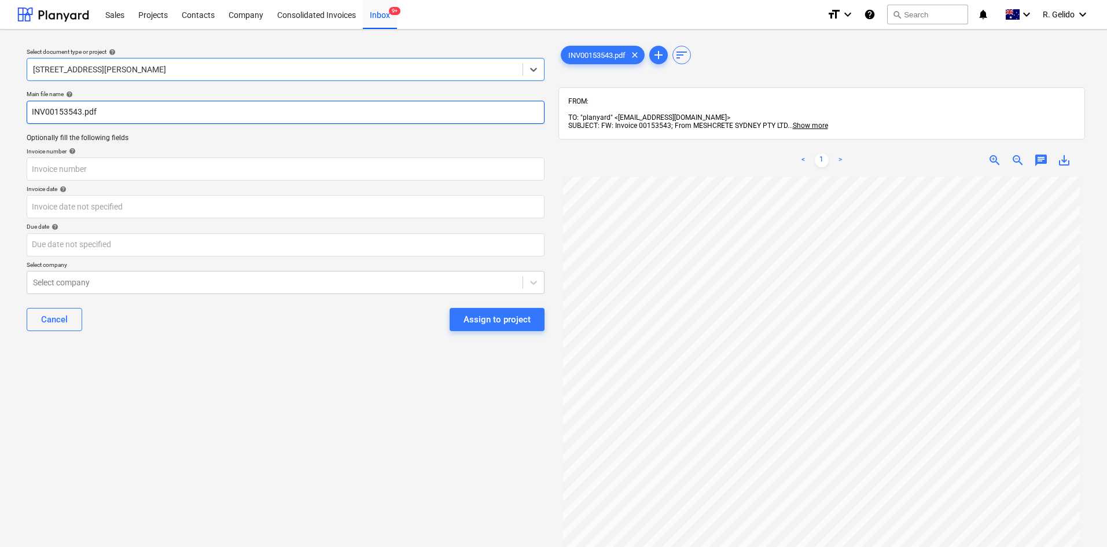
click at [27, 113] on input "INV00153543.pdf" at bounding box center [286, 112] width 518 height 23
click at [100, 108] on input "Meshcrete Inv INV00153543.pdf" at bounding box center [286, 112] width 518 height 23
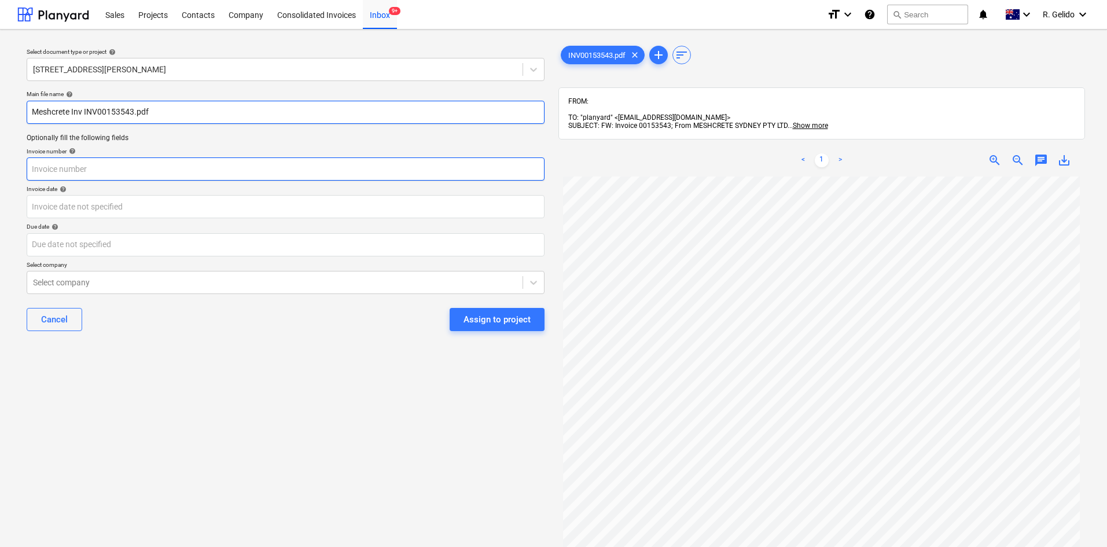
type input "Meshcrete Inv INV00153543.pdf"
click at [79, 164] on input "text" at bounding box center [286, 168] width 518 height 23
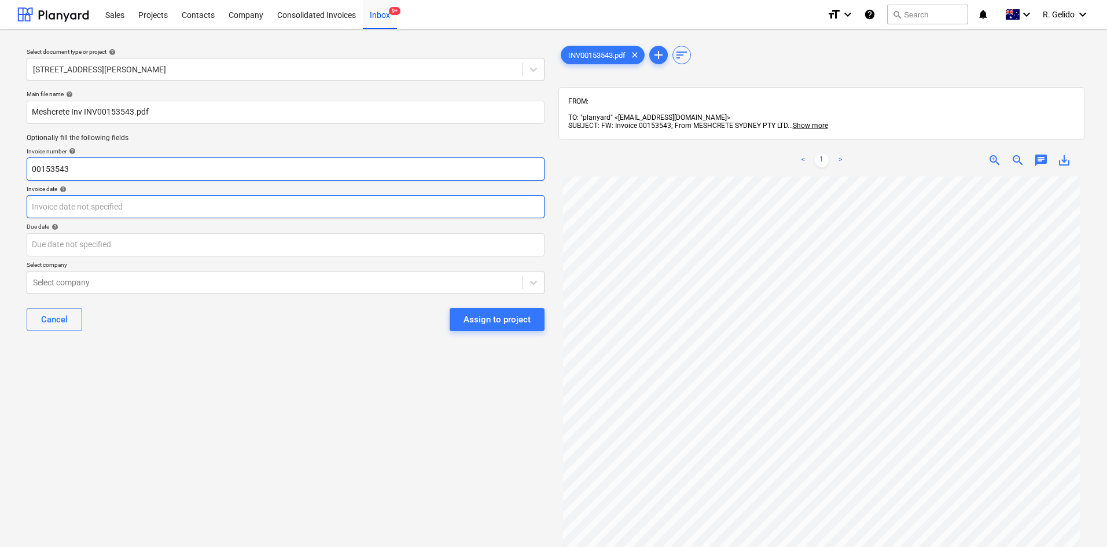
type input "00153543"
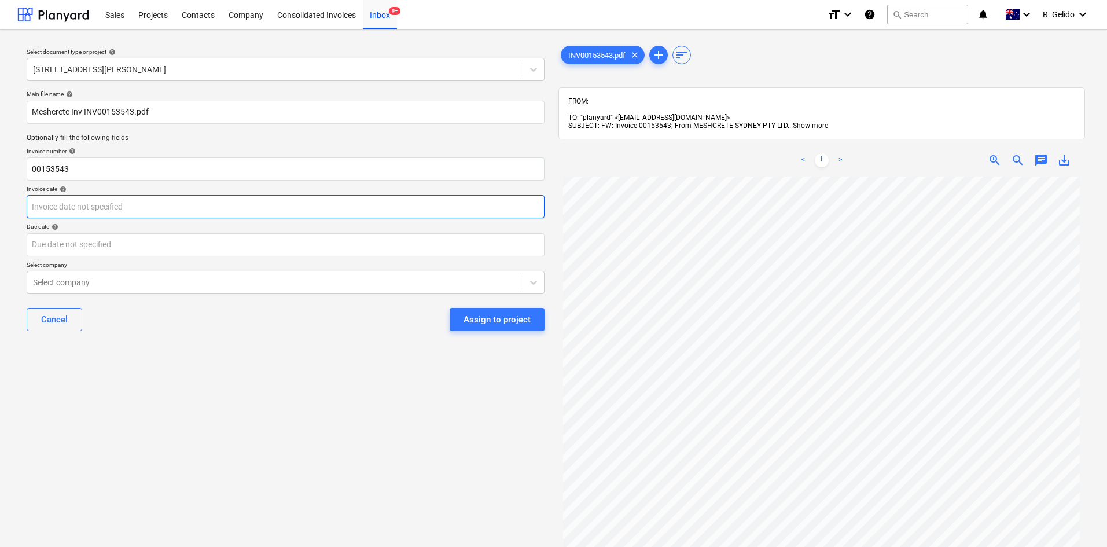
click at [90, 201] on body "Sales Projects Contacts Company Consolidated Invoices Inbox 9+ format_size keyb…" at bounding box center [553, 273] width 1107 height 547
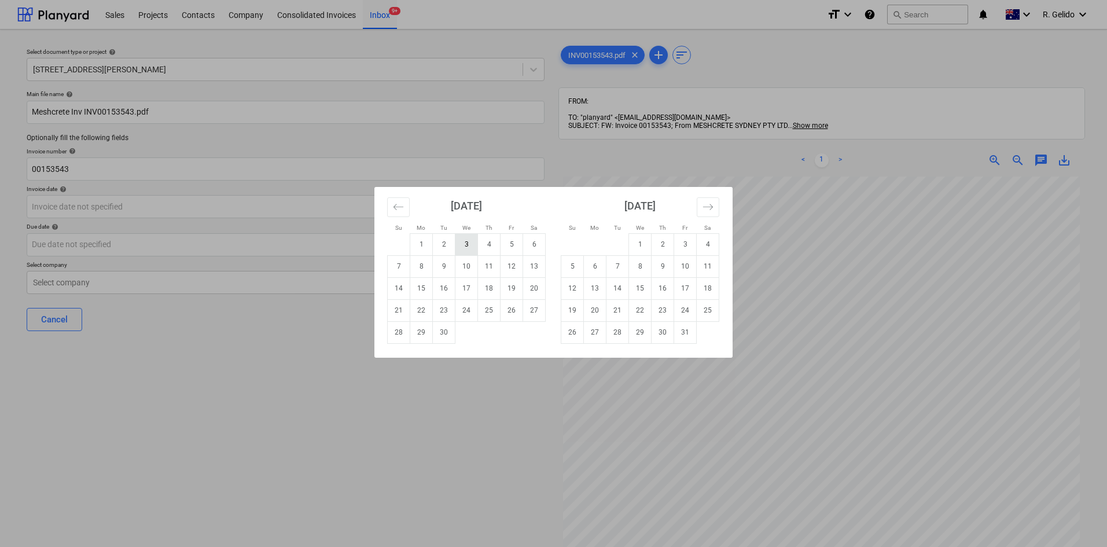
click at [471, 244] on td "3" at bounding box center [466, 244] width 23 height 22
type input "[DATE]"
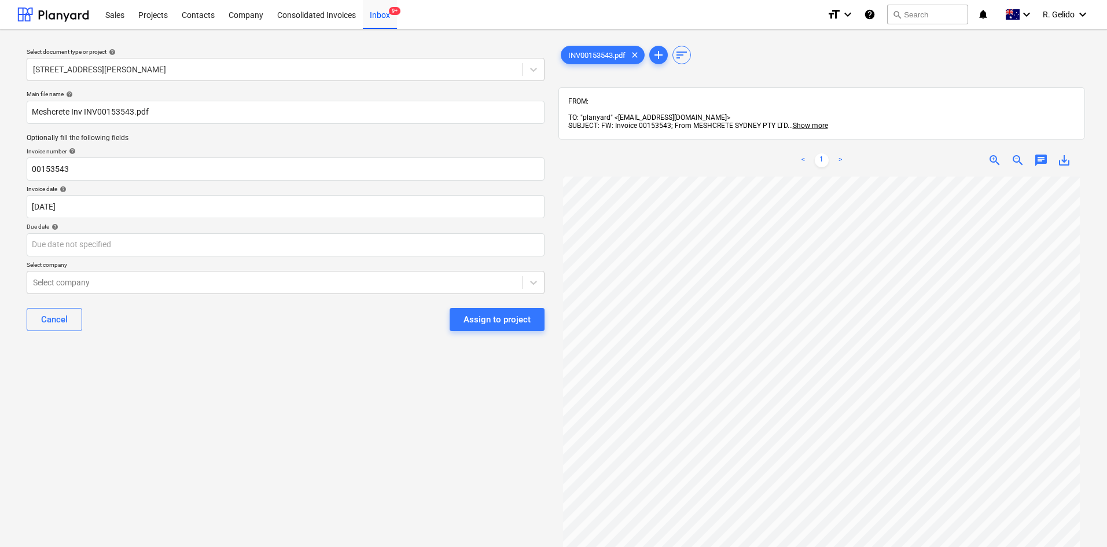
scroll to position [45, 0]
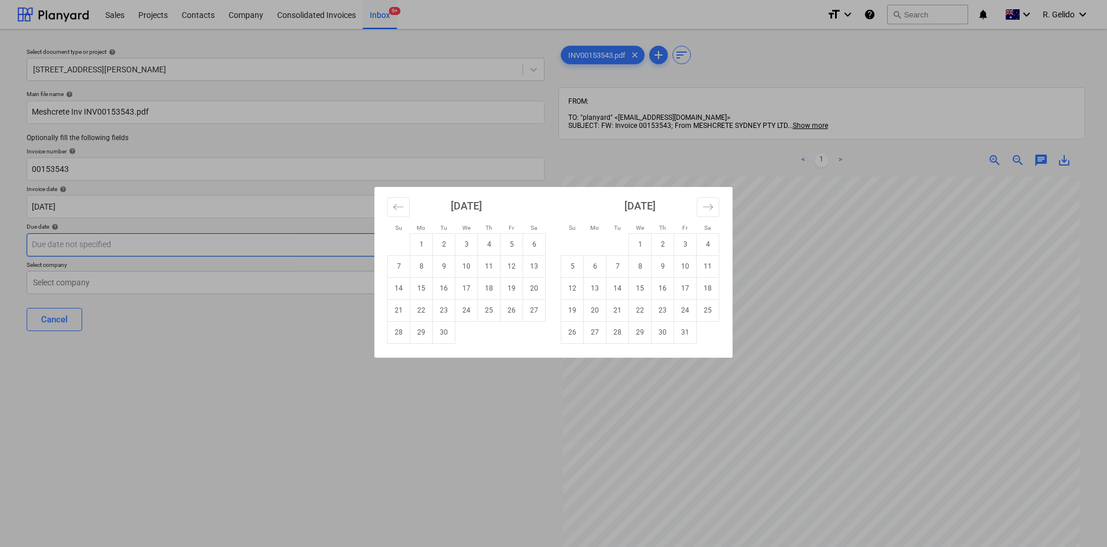
click at [162, 242] on body "Sales Projects Contacts Company Consolidated Invoices Inbox 9+ format_size keyb…" at bounding box center [553, 273] width 1107 height 547
click at [678, 330] on td "31" at bounding box center [685, 332] width 23 height 22
type input "[DATE]"
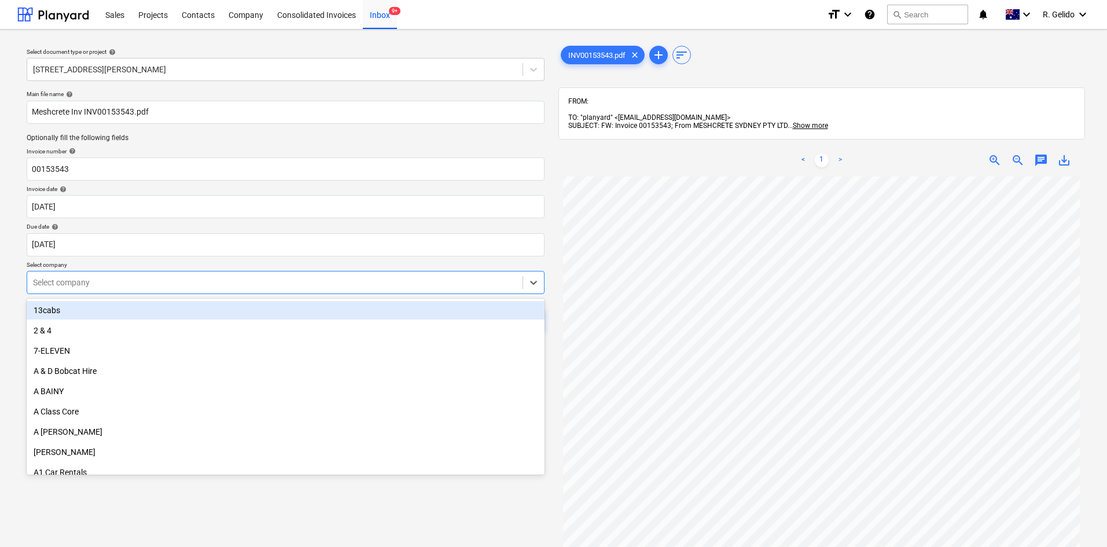
click at [166, 287] on div at bounding box center [275, 283] width 484 height 12
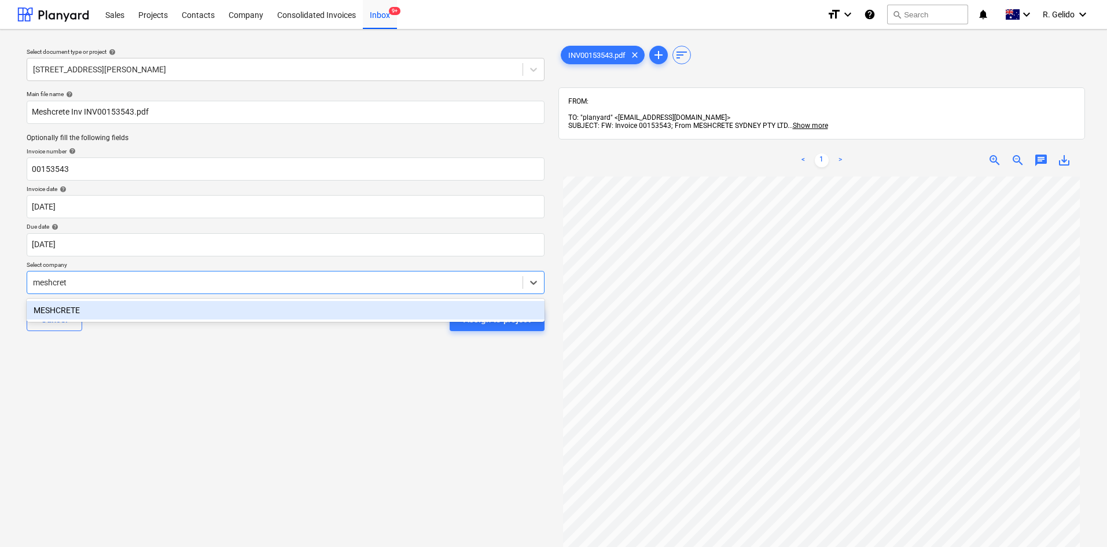
type input "meshcrete"
click at [192, 303] on div "MESHCRETE" at bounding box center [286, 310] width 518 height 19
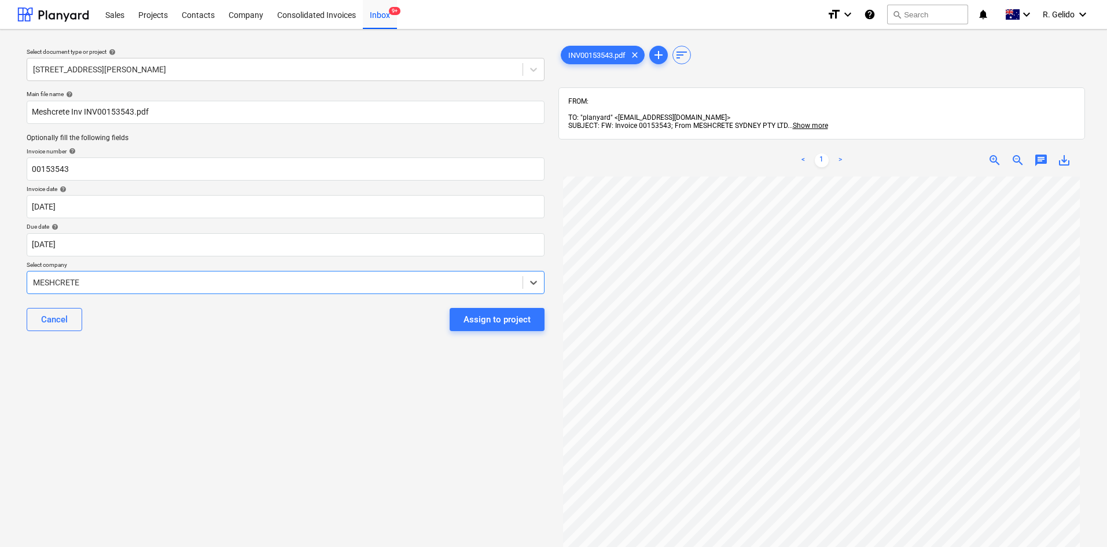
click at [259, 343] on div "Main file name help Meshcrete Inv INV00153543.pdf Optionally fill the following…" at bounding box center [285, 215] width 527 height 259
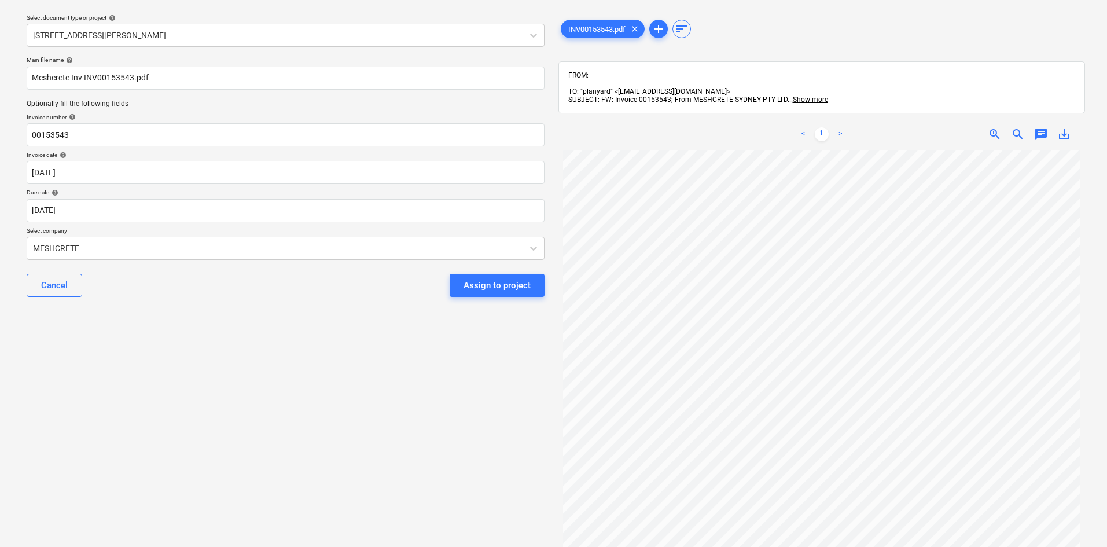
scroll to position [0, 0]
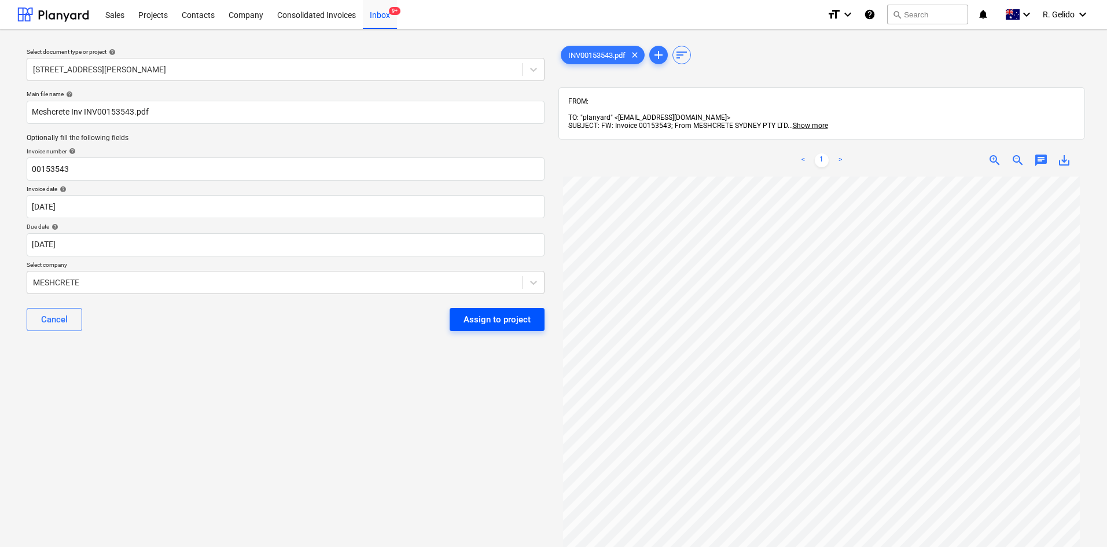
click at [517, 314] on div "Assign to project" at bounding box center [496, 319] width 67 height 15
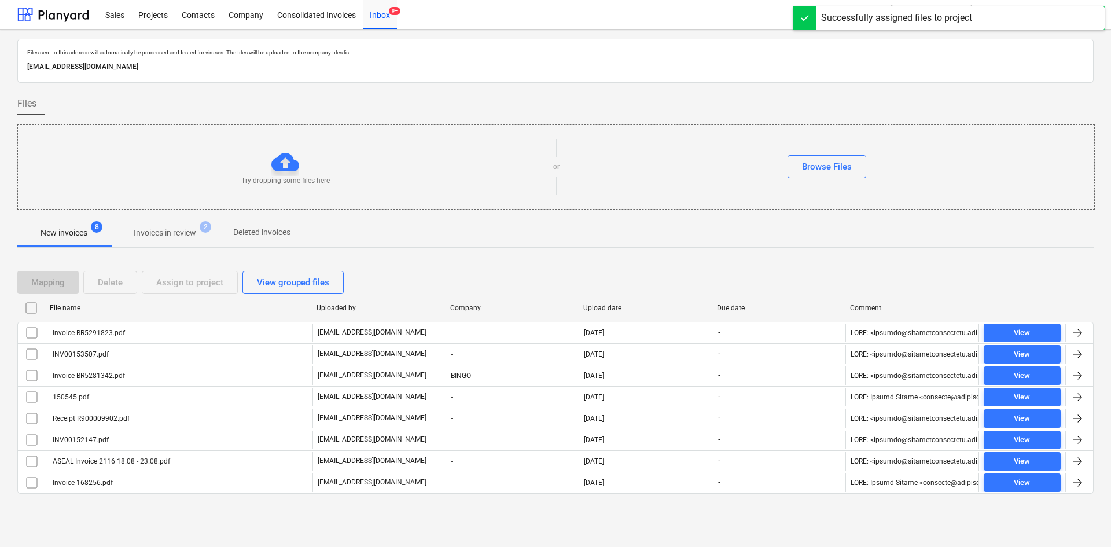
click at [605, 309] on div "Upload date" at bounding box center [645, 308] width 124 height 8
checkbox input "false"
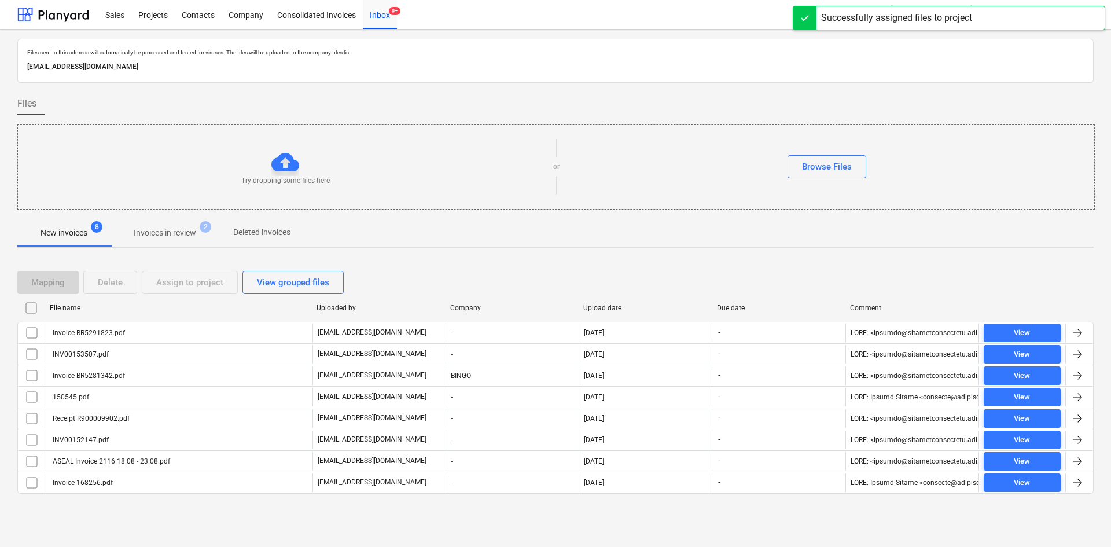
checkbox input "false"
click at [605, 309] on div "Upload date" at bounding box center [645, 308] width 124 height 8
checkbox input "false"
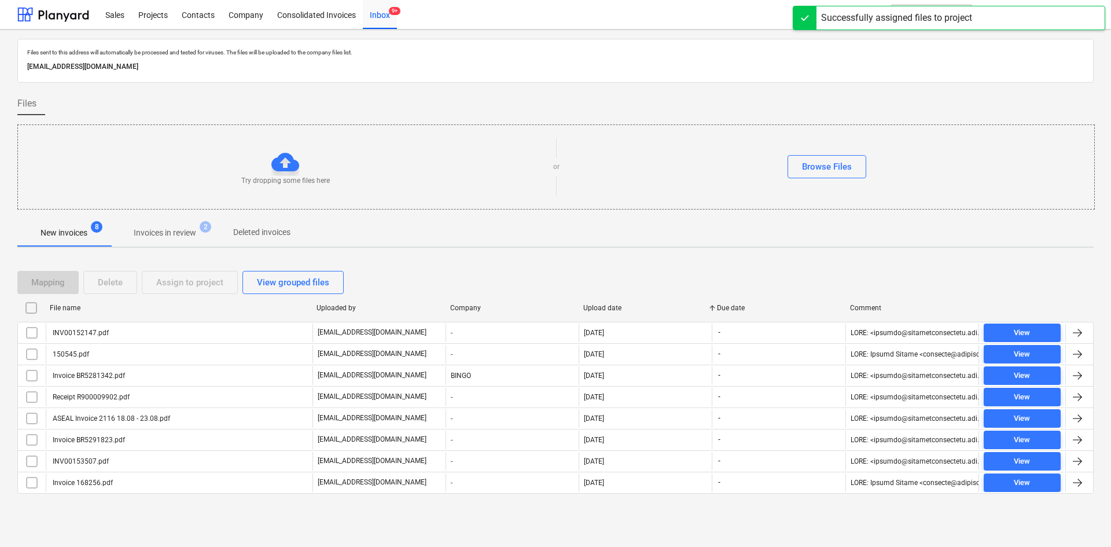
checkbox input "false"
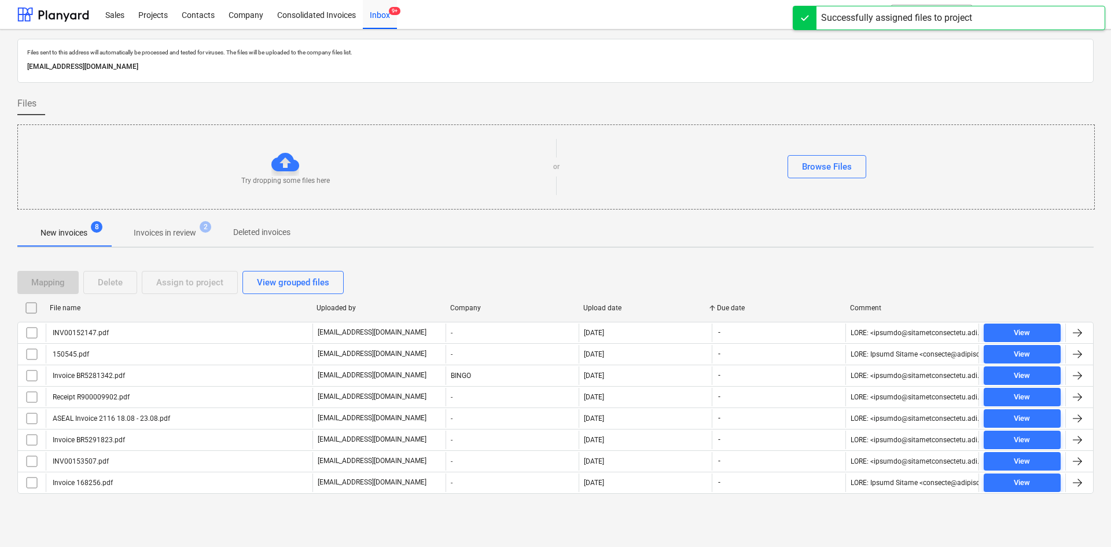
checkbox input "false"
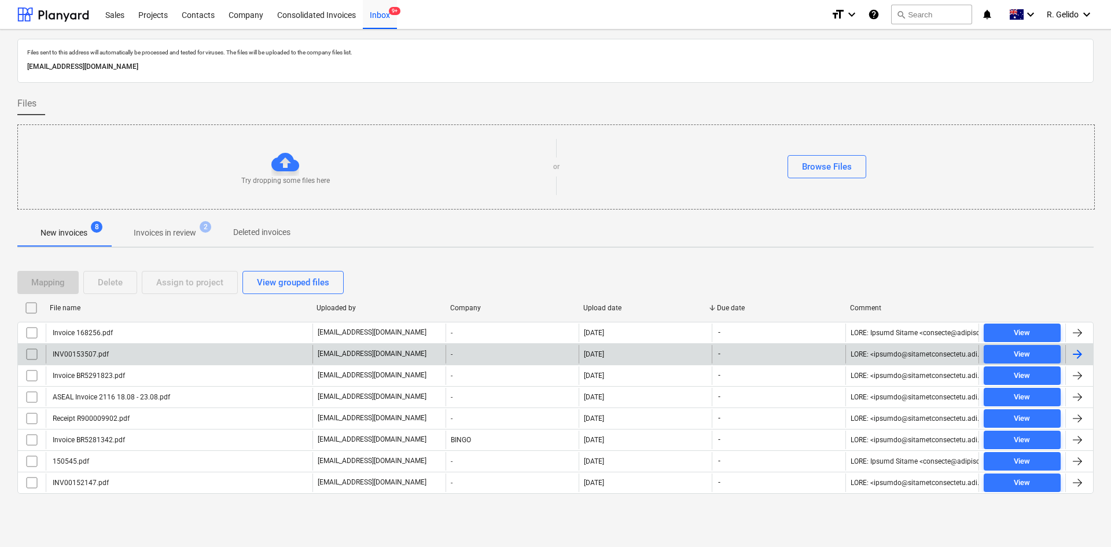
click at [148, 347] on div "INV00153507.pdf" at bounding box center [179, 354] width 267 height 19
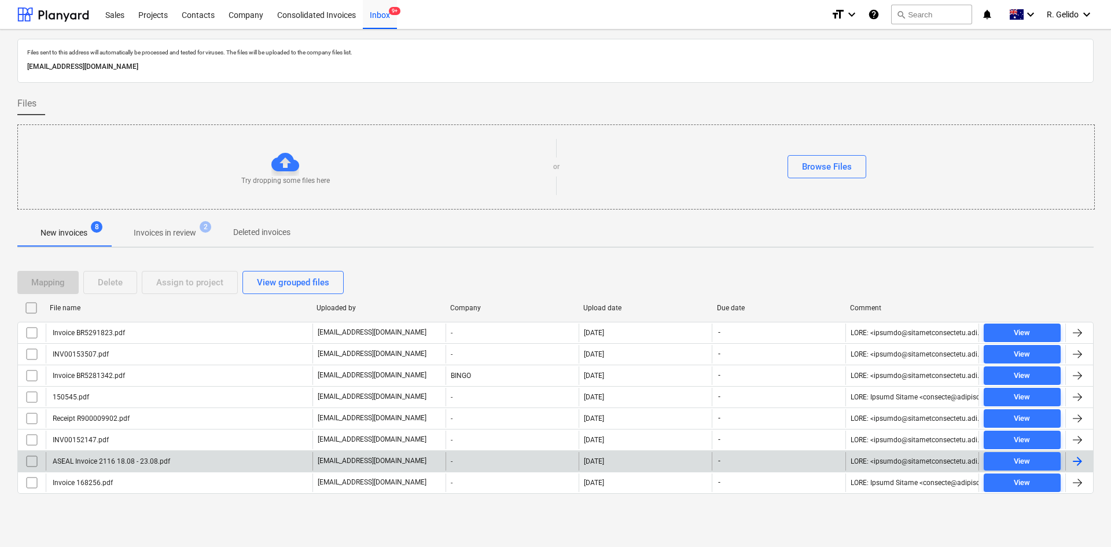
click at [194, 458] on div "ASEAL Invoice 2116 18.08 - 23.08.pdf" at bounding box center [179, 461] width 267 height 19
